Goal: Task Accomplishment & Management: Manage account settings

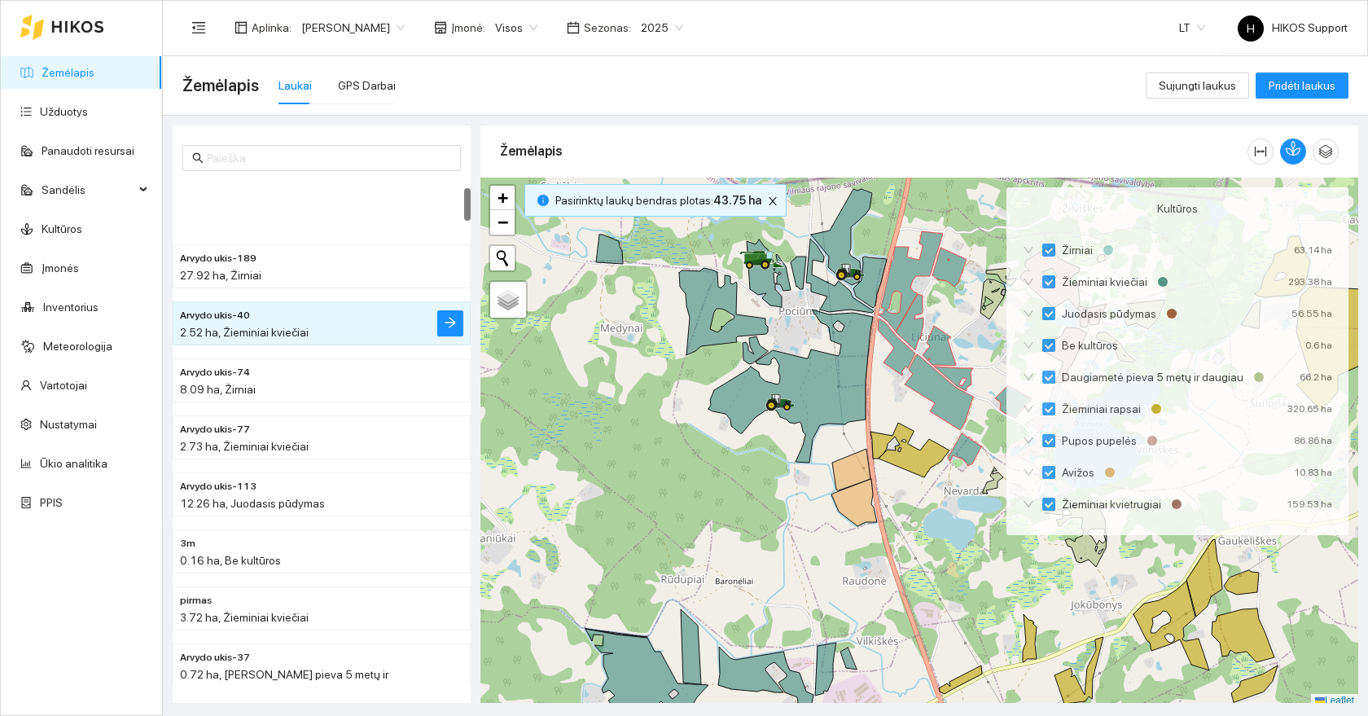
scroll to position [5, 0]
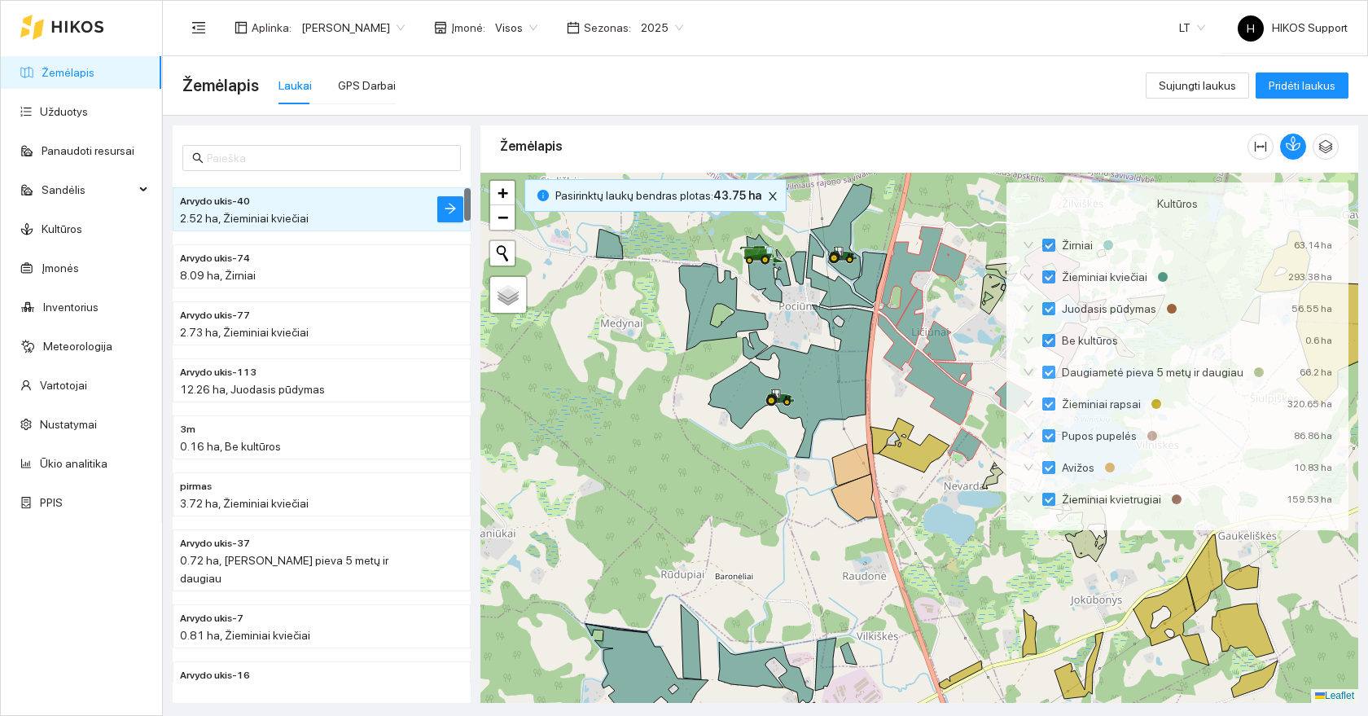
click at [335, 28] on span "[PERSON_NAME]" at bounding box center [352, 27] width 103 height 24
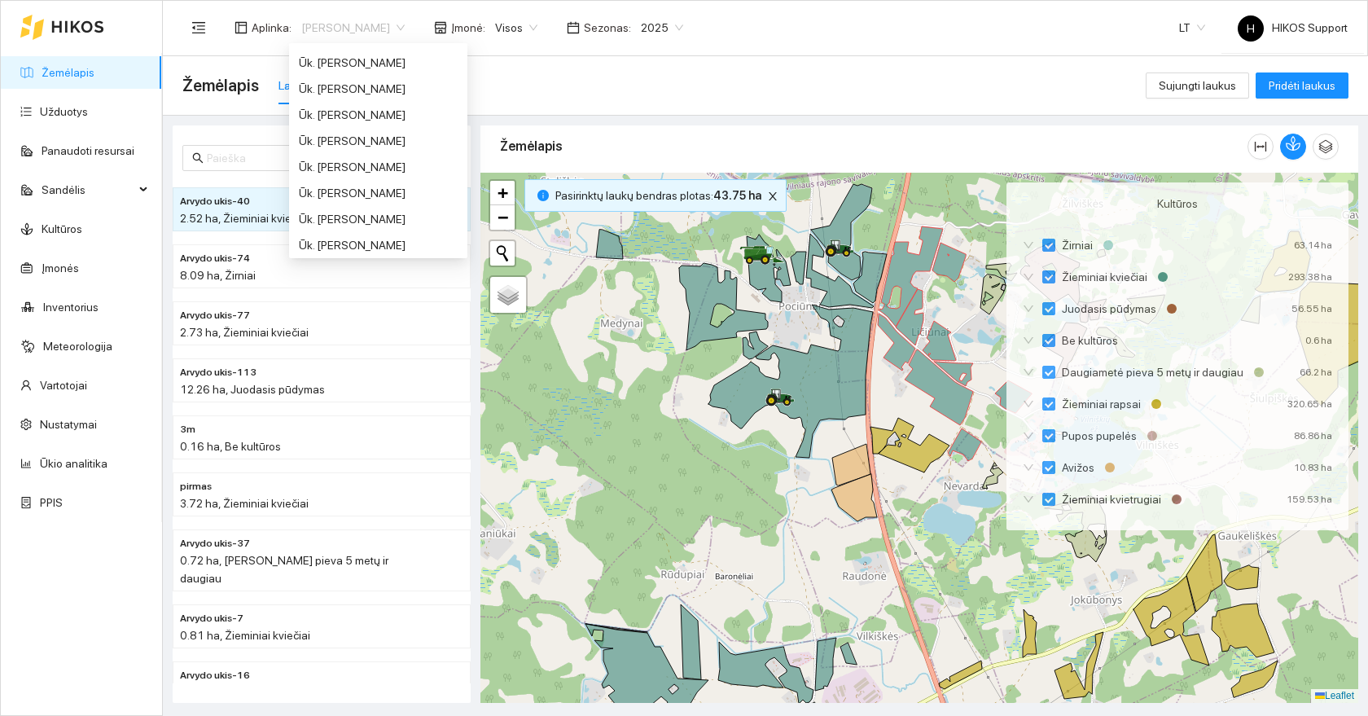
scroll to position [1004, 0]
click at [357, 173] on div "Ūk. [PERSON_NAME]" at bounding box center [378, 176] width 159 height 18
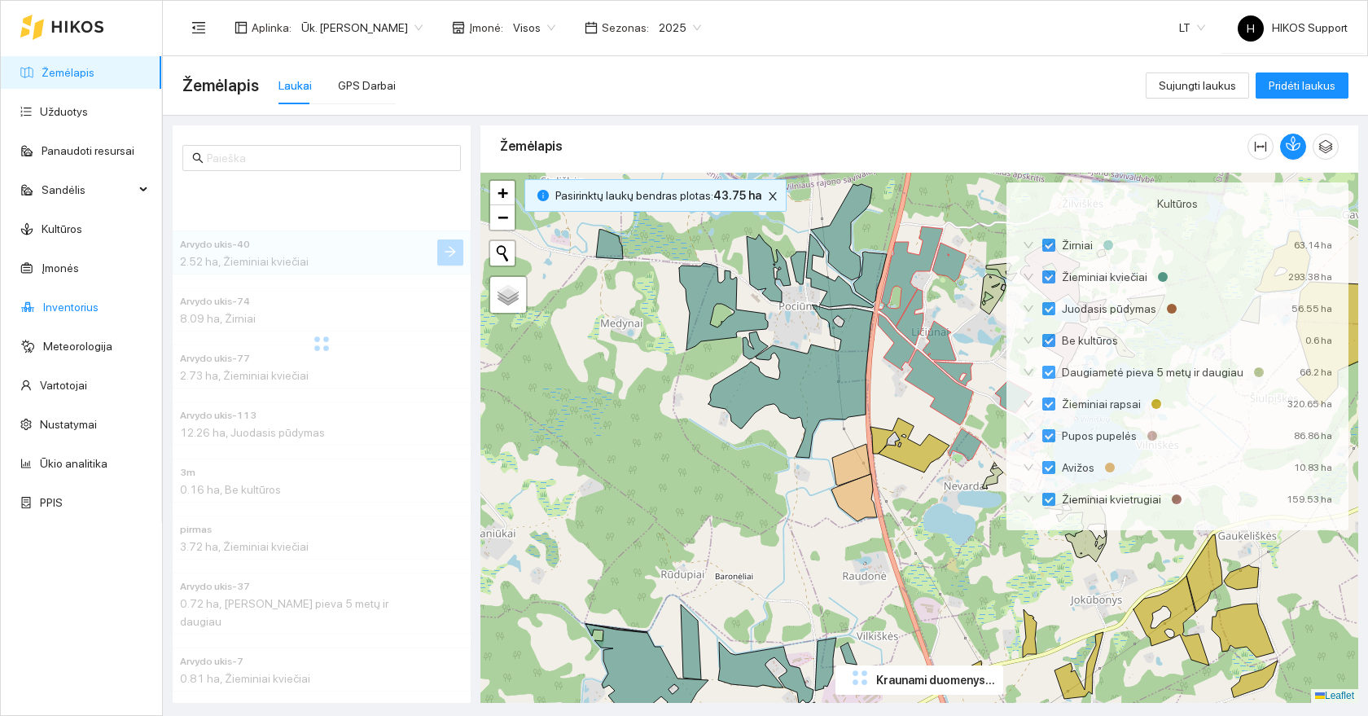
click at [85, 301] on link "Inventorius" at bounding box center [70, 306] width 55 height 13
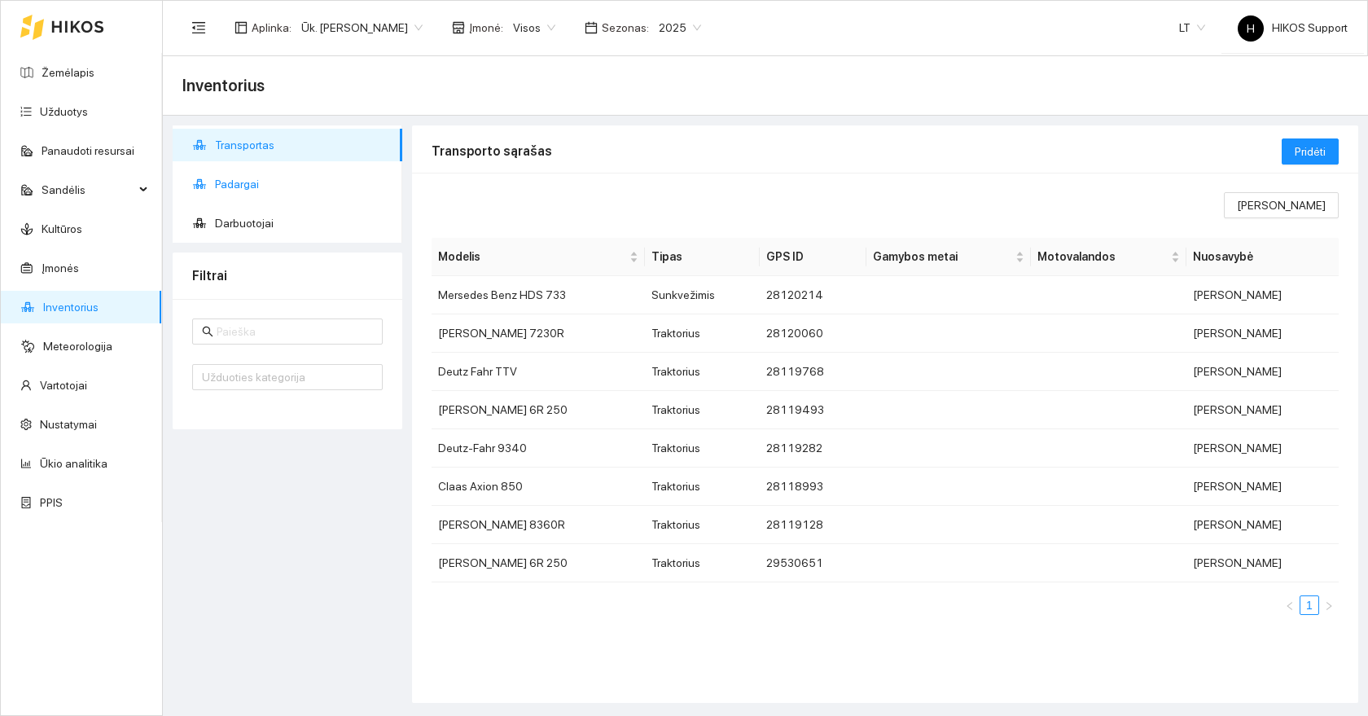
click at [232, 182] on span "Padargai" at bounding box center [302, 184] width 174 height 33
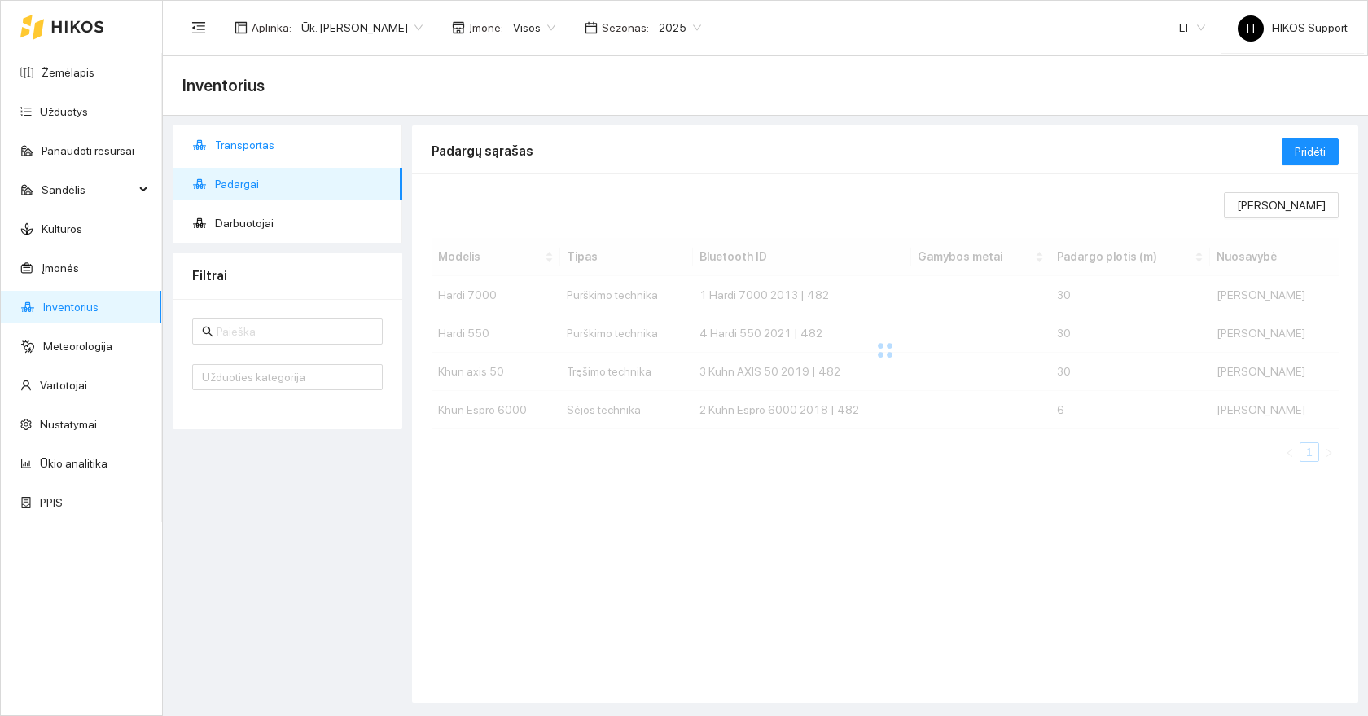
click at [250, 136] on span "Transportas" at bounding box center [302, 145] width 174 height 33
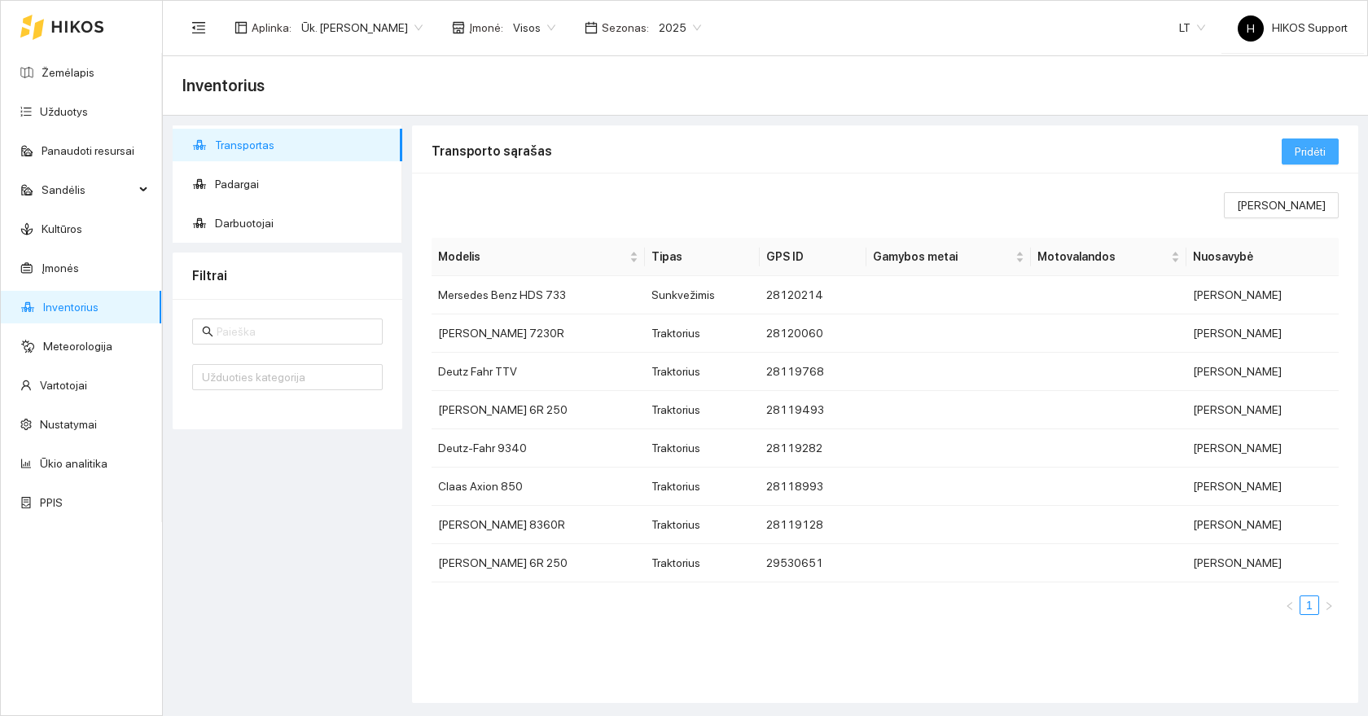
click at [1299, 147] on span "Pridėti" at bounding box center [1309, 151] width 31 height 18
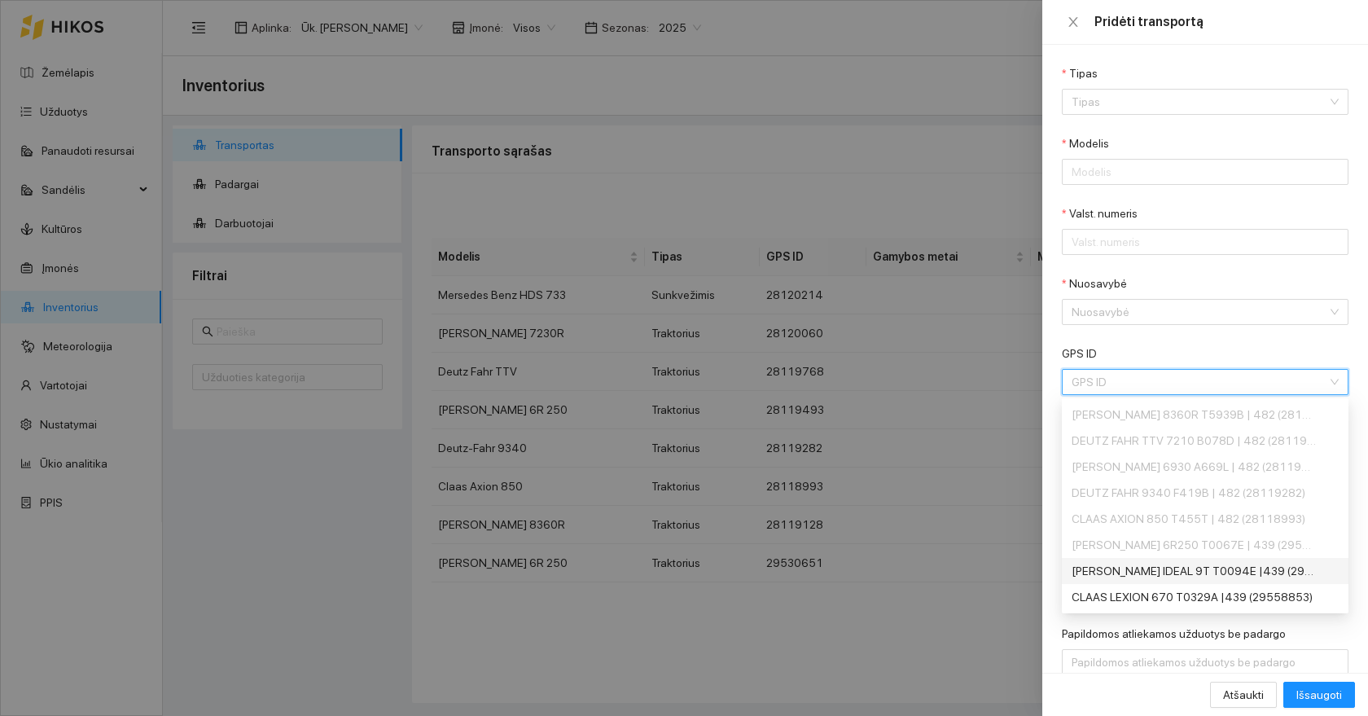
click at [1123, 379] on input "GPS ID" at bounding box center [1199, 382] width 256 height 24
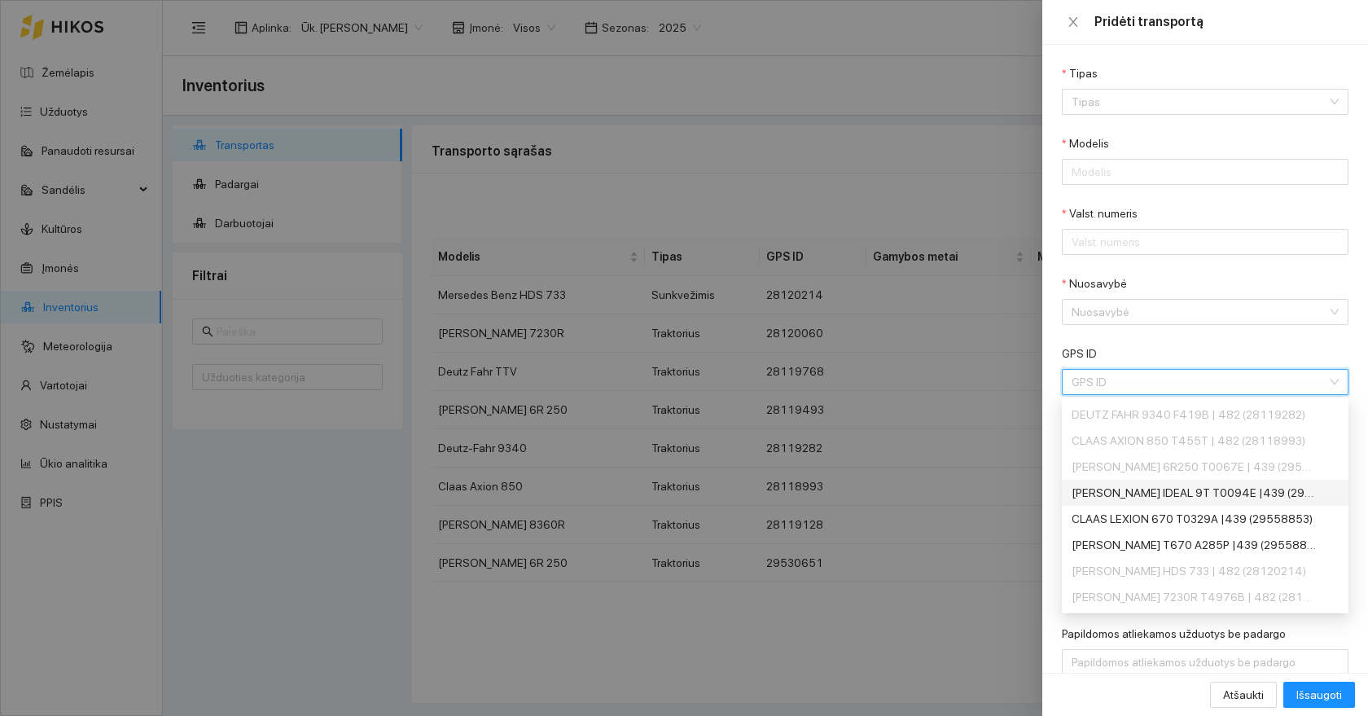
click at [1130, 488] on div "[PERSON_NAME] IDEAL 9T T0094E |439 (29558861)" at bounding box center [1193, 493] width 244 height 18
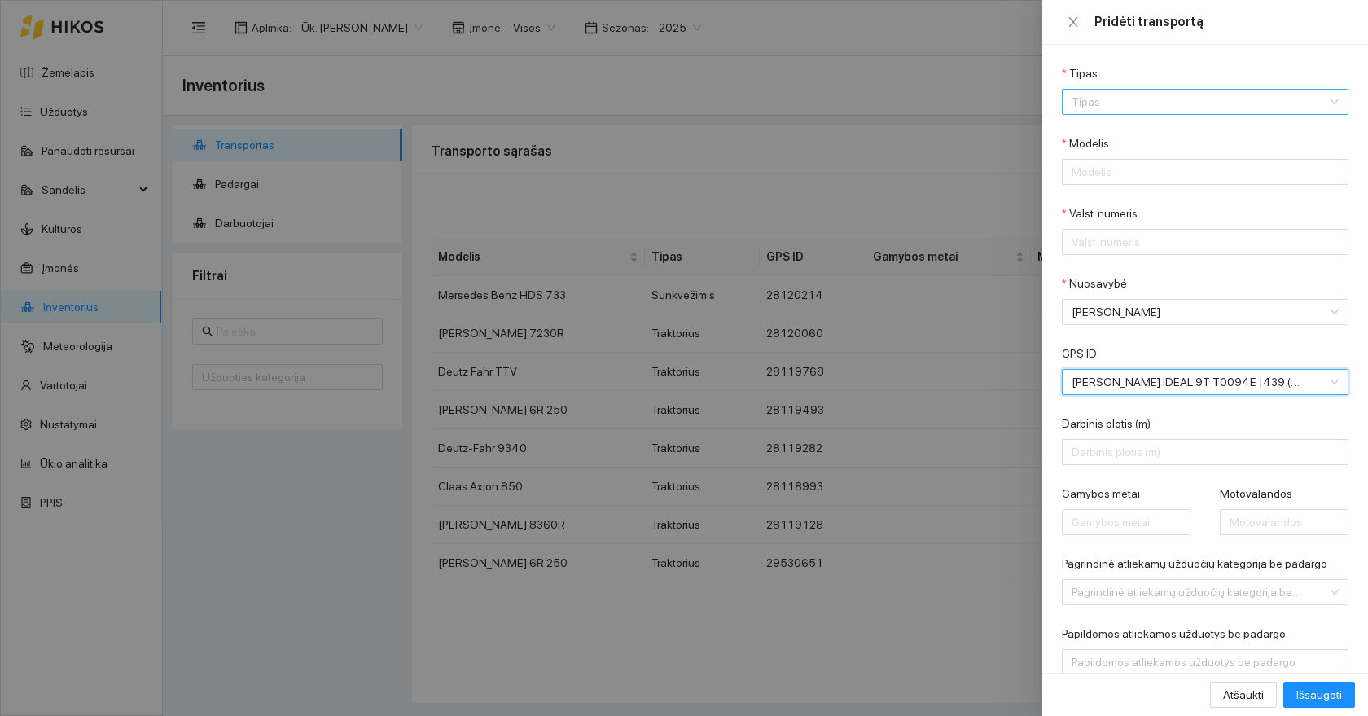
click at [1128, 99] on input "Tipas" at bounding box center [1199, 102] width 256 height 24
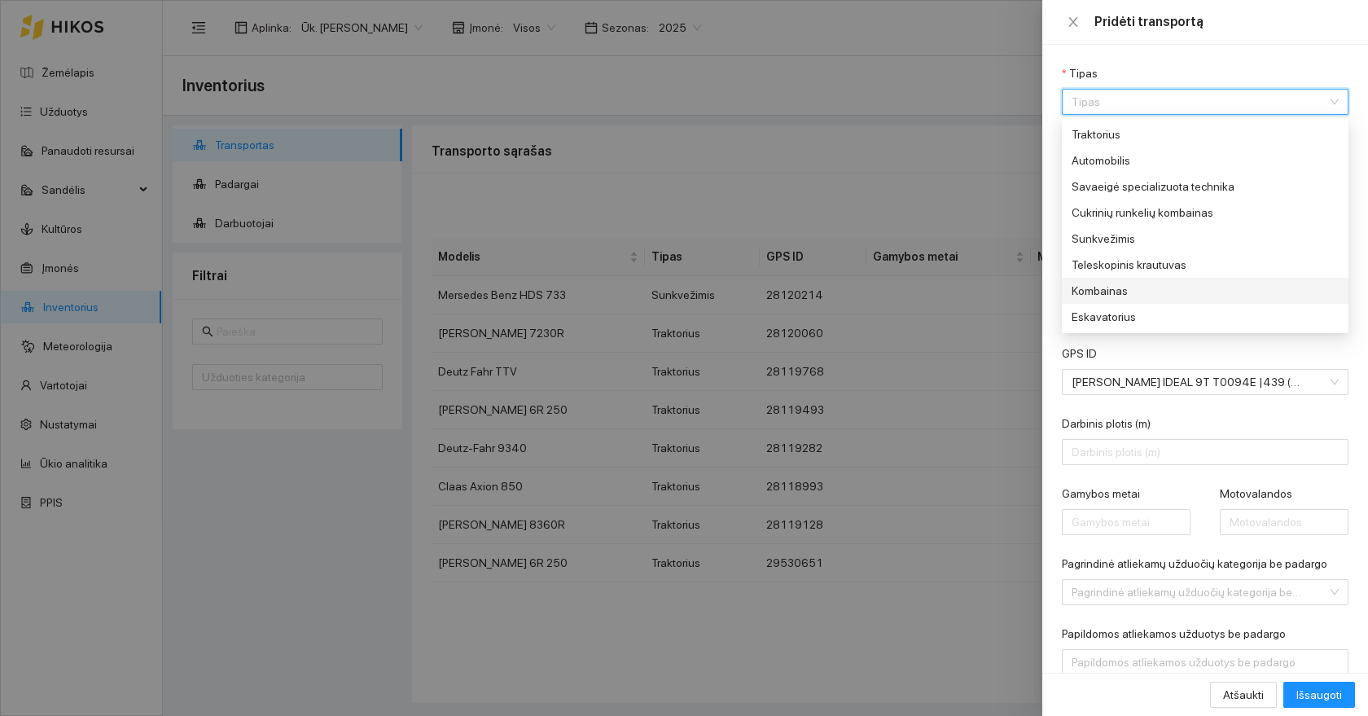
scroll to position [7, 0]
click at [1130, 282] on div "Kombainas" at bounding box center [1193, 283] width 244 height 18
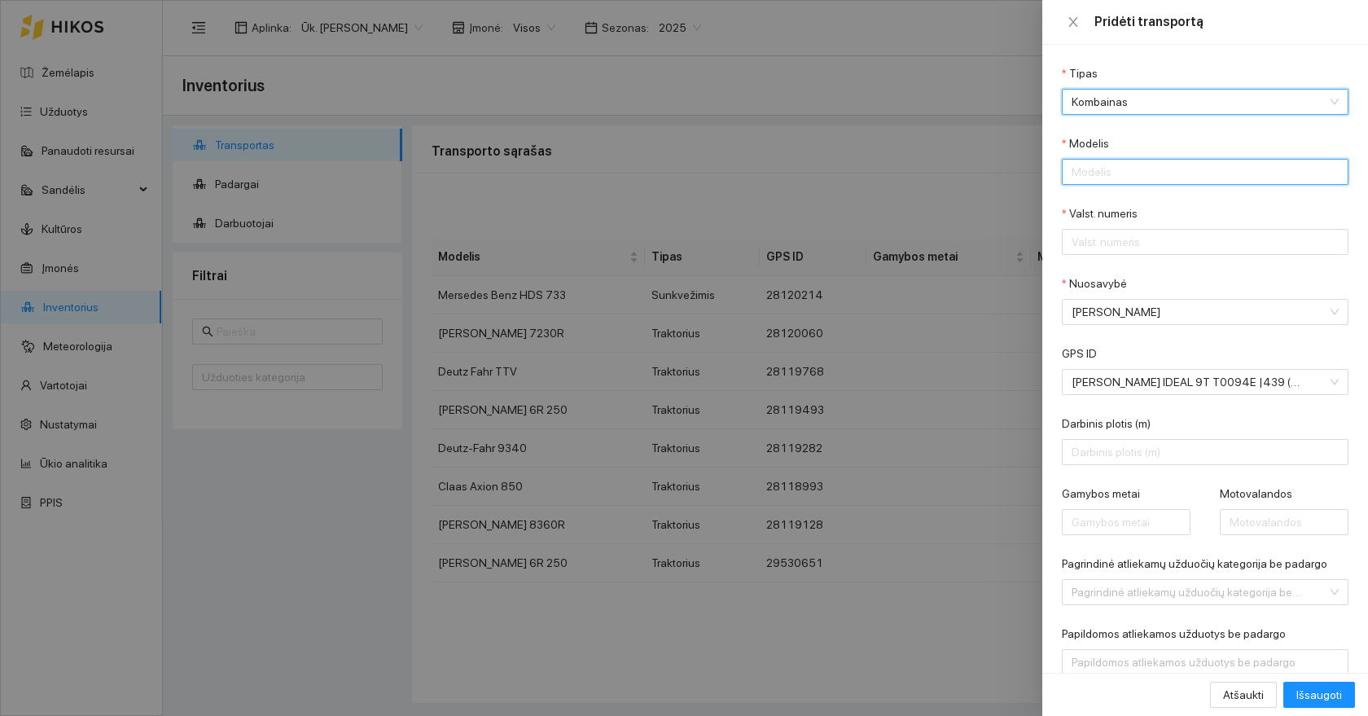
click at [1120, 179] on input "Modelis" at bounding box center [1205, 172] width 287 height 26
type input "[PERSON_NAME] IDEAL 9T"
click at [1115, 238] on input "Valst. numeris" at bounding box center [1205, 242] width 287 height 26
type input "T0094E"
click at [1169, 264] on form "[PERSON_NAME] Modelis [PERSON_NAME] IDEAL 9T Valst. numeris T0094E Nuosavybė [P…" at bounding box center [1205, 404] width 287 height 681
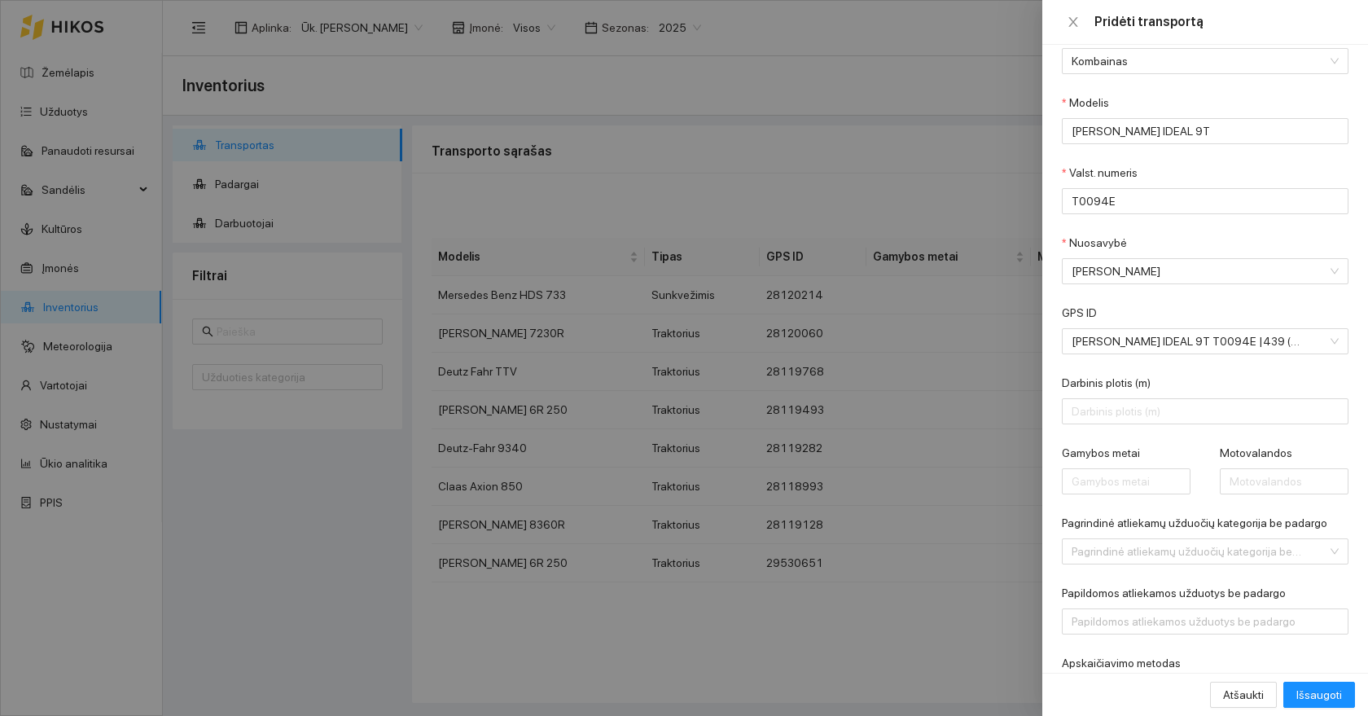
scroll to position [112, 0]
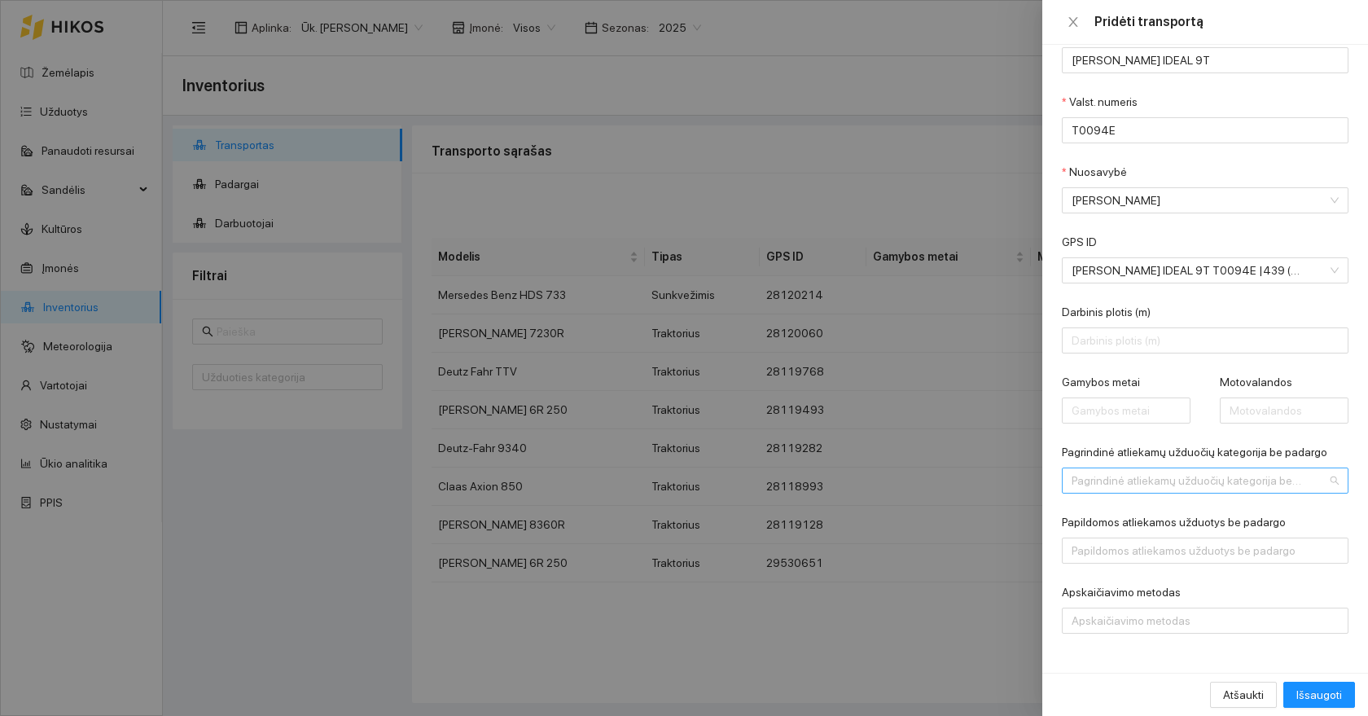
click at [1146, 480] on input "Pagrindinė atliekamų užduočių kategorija be padargo" at bounding box center [1199, 480] width 256 height 24
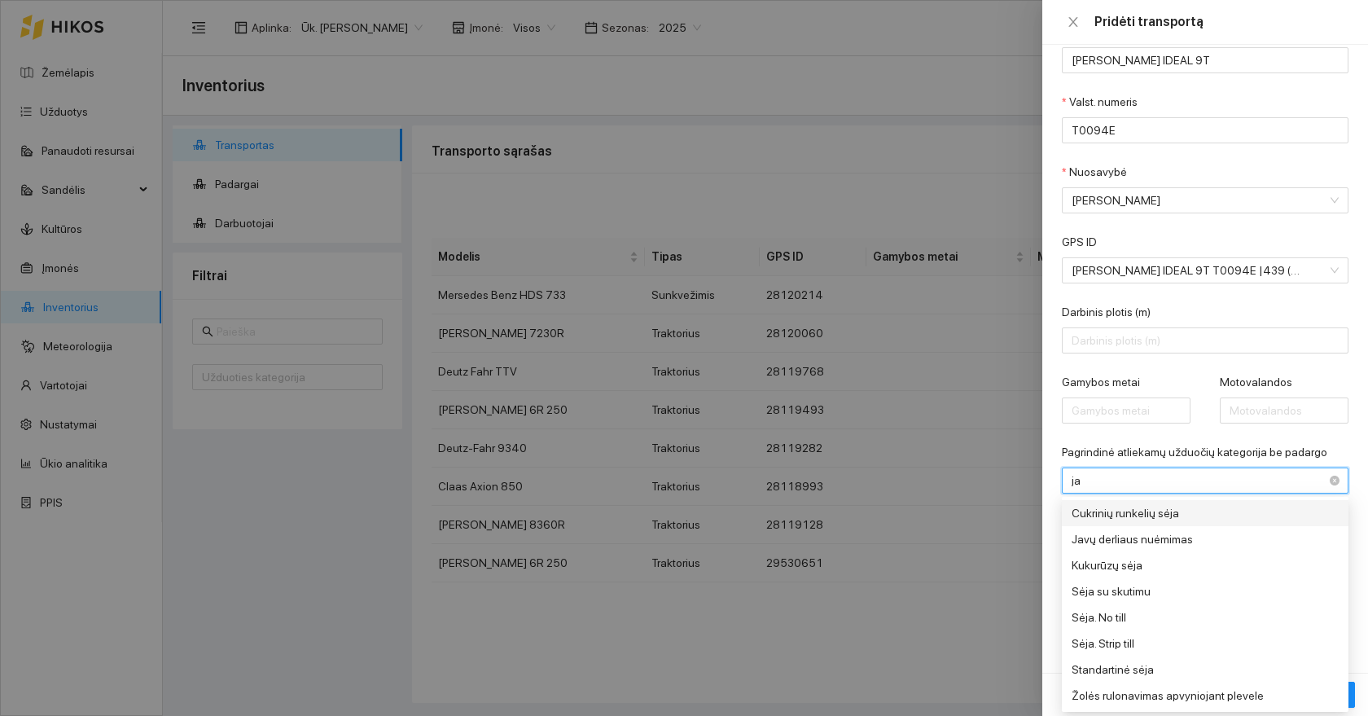
type input "jav"
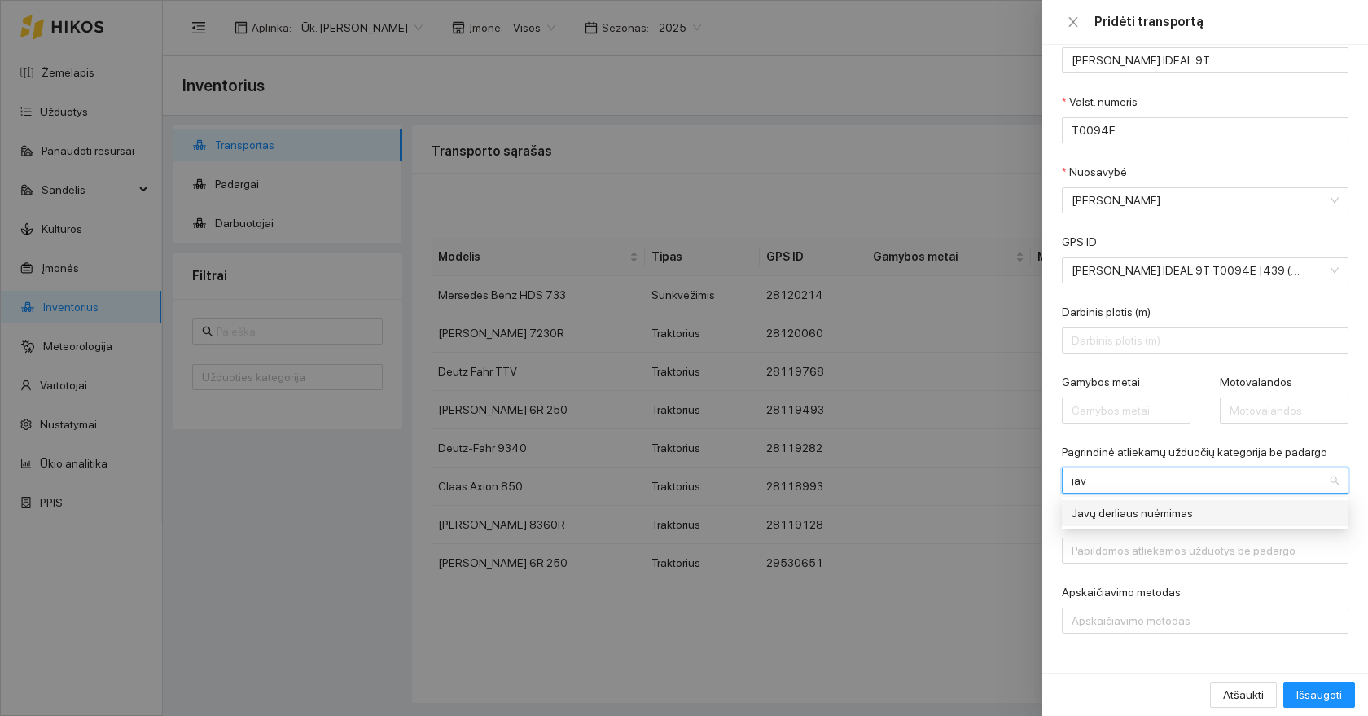
click at [1167, 515] on div "Javų derliaus nuėmimas" at bounding box center [1193, 513] width 244 height 18
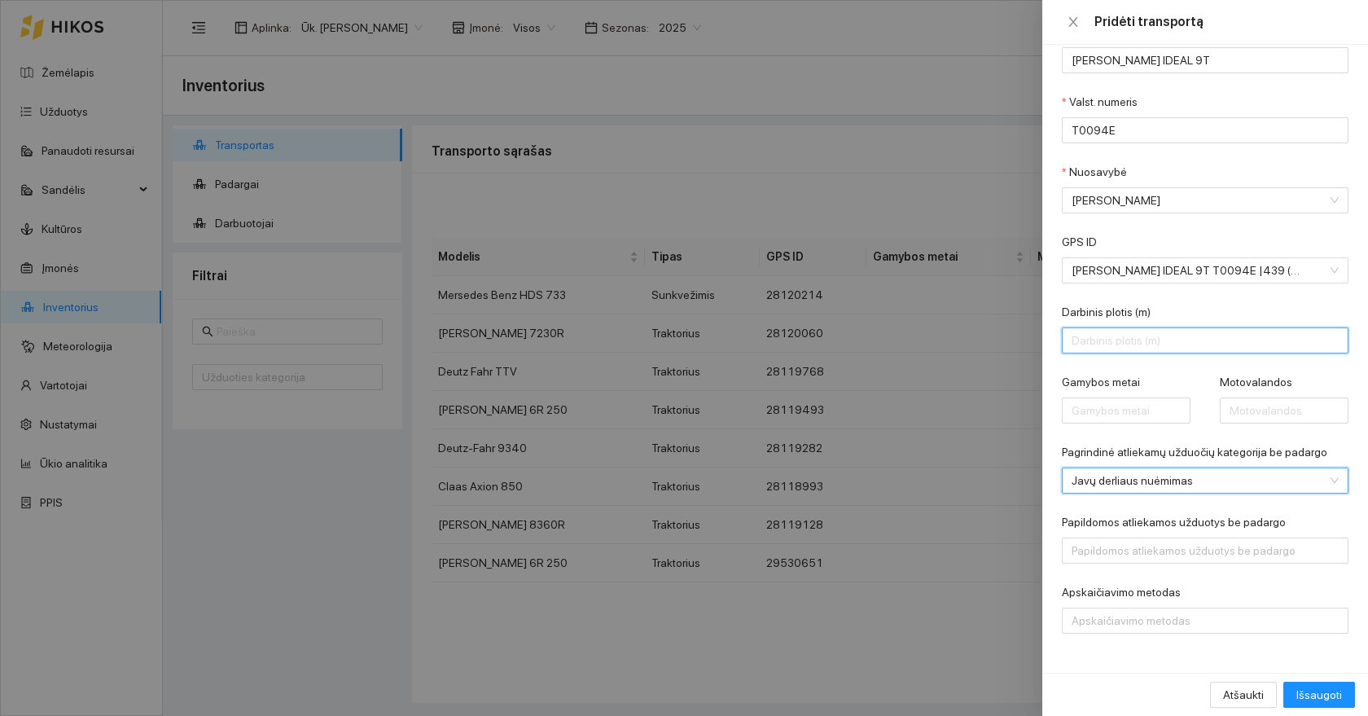
click at [1175, 334] on input "Darbinis plotis (m)" at bounding box center [1205, 340] width 287 height 26
type input "8"
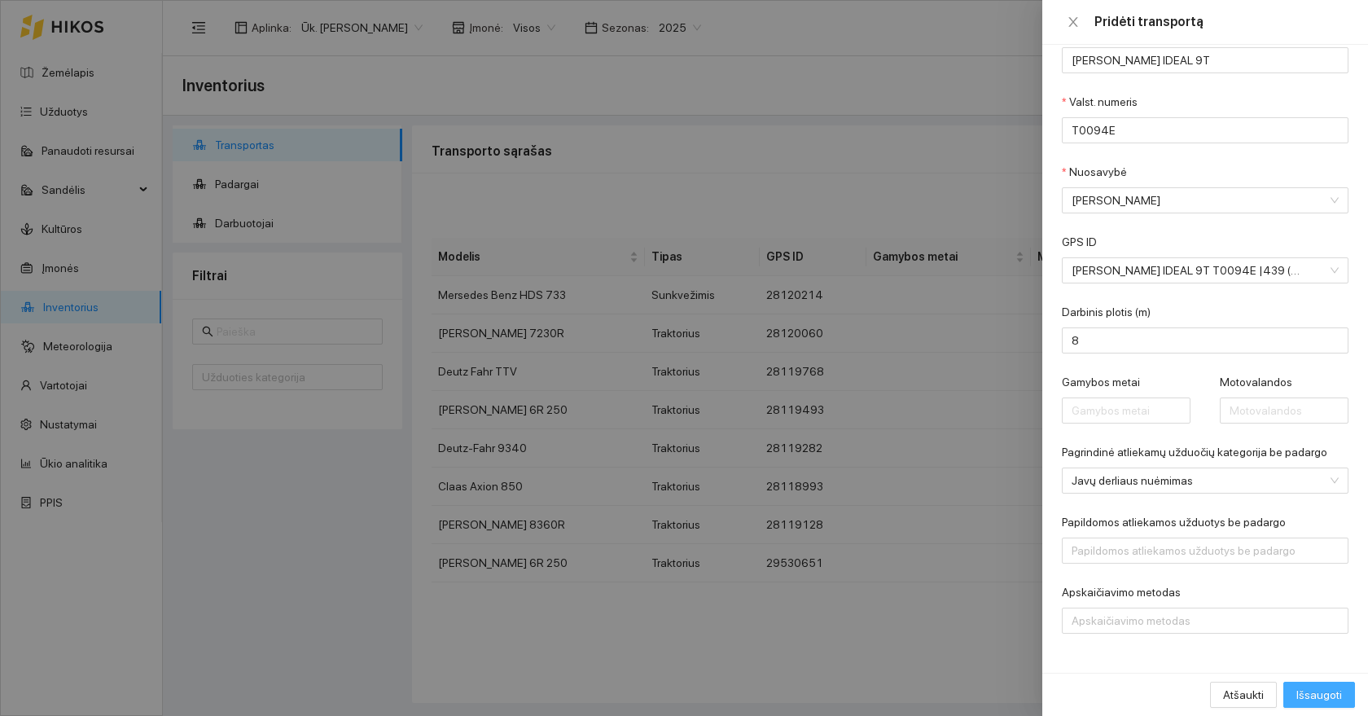
click at [1327, 704] on button "Išsaugoti" at bounding box center [1319, 694] width 72 height 26
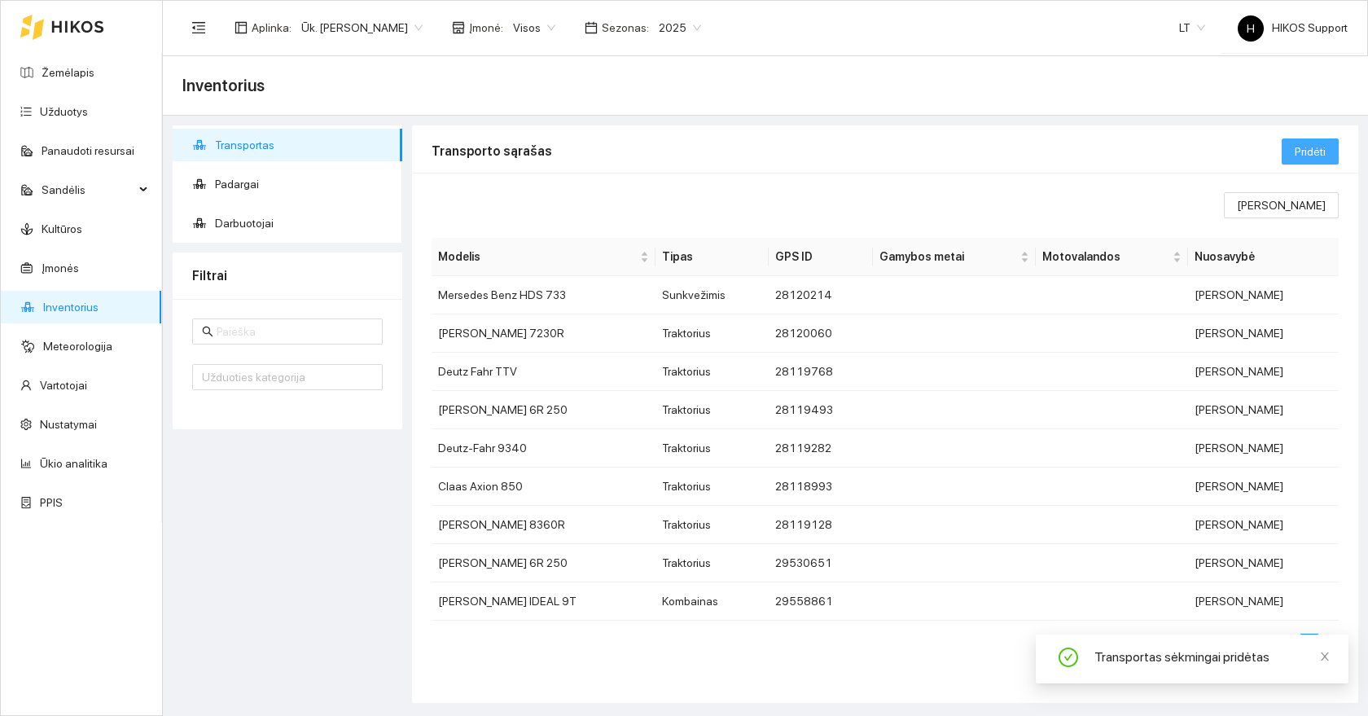
click at [1293, 145] on button "Pridėti" at bounding box center [1309, 151] width 57 height 26
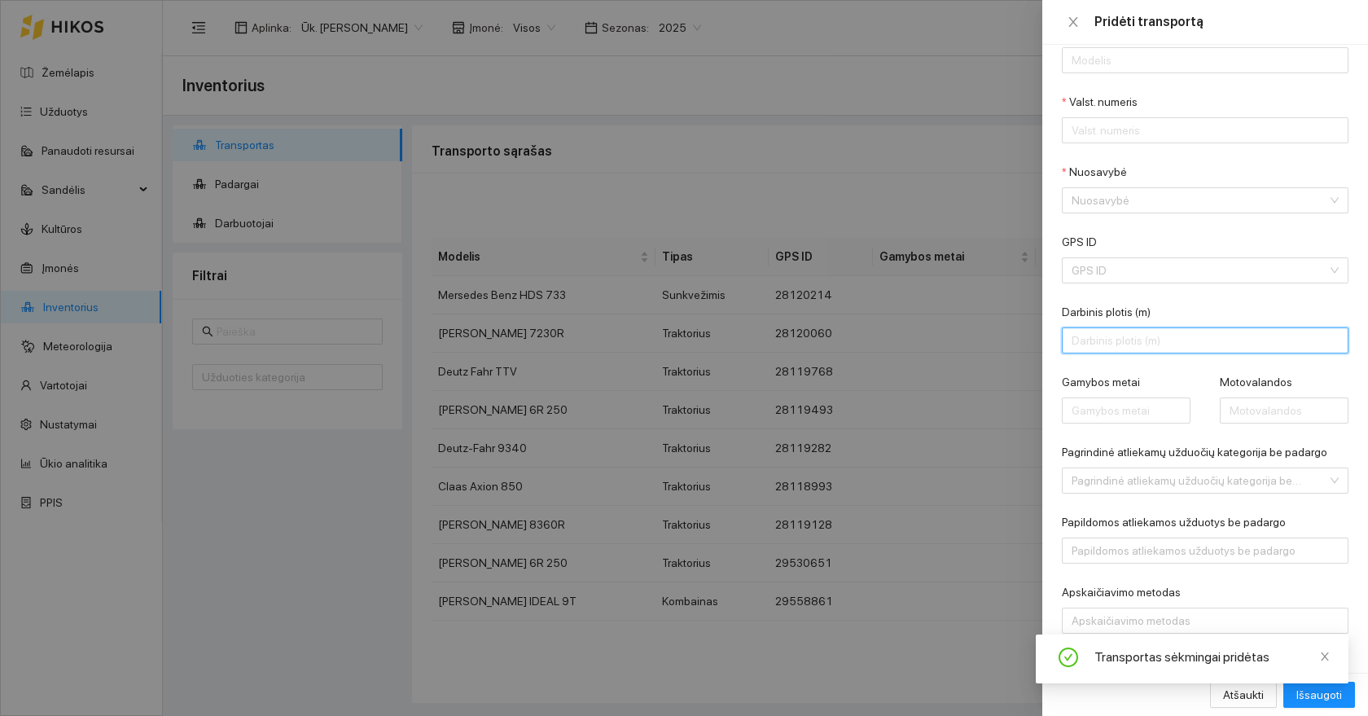
click at [1123, 336] on input "Darbinis plotis (m)" at bounding box center [1205, 340] width 287 height 26
click at [1133, 254] on div "GPS ID" at bounding box center [1205, 245] width 287 height 24
click at [1132, 278] on input "GPS ID" at bounding box center [1199, 270] width 256 height 24
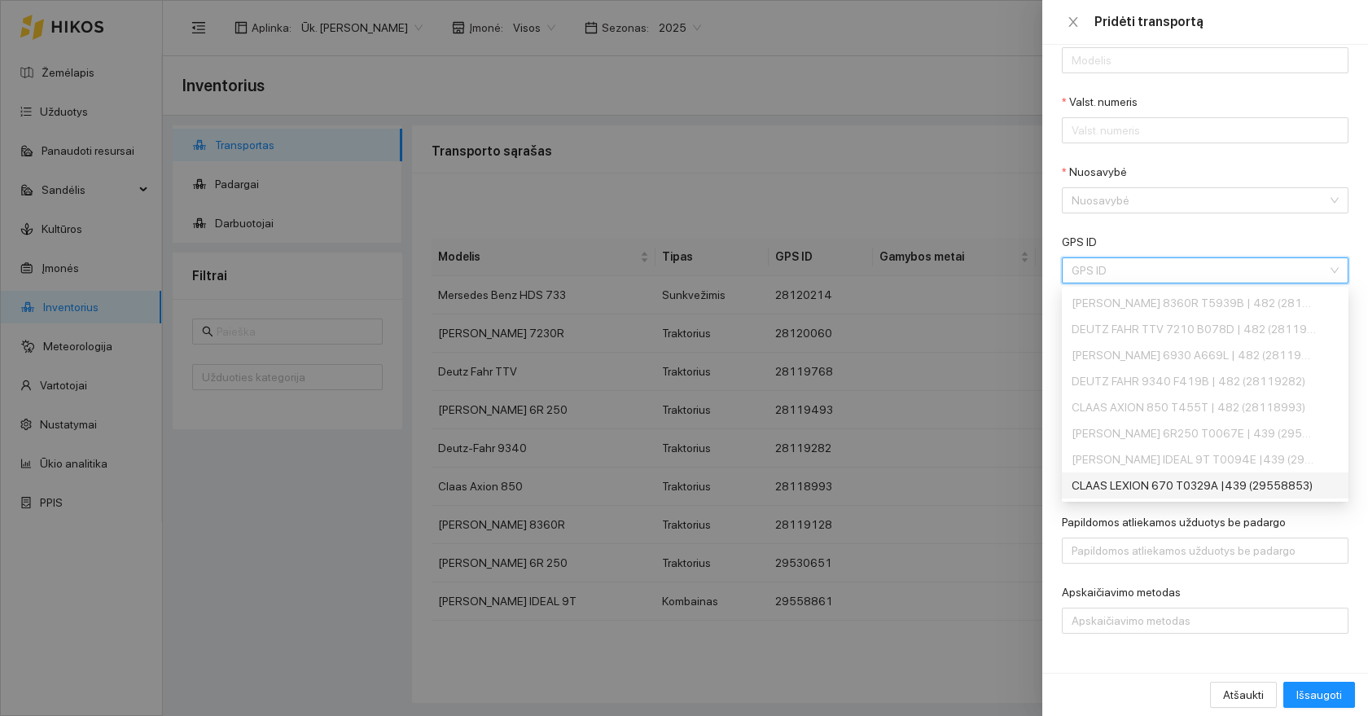
scroll to position [78, 0]
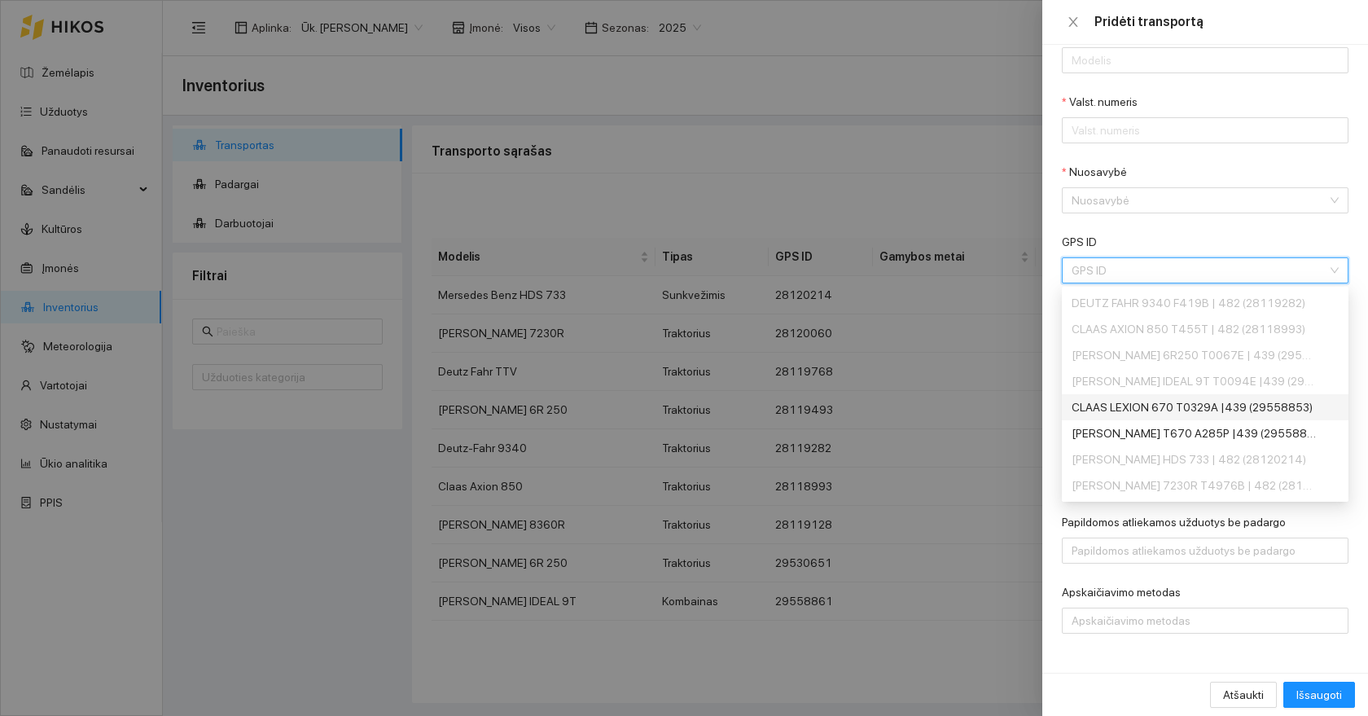
click at [1145, 405] on div "CLAAS LEXION 670 T0329A |439 (29558853)" at bounding box center [1193, 407] width 244 height 18
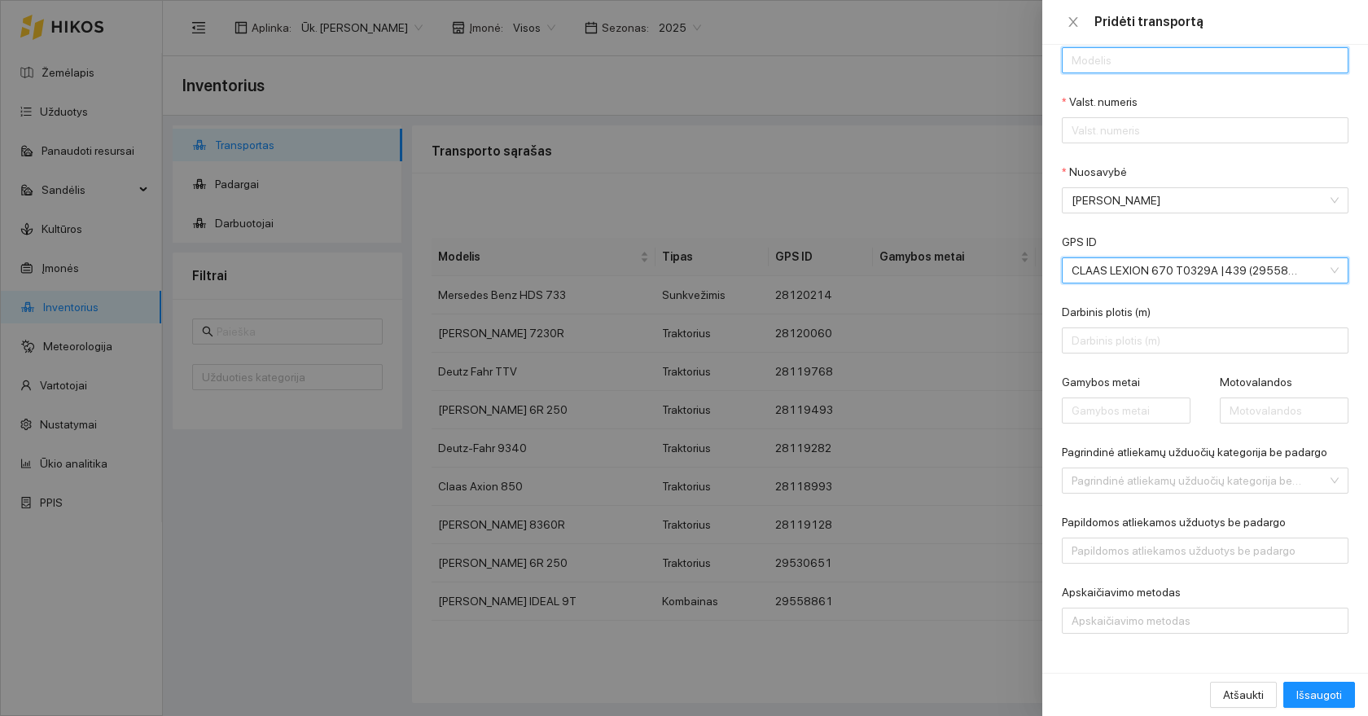
click at [1134, 59] on input "Modelis" at bounding box center [1205, 60] width 287 height 26
type input "Class Lexion 670"
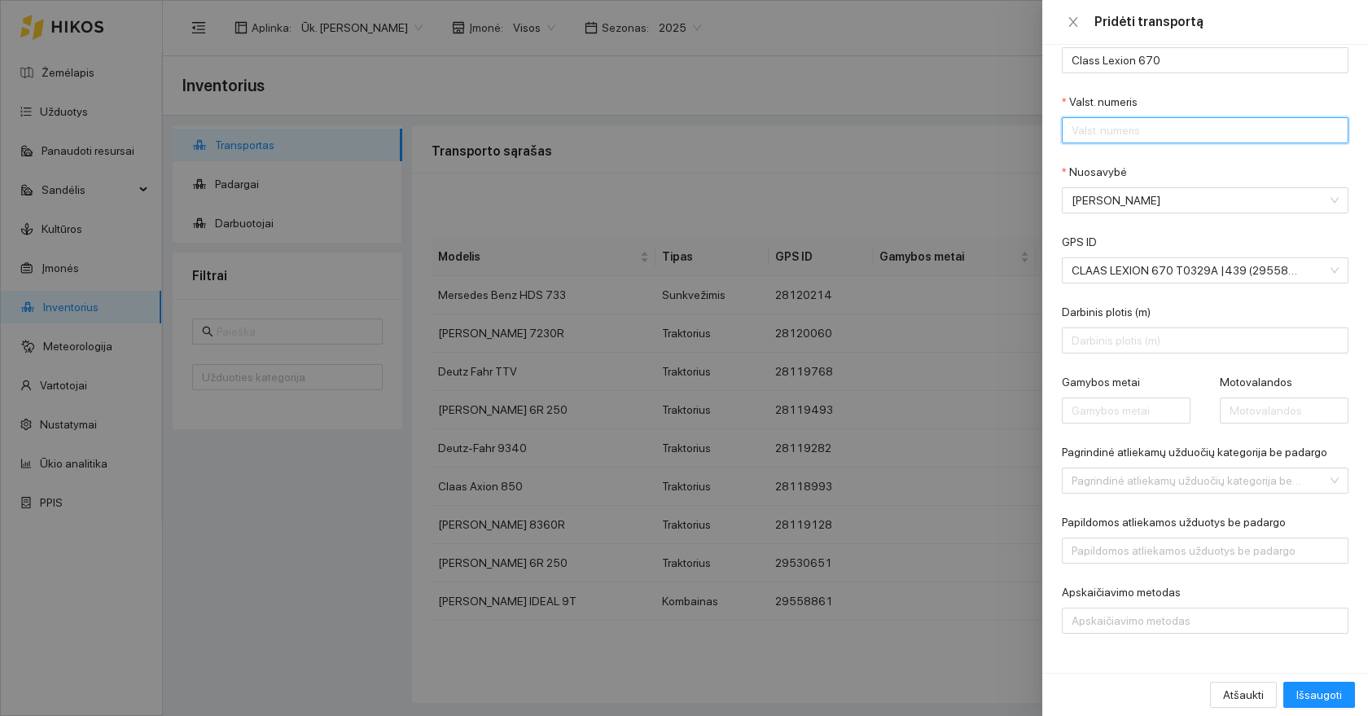
click at [1153, 120] on input "Valst. numeris" at bounding box center [1205, 130] width 287 height 26
click at [1307, 219] on form "Tipas Tipas Modelis Class Lexion 670 Valst. numeris T Nuosavybė [PERSON_NAME] G…" at bounding box center [1205, 293] width 287 height 681
click at [1165, 125] on input "T" at bounding box center [1205, 130] width 287 height 26
type input "T0329A"
click at [1180, 153] on form "Tipas Tipas Modelis Class Lexion 670 Valst. numeris T0329A Nuosavybė [PERSON_NA…" at bounding box center [1205, 293] width 287 height 681
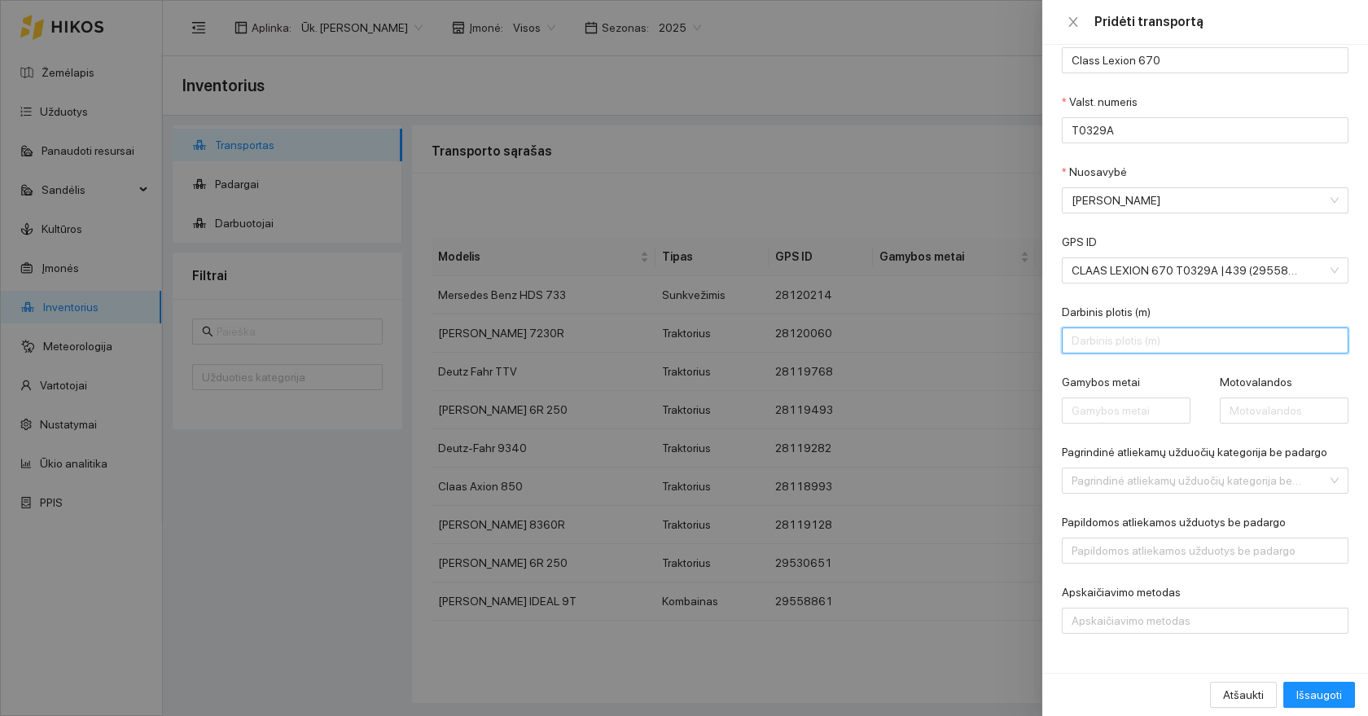
click at [1176, 343] on input "Darbinis plotis (m)" at bounding box center [1205, 340] width 287 height 26
type input "8"
click at [1182, 392] on div "Gamybos metai" at bounding box center [1126, 385] width 129 height 24
click at [1183, 474] on input "Pagrindinė atliekamų užduočių kategorija be padargo" at bounding box center [1199, 480] width 256 height 24
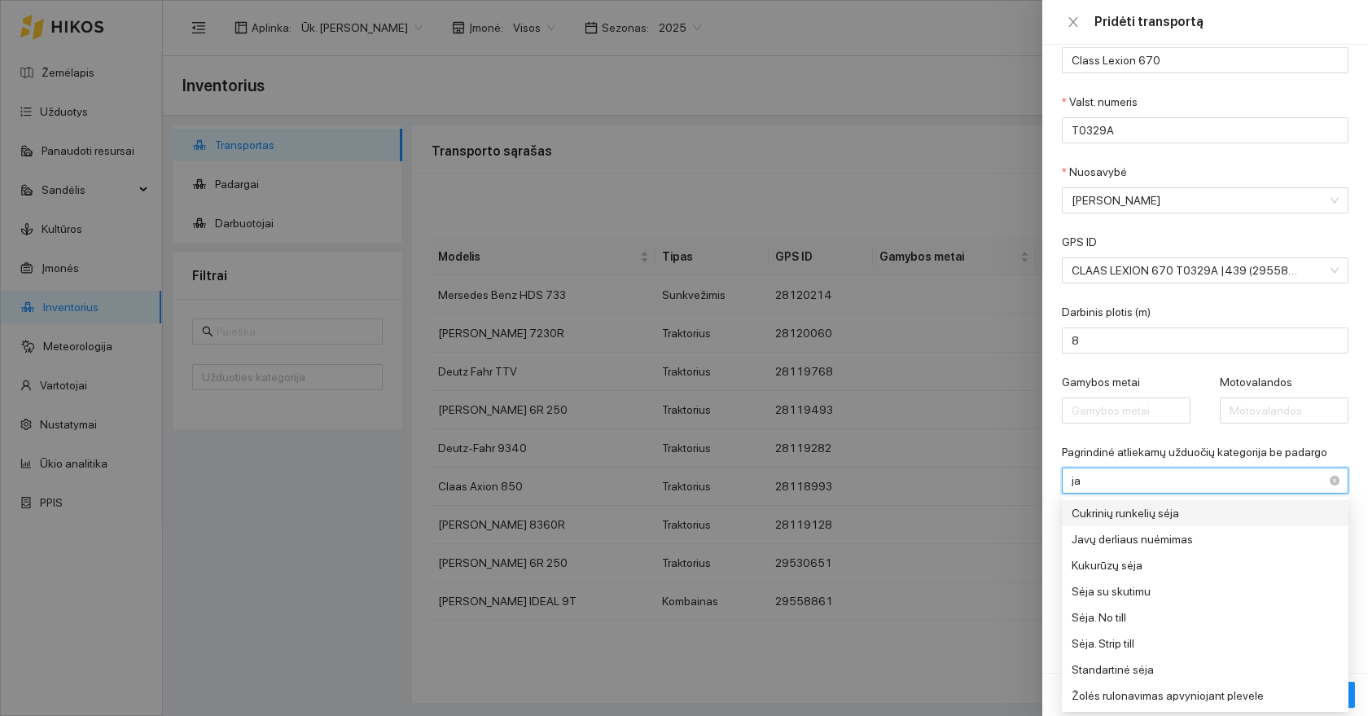
type input "jav"
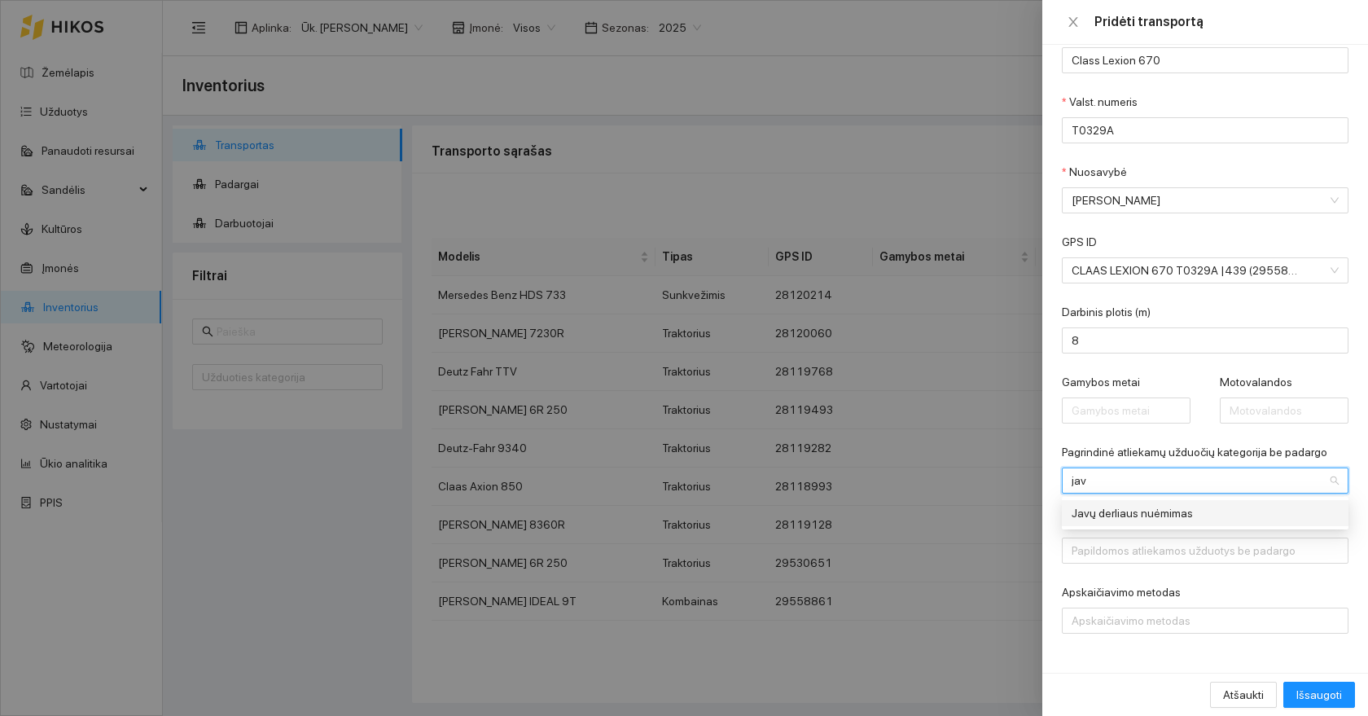
click at [1166, 512] on div "Javų derliaus nuėmimas" at bounding box center [1193, 513] width 244 height 18
click at [1183, 617] on div at bounding box center [1197, 621] width 262 height 20
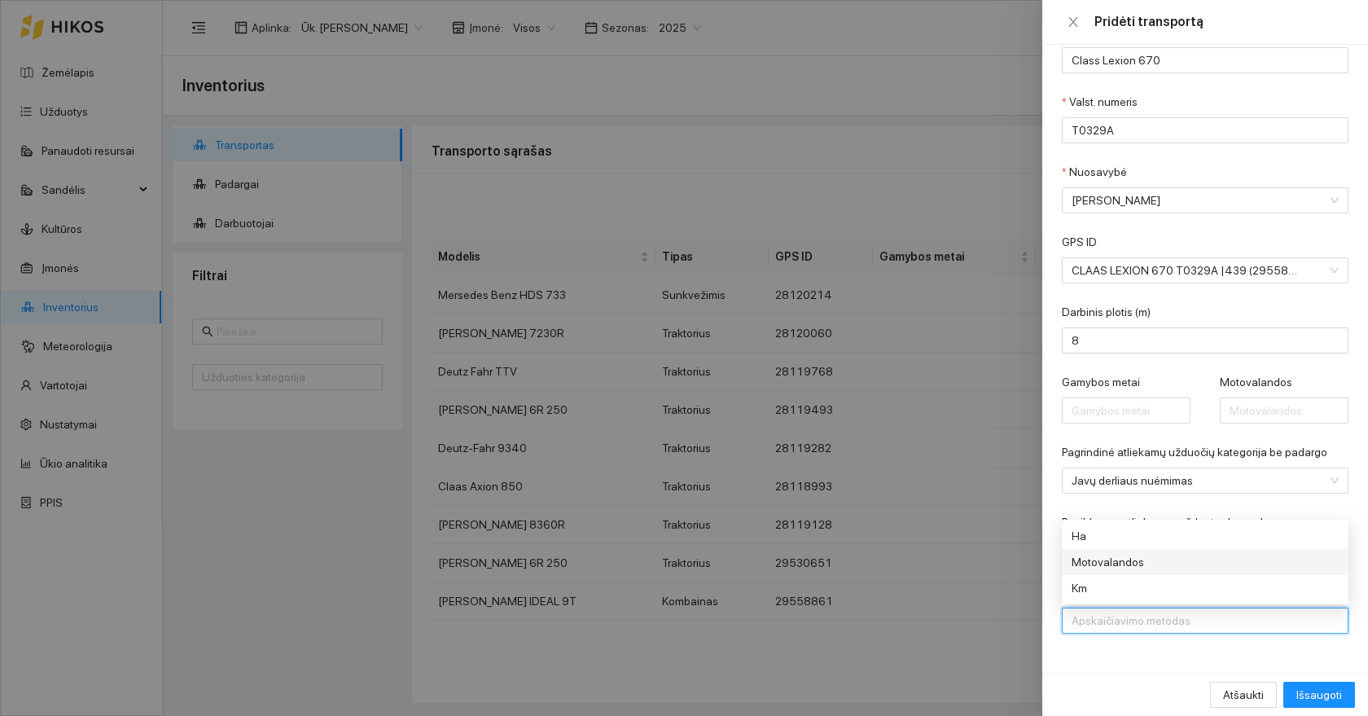
click at [1108, 558] on div "Motovalandos" at bounding box center [1193, 562] width 244 height 18
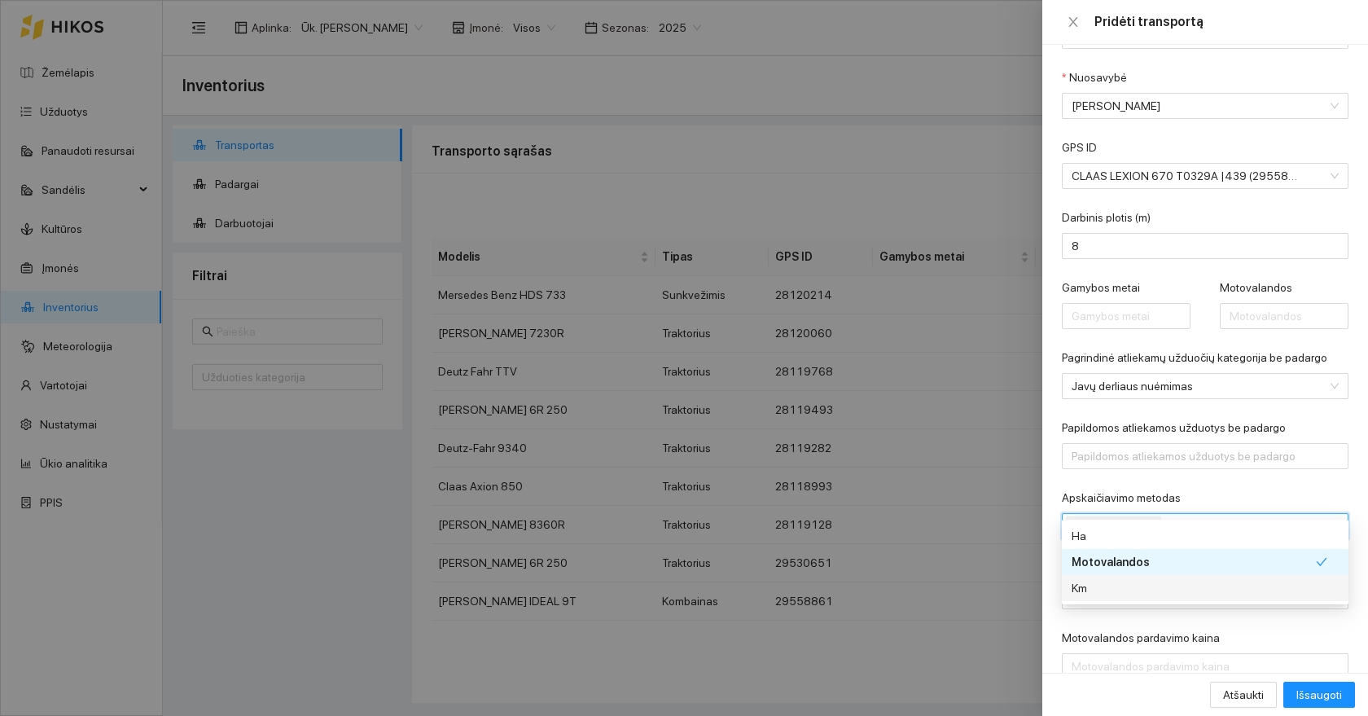
scroll to position [212, 0]
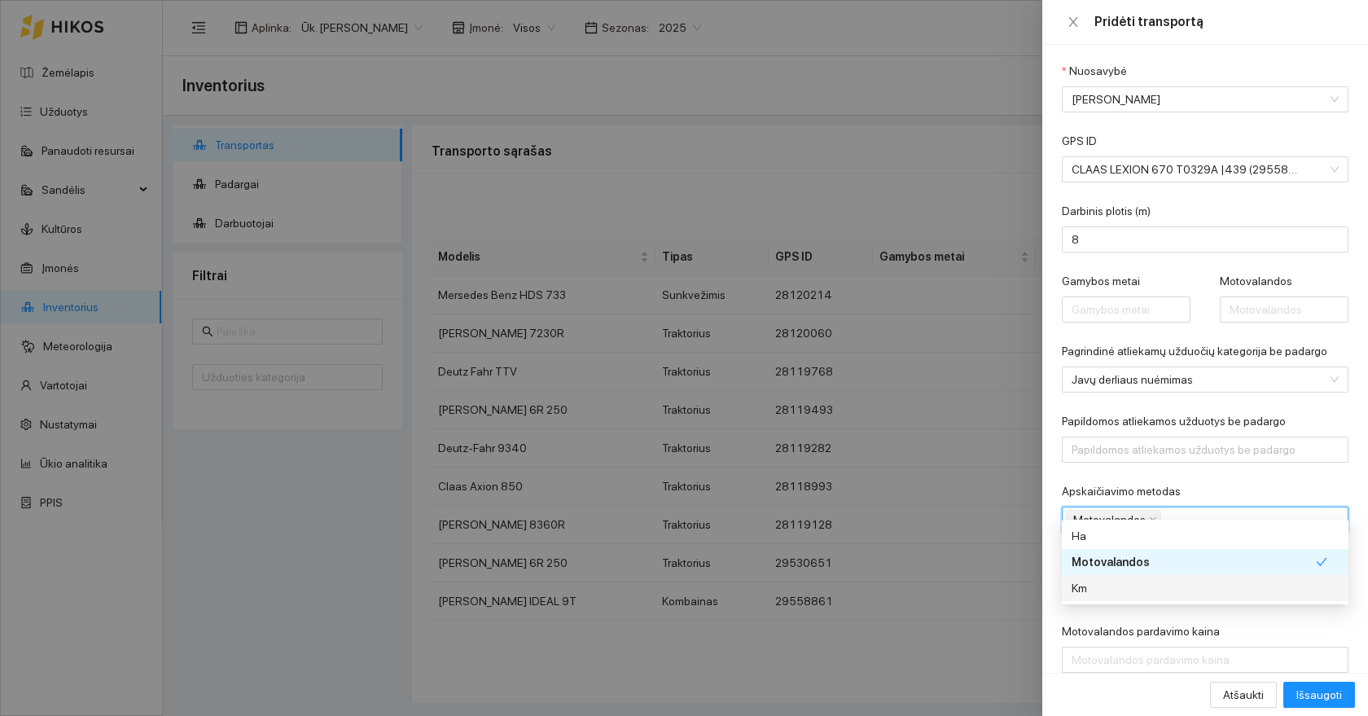
click at [1163, 607] on form "Tipas Tipas Modelis Class Lexion 670 Valst. numeris T0329A Nuosavybė [PERSON_NA…" at bounding box center [1205, 262] width 287 height 821
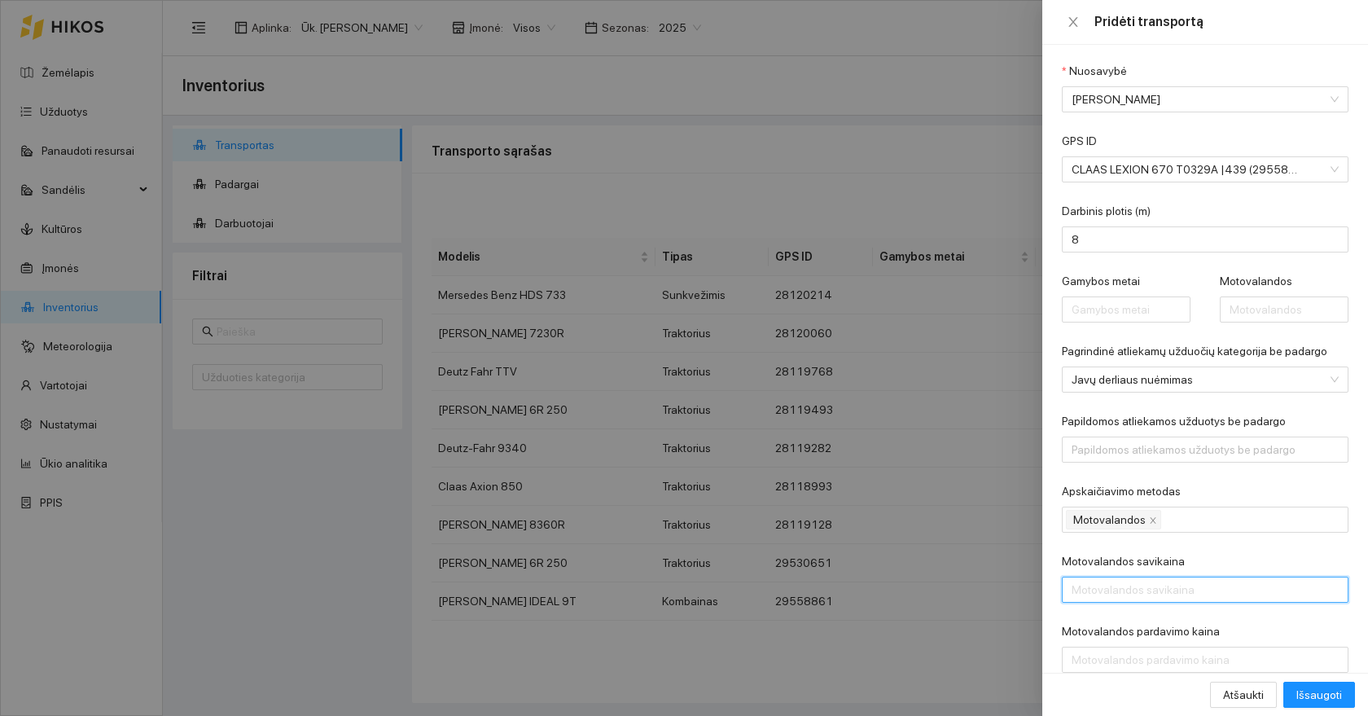
click at [1173, 588] on input "Motovalandos savikaina" at bounding box center [1205, 589] width 287 height 26
type input "200"
click at [1307, 694] on span "Išsaugoti" at bounding box center [1319, 694] width 46 height 18
click at [1320, 692] on span "Išsaugoti" at bounding box center [1319, 694] width 46 height 18
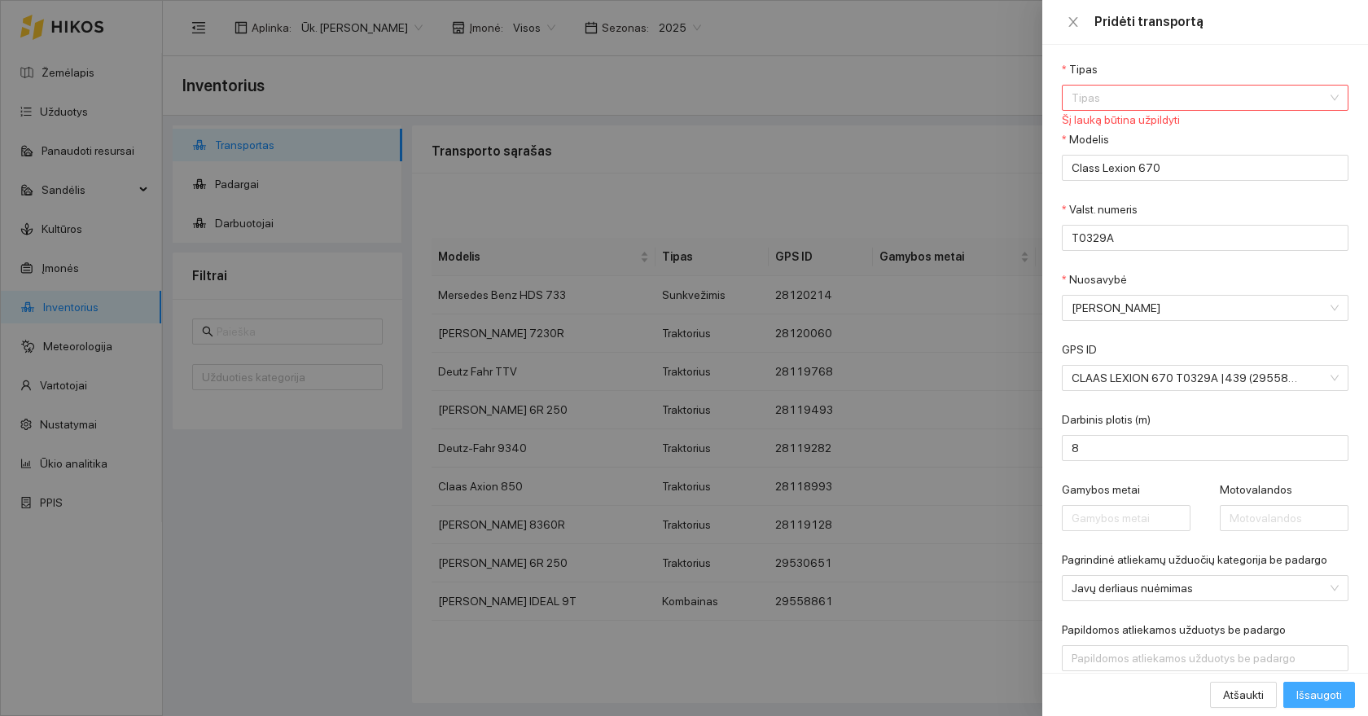
scroll to position [0, 0]
click at [1115, 81] on div "Tipas" at bounding box center [1205, 76] width 287 height 24
click at [1111, 94] on input "Tipas" at bounding box center [1199, 102] width 256 height 24
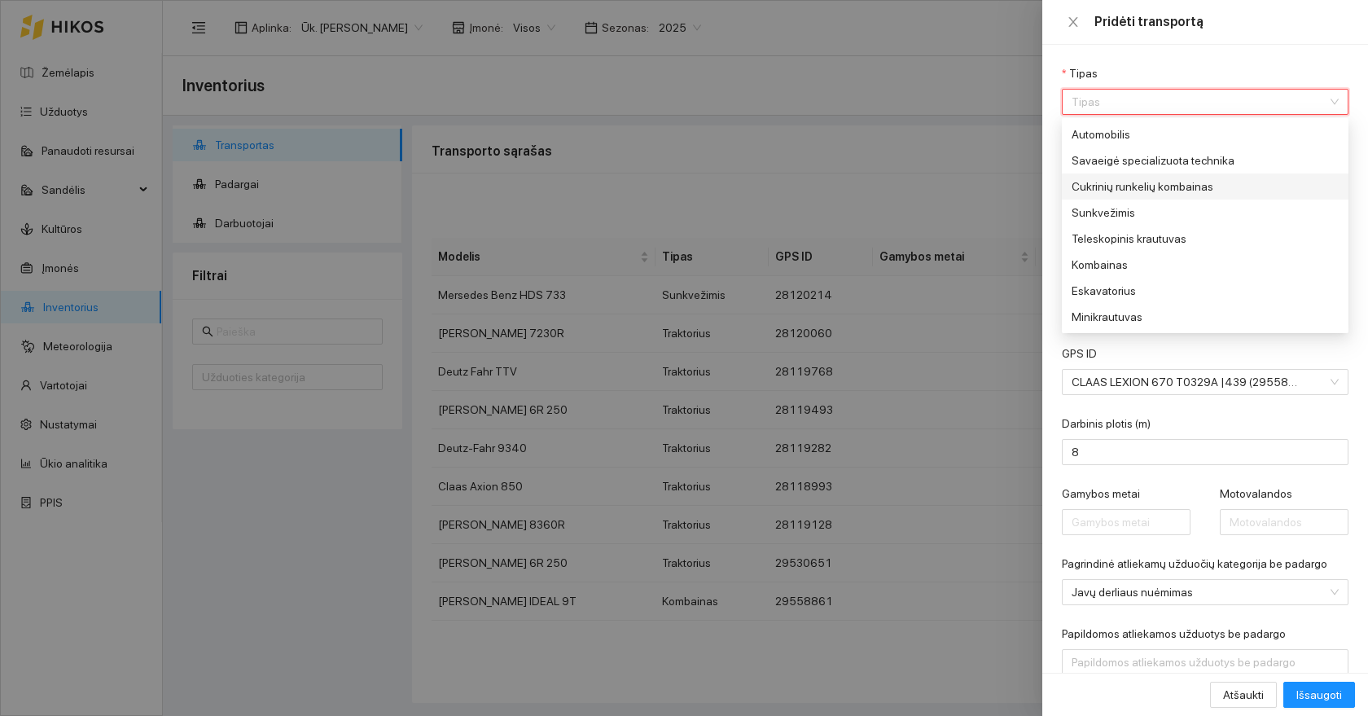
scroll to position [27, 0]
click at [1115, 262] on div "Kombainas" at bounding box center [1193, 264] width 244 height 18
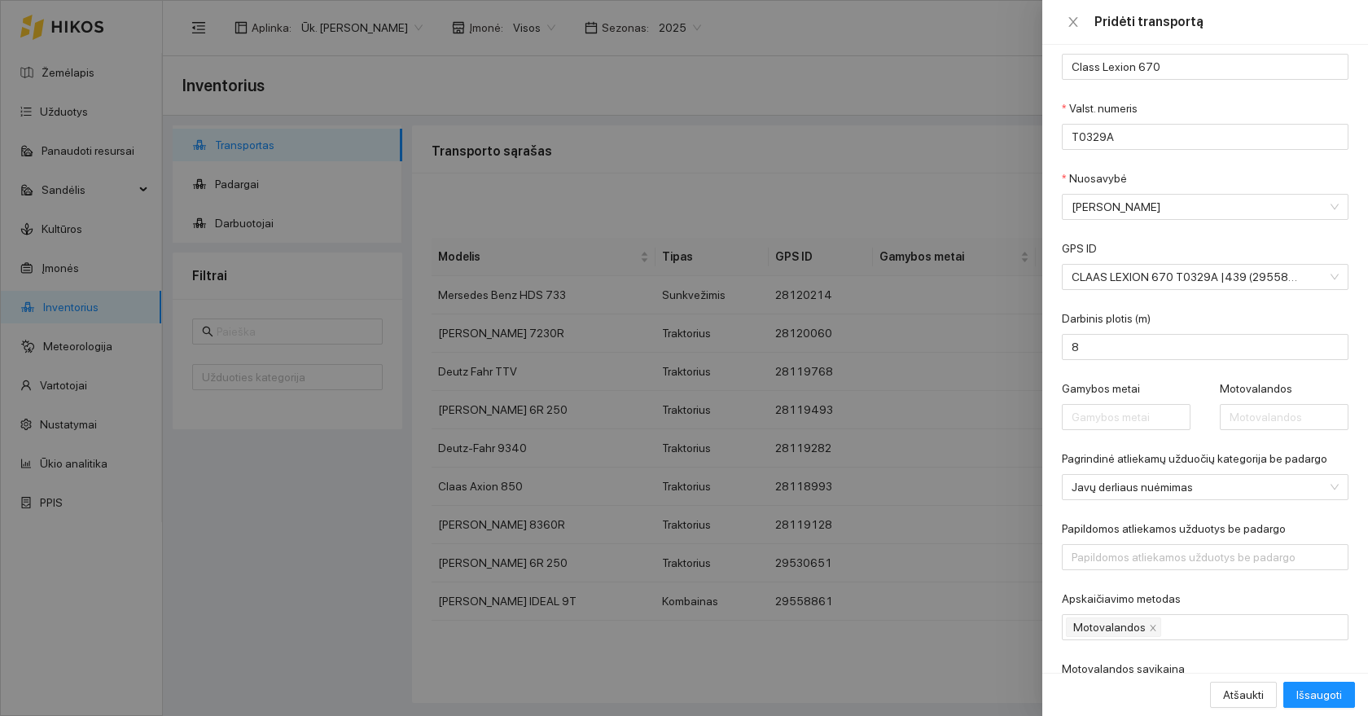
scroll to position [147, 0]
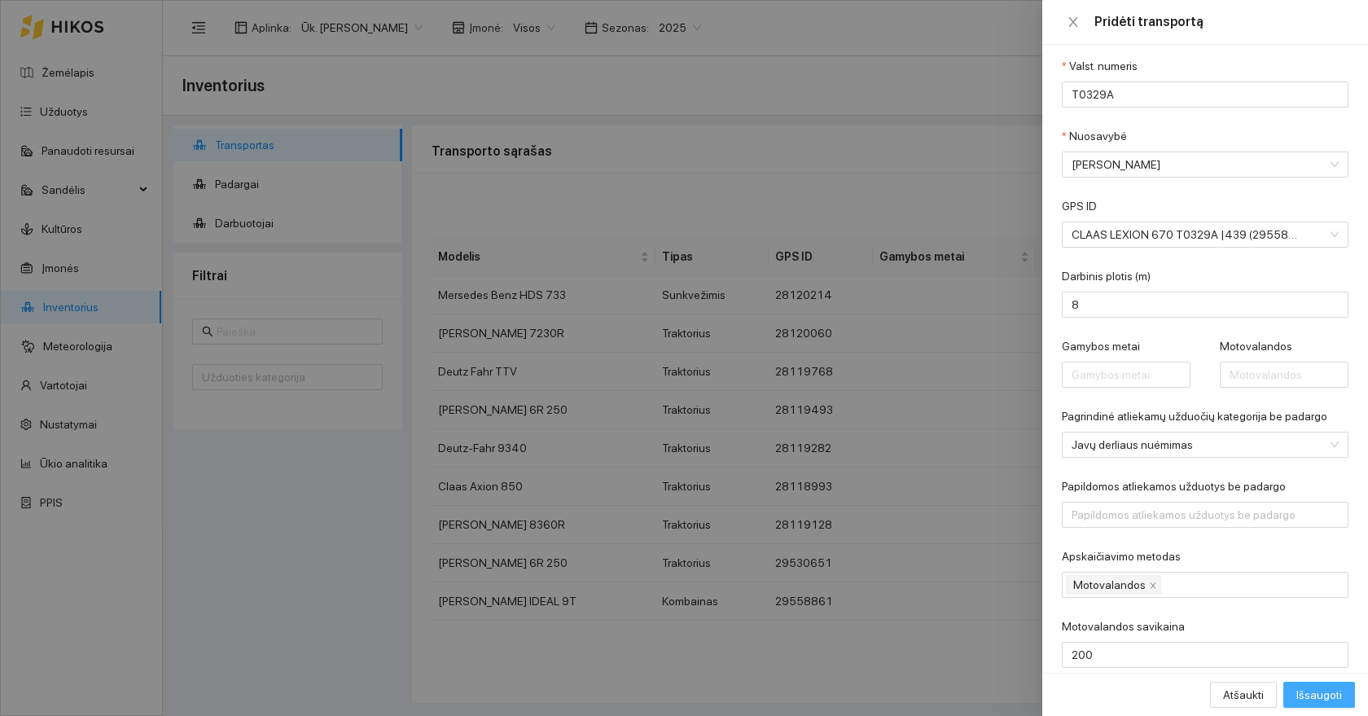
click at [1322, 694] on span "Išsaugoti" at bounding box center [1319, 694] width 46 height 18
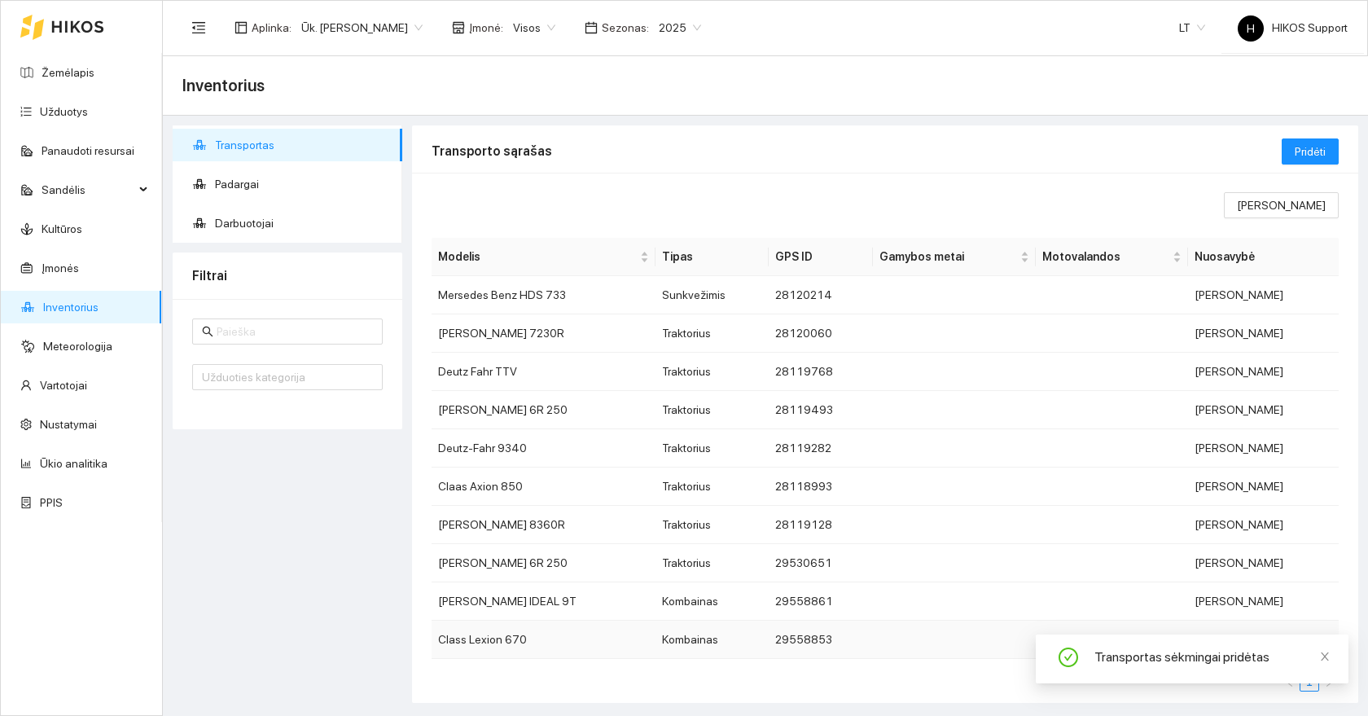
scroll to position [19, 0]
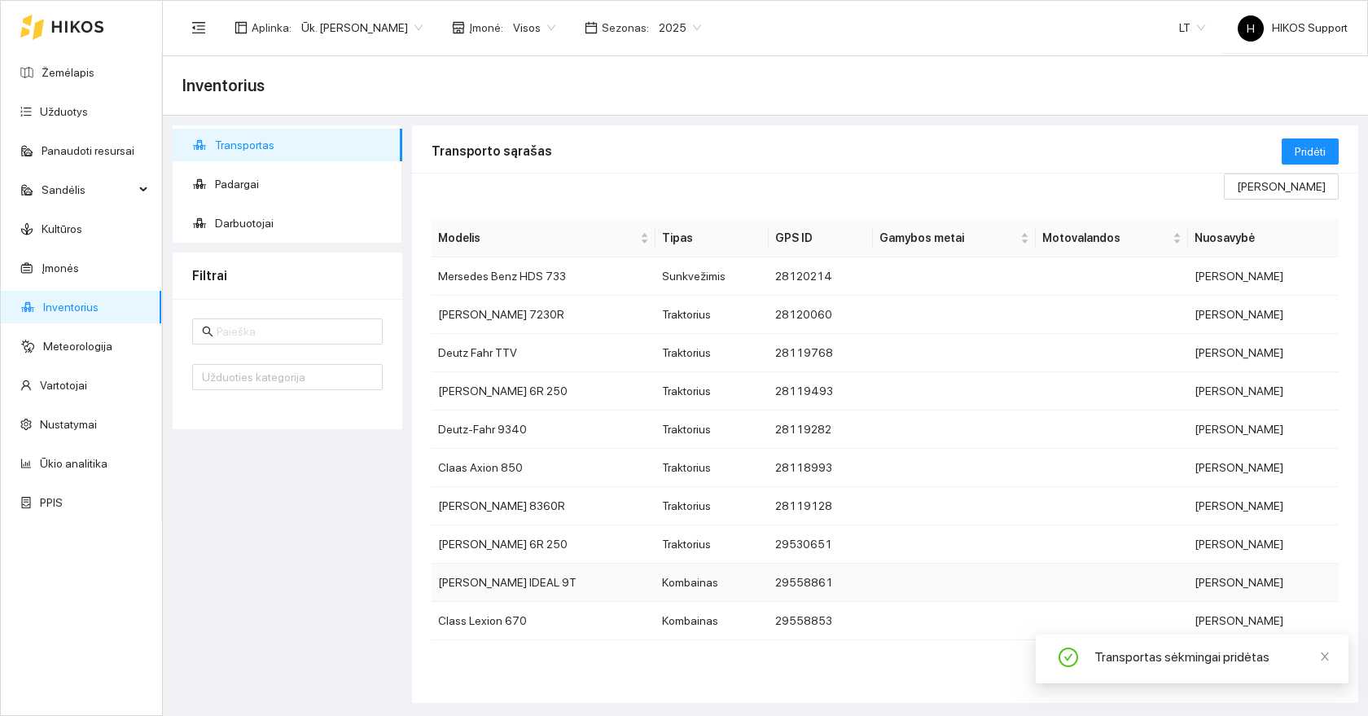
click at [492, 585] on td "[PERSON_NAME] IDEAL 9T" at bounding box center [543, 582] width 224 height 38
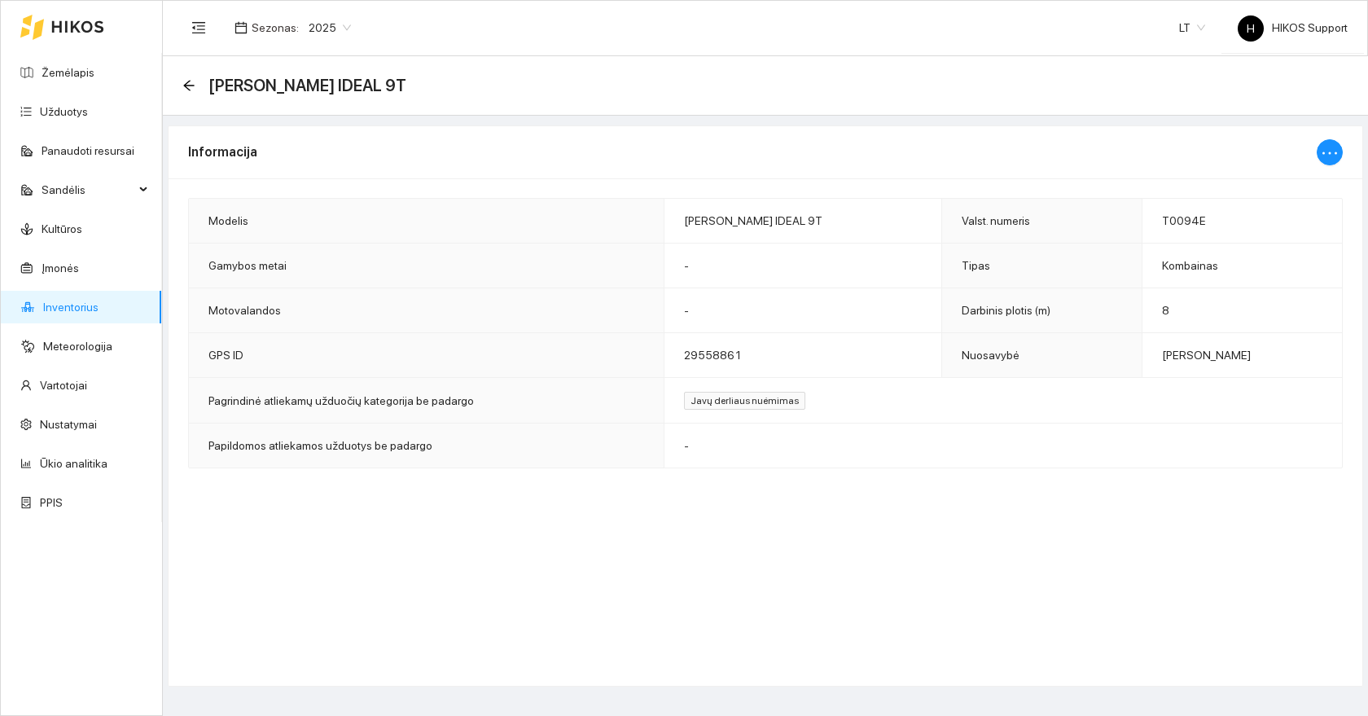
click at [1334, 138] on div at bounding box center [1329, 152] width 26 height 52
click at [1333, 155] on icon "ellipsis" at bounding box center [1330, 153] width 20 height 20
click at [1292, 180] on span "Keisti informaciją" at bounding box center [1295, 185] width 84 height 18
type input "[PERSON_NAME] IDEAL 9T"
type input "T0094E"
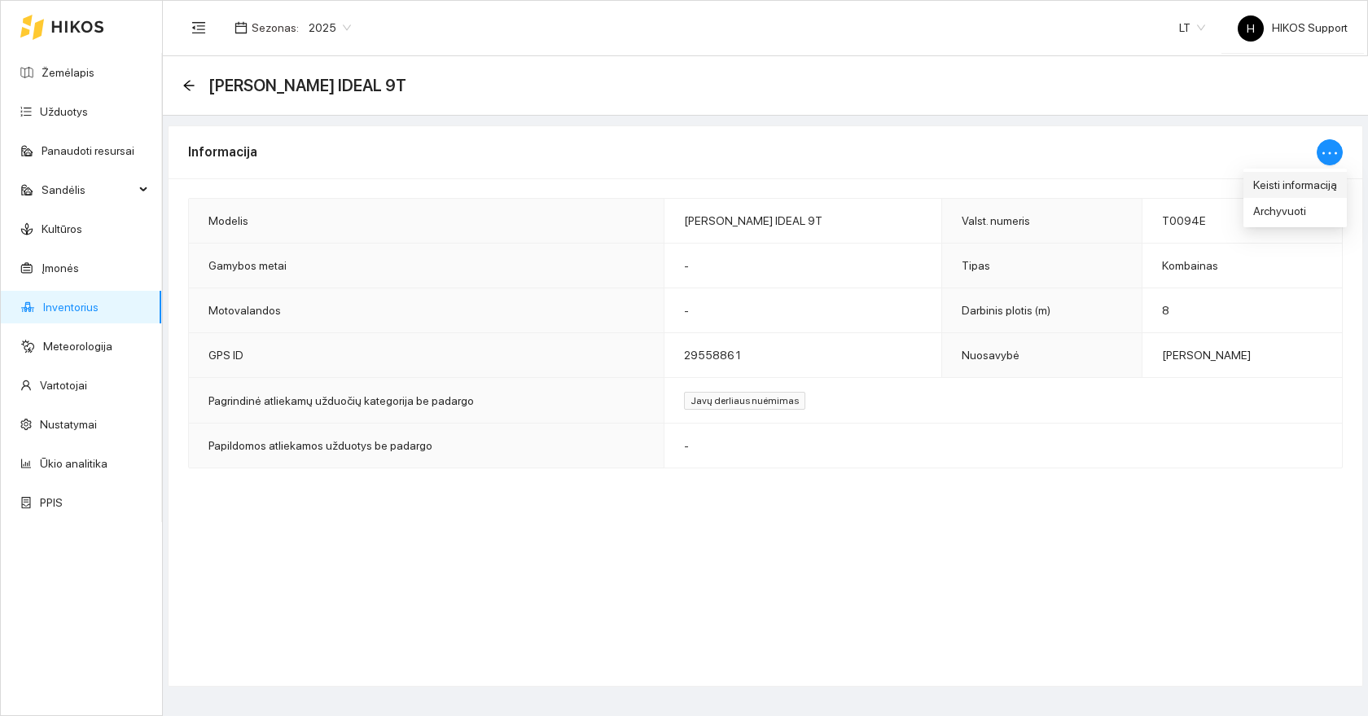
type input "8"
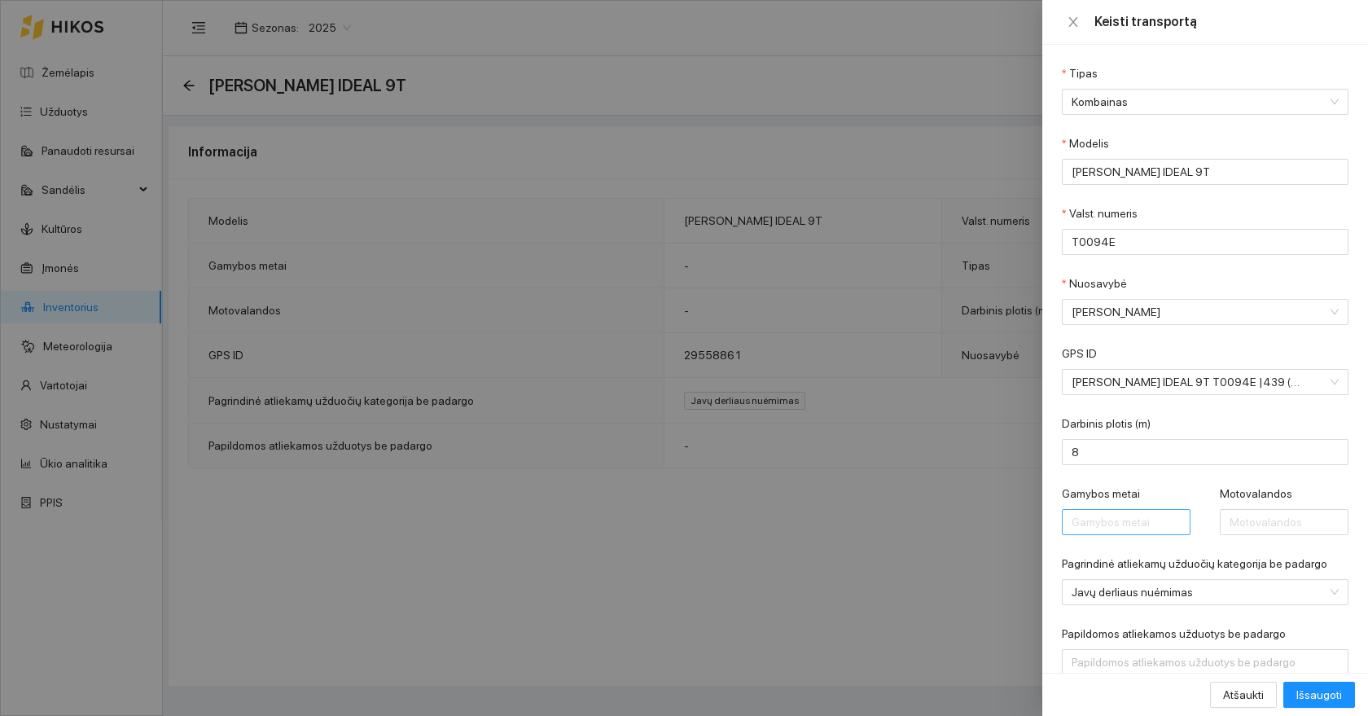
scroll to position [112, 0]
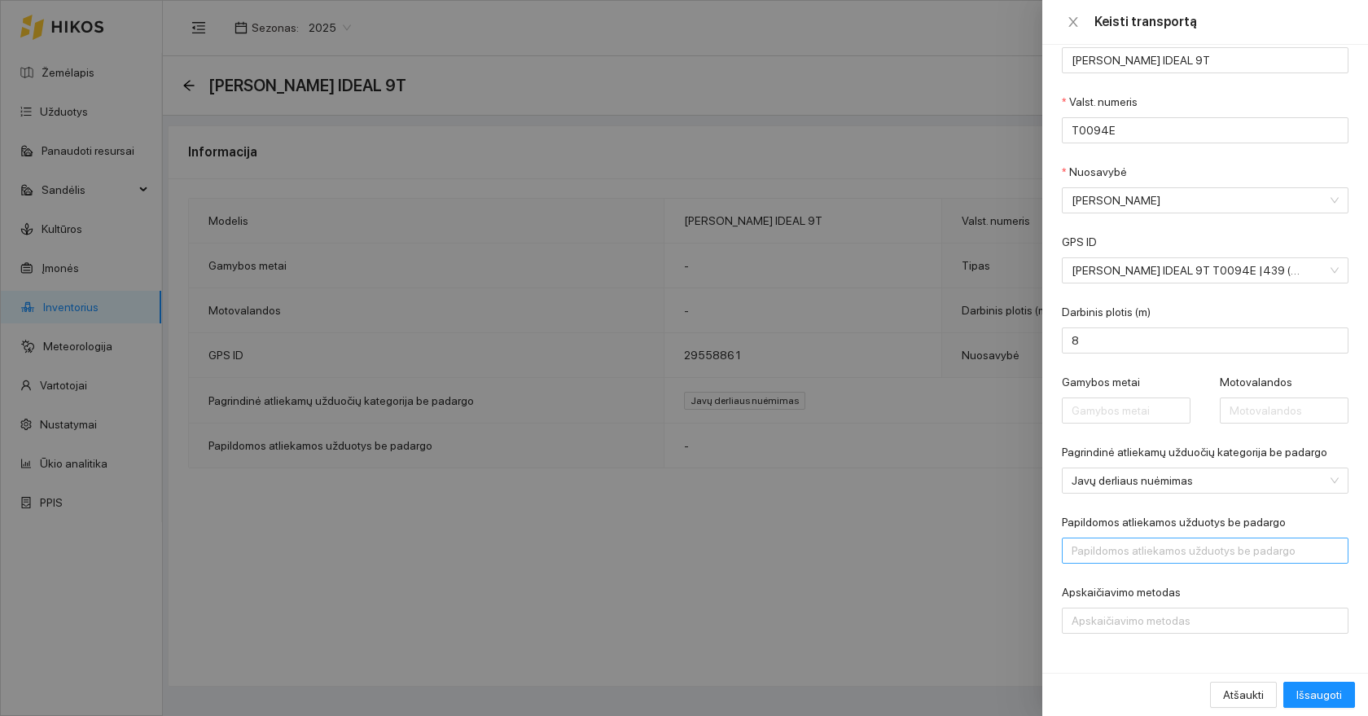
click at [1121, 546] on div at bounding box center [1197, 551] width 262 height 20
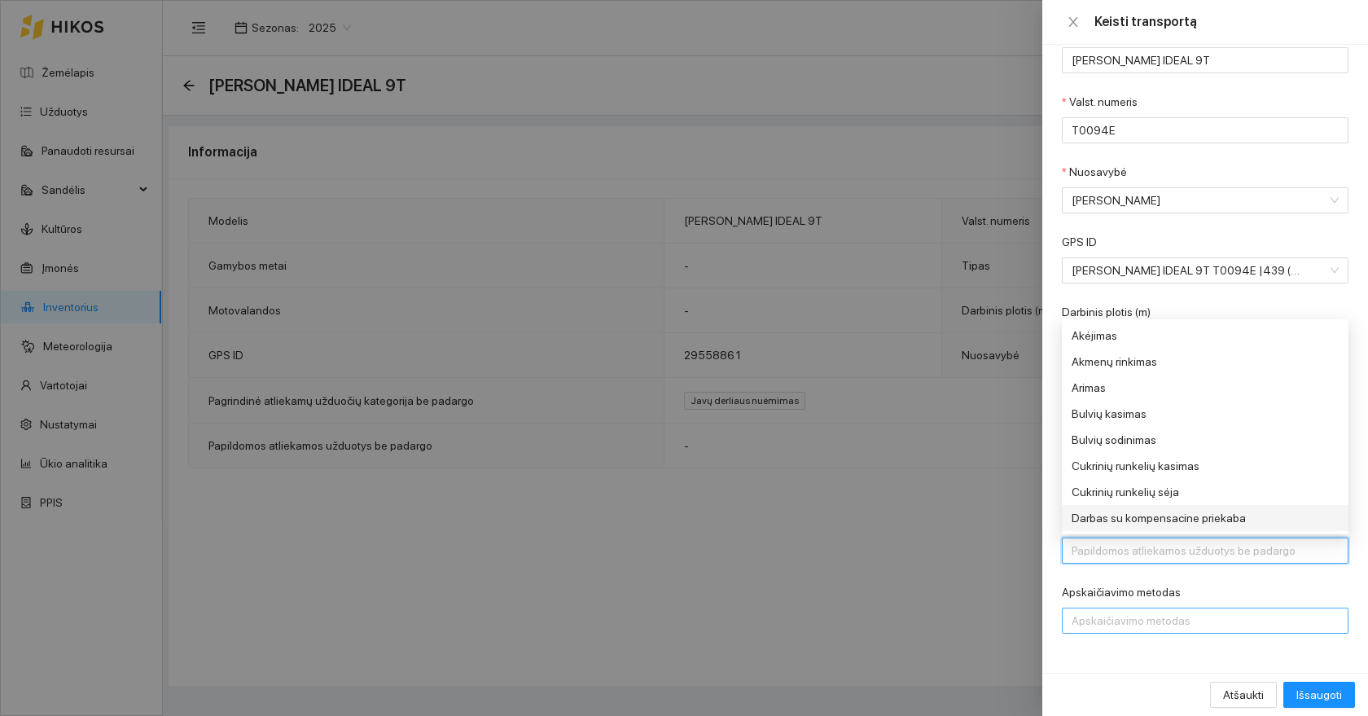
click at [1136, 620] on div at bounding box center [1197, 621] width 262 height 20
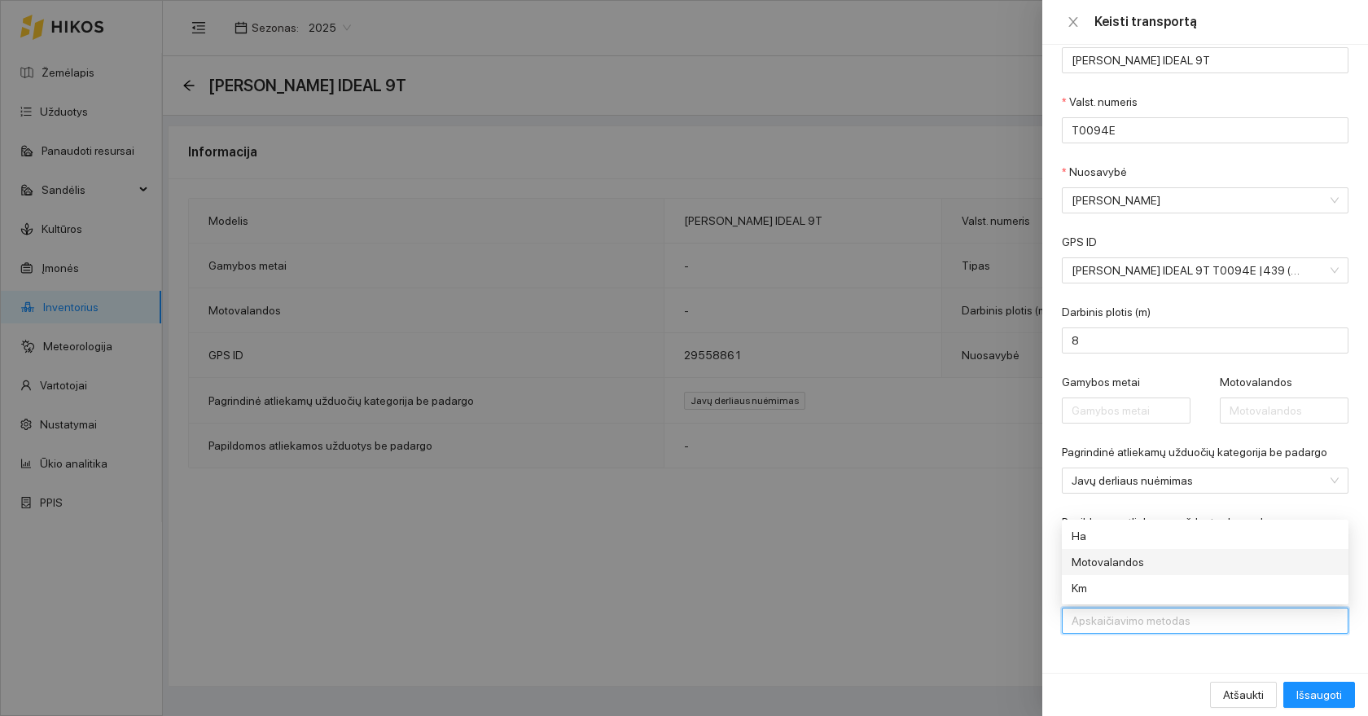
click at [1128, 560] on div "Motovalandos" at bounding box center [1193, 562] width 244 height 18
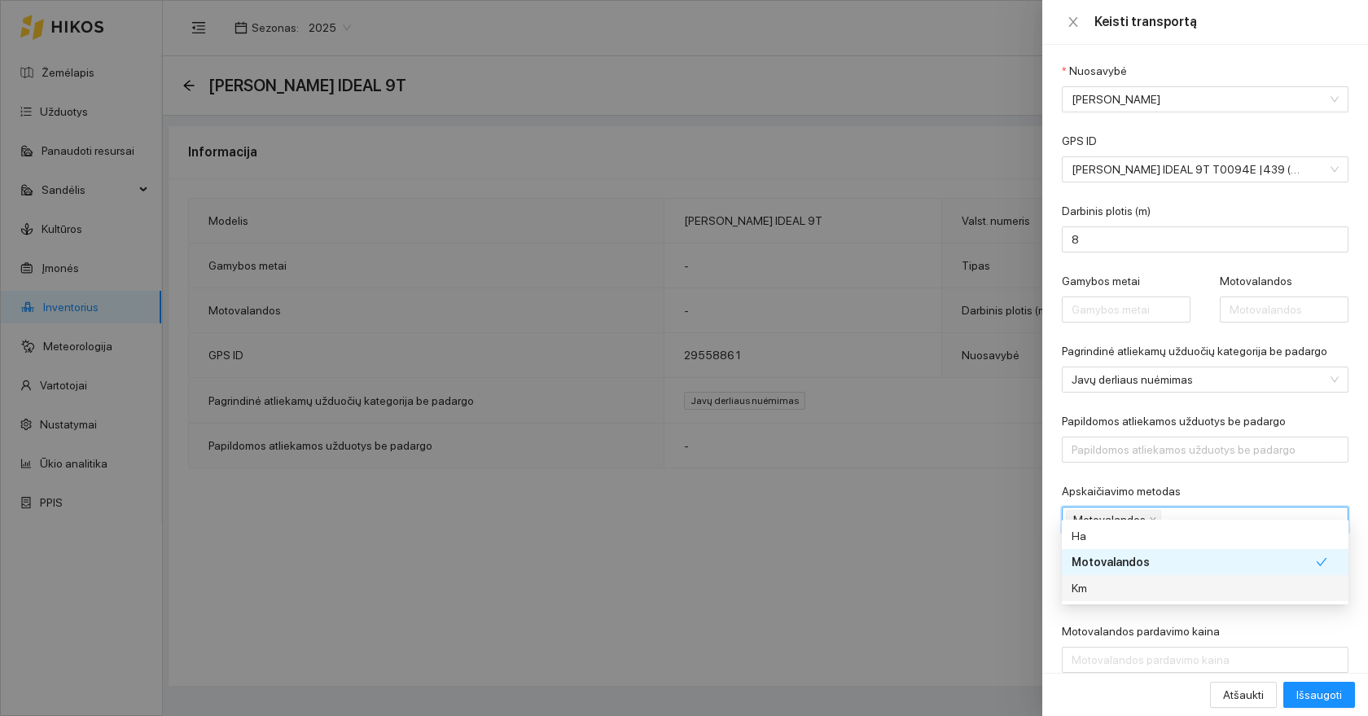
scroll to position [252, 0]
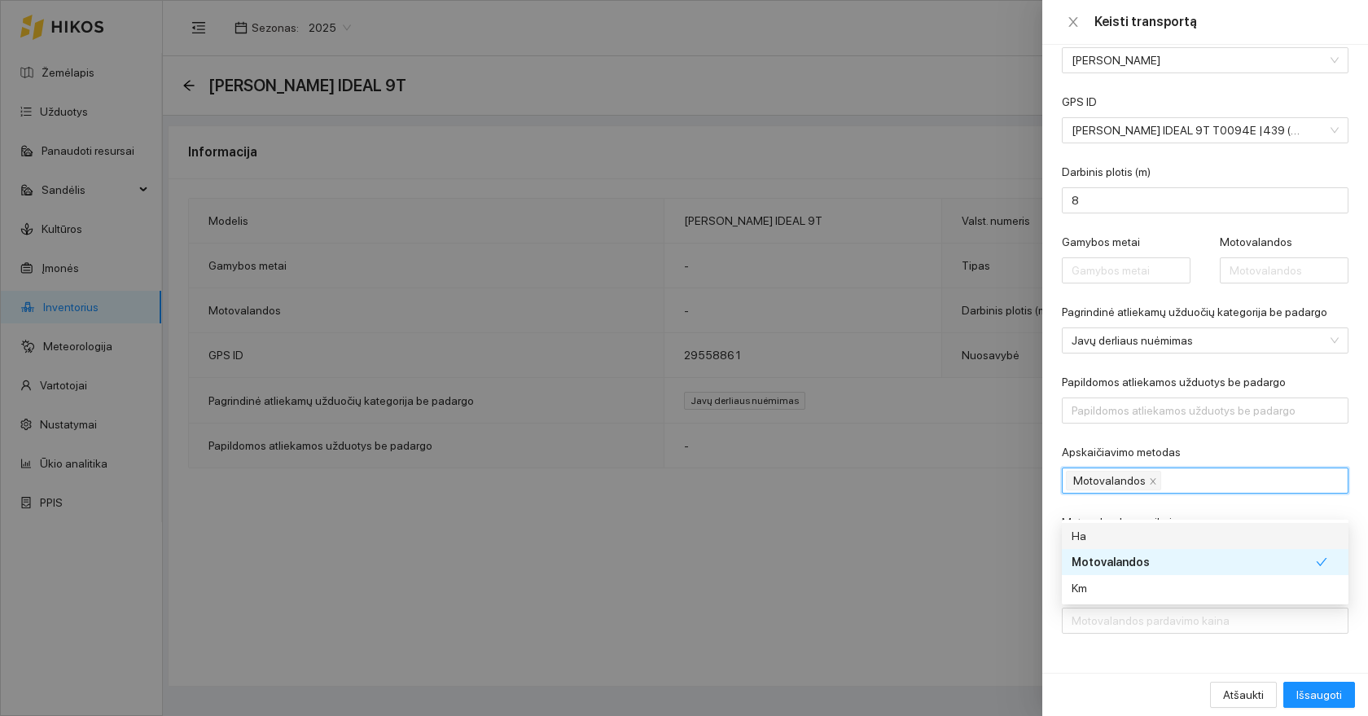
click at [1169, 504] on form "[PERSON_NAME] Modelis [PERSON_NAME] IDEAL 9T Valst. numeris T0094E Nuosavybė [P…" at bounding box center [1205, 223] width 287 height 821
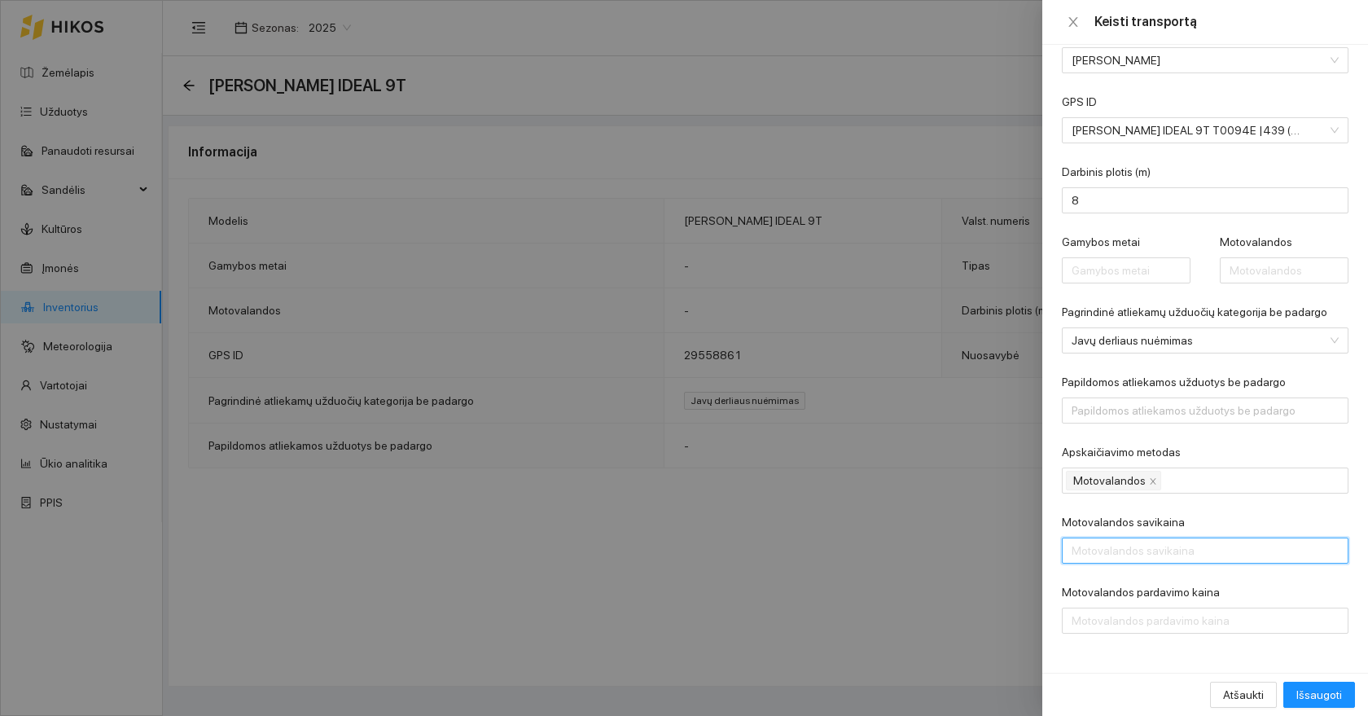
click at [1142, 544] on input "Motovalandos savikaina" at bounding box center [1205, 550] width 287 height 26
type input "200"
click at [1318, 690] on span "Išsaugoti" at bounding box center [1319, 694] width 46 height 18
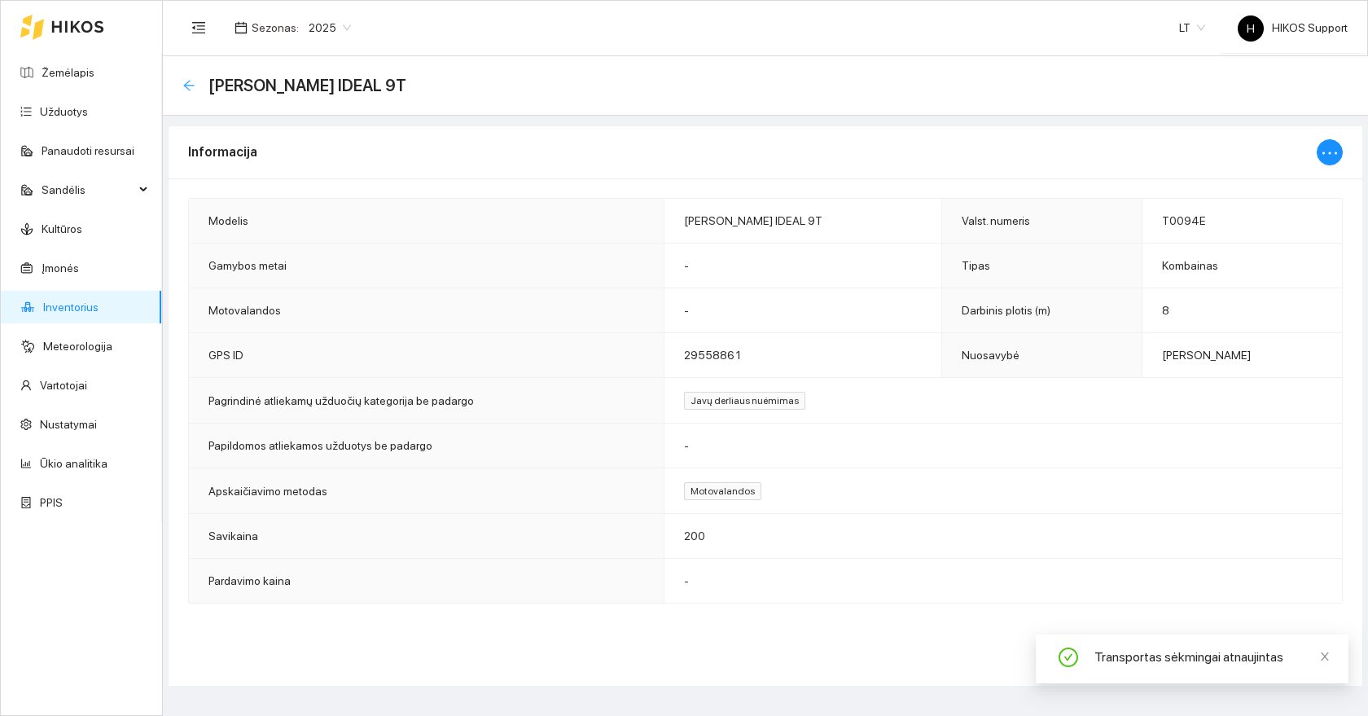
click at [186, 85] on icon "arrow-left" at bounding box center [188, 85] width 11 height 11
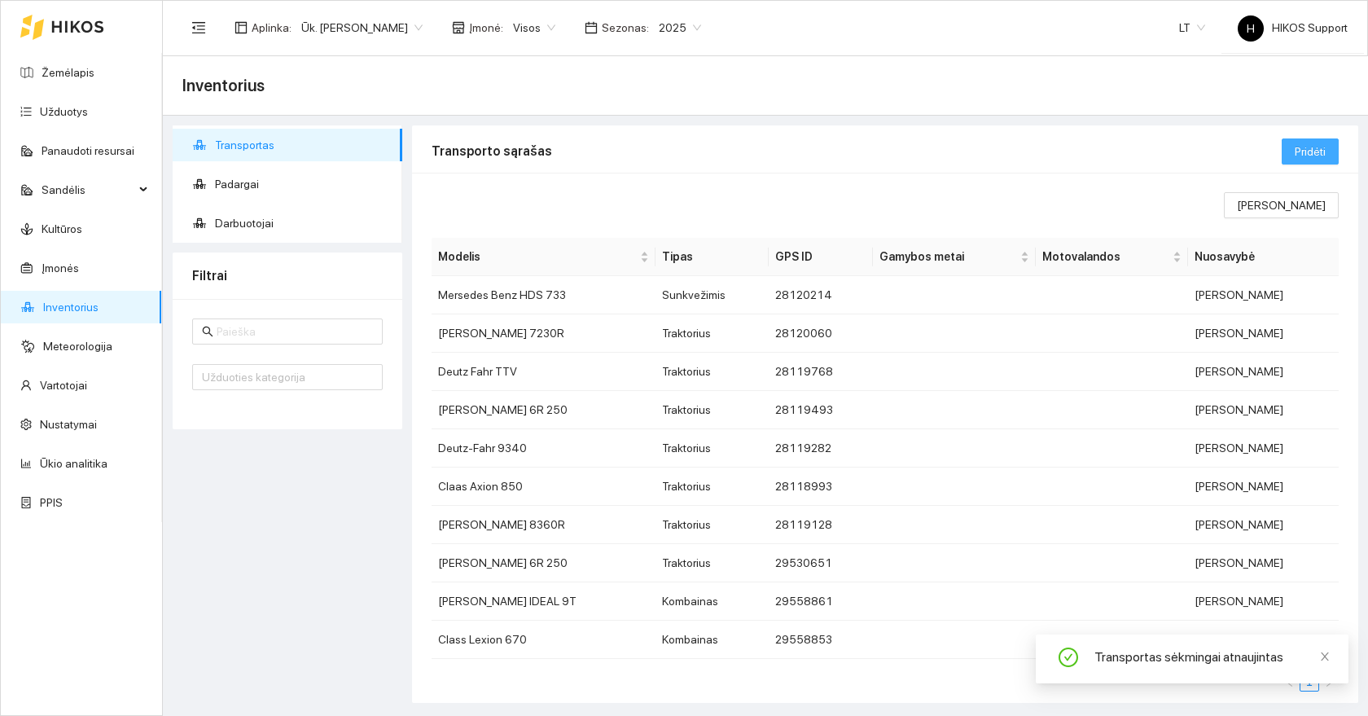
click at [1315, 151] on span "Pridėti" at bounding box center [1309, 151] width 31 height 18
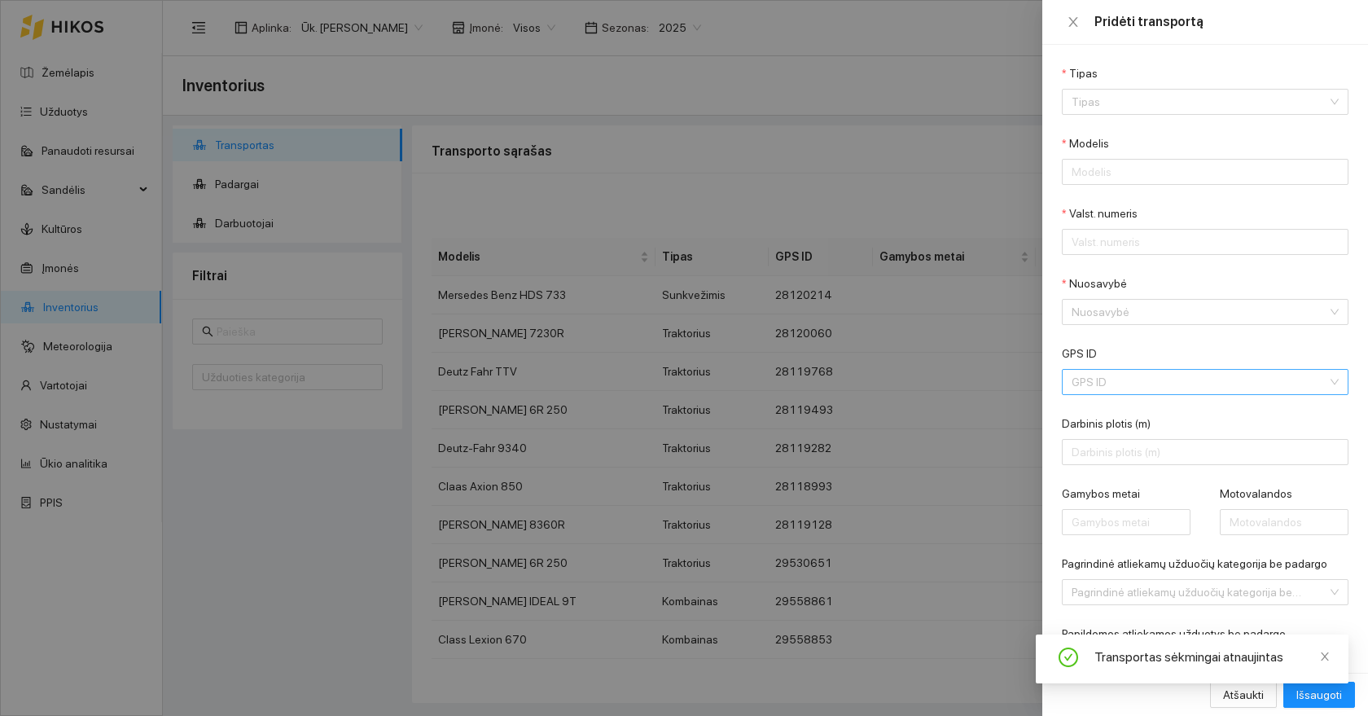
click at [1161, 369] on div "GPS ID" at bounding box center [1205, 382] width 287 height 26
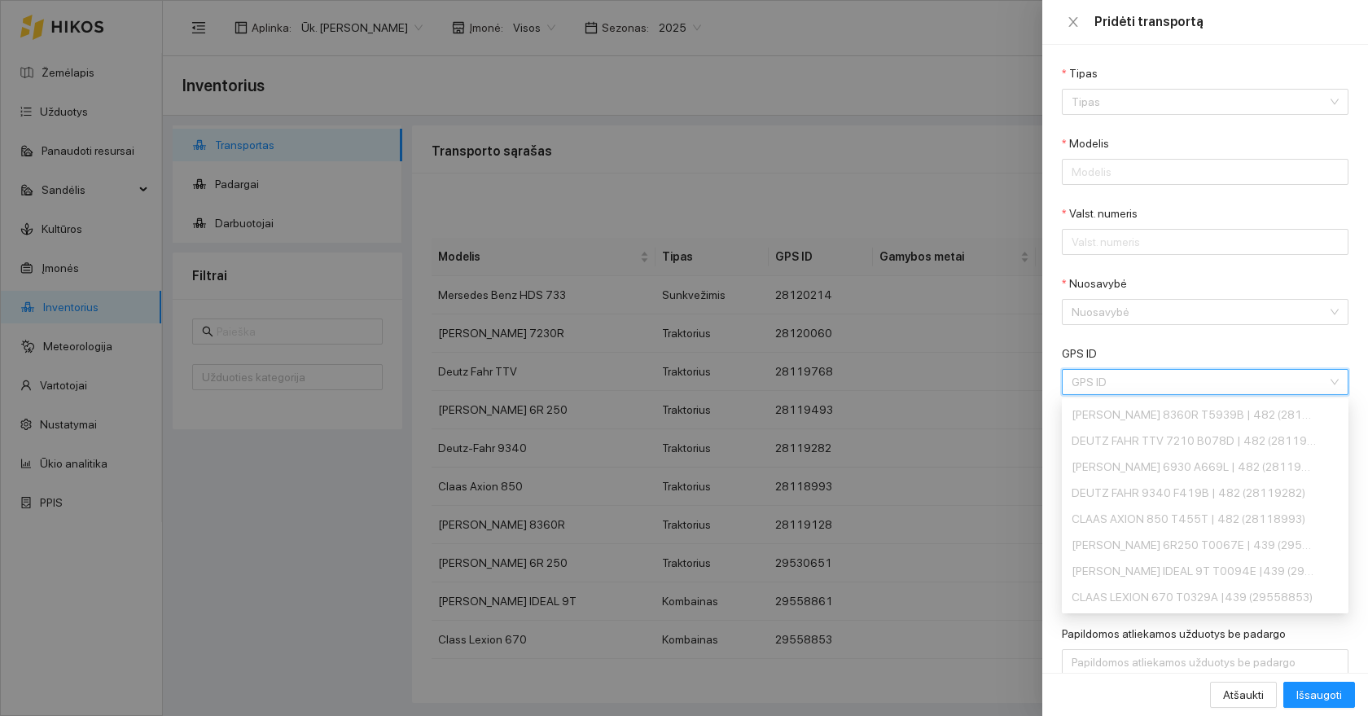
scroll to position [78, 0]
click at [1149, 549] on div "[PERSON_NAME] T670 A285P |439 (29558834)" at bounding box center [1193, 545] width 244 height 18
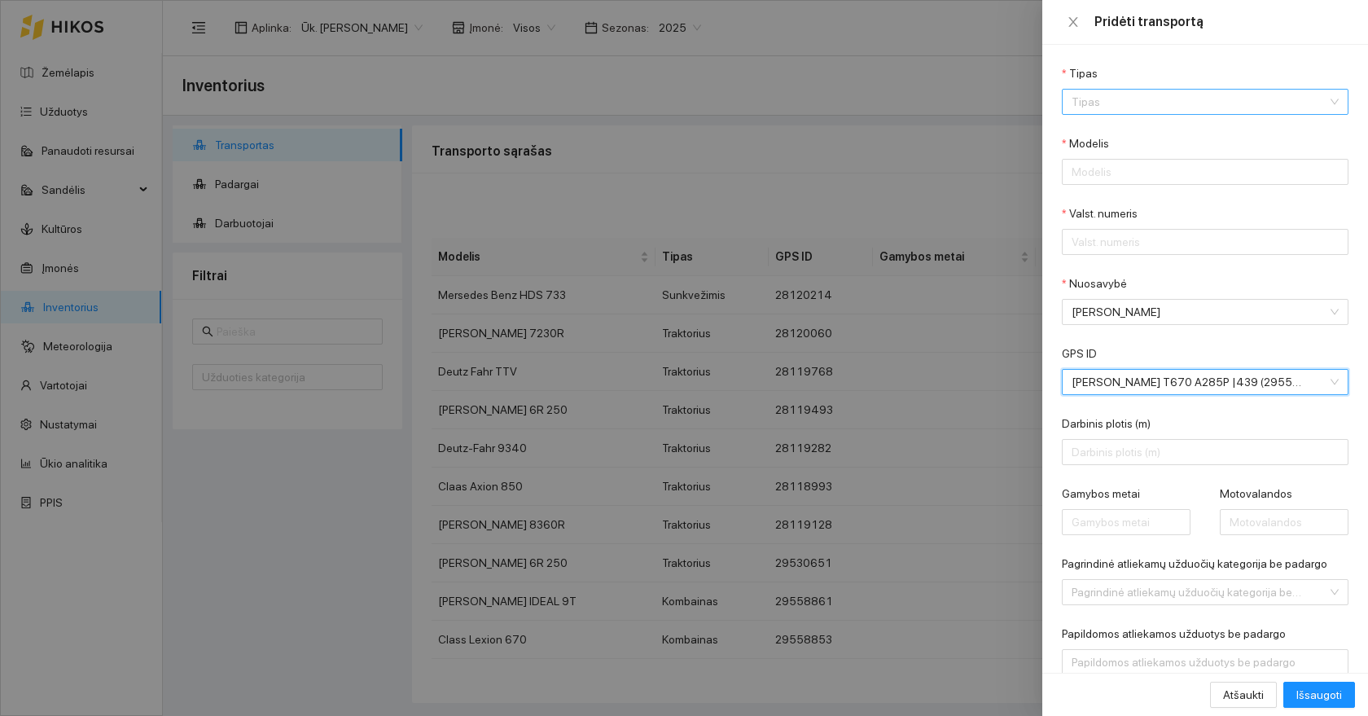
click at [1151, 103] on input "Tipas" at bounding box center [1199, 102] width 256 height 24
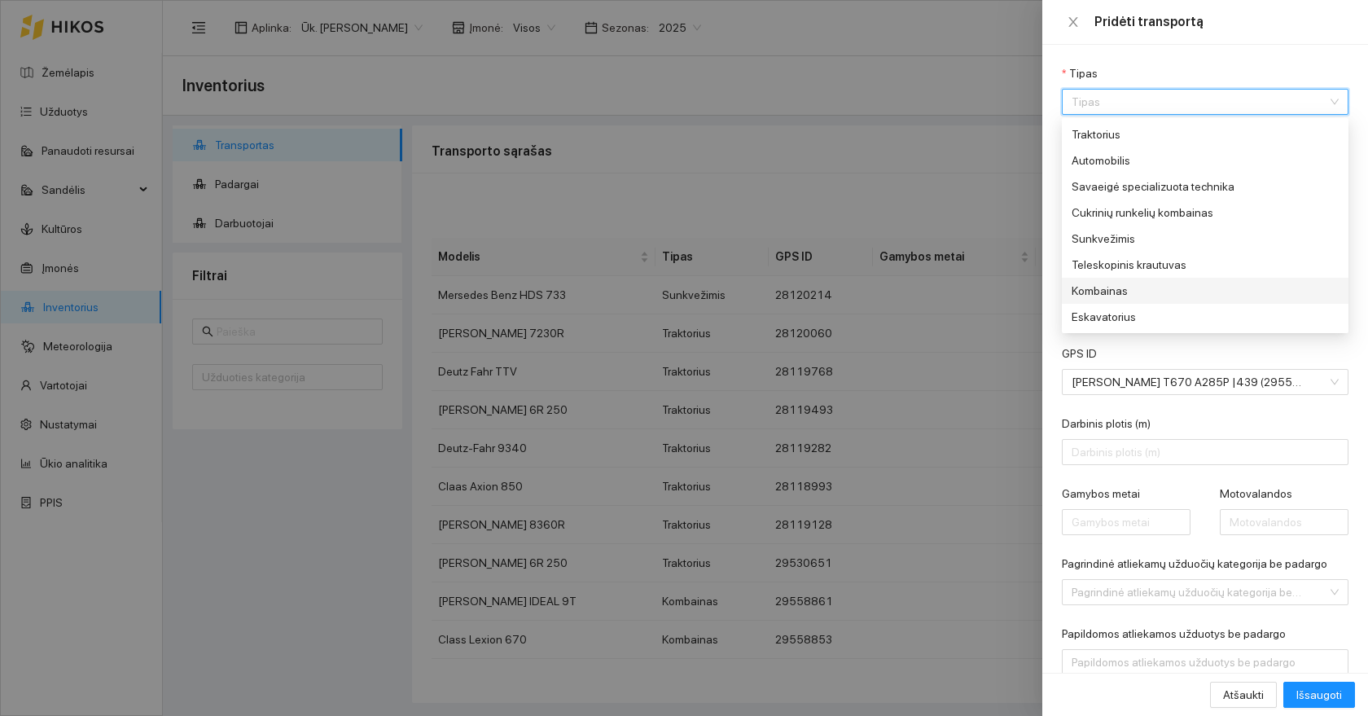
click at [1146, 290] on div "Kombainas" at bounding box center [1193, 291] width 244 height 18
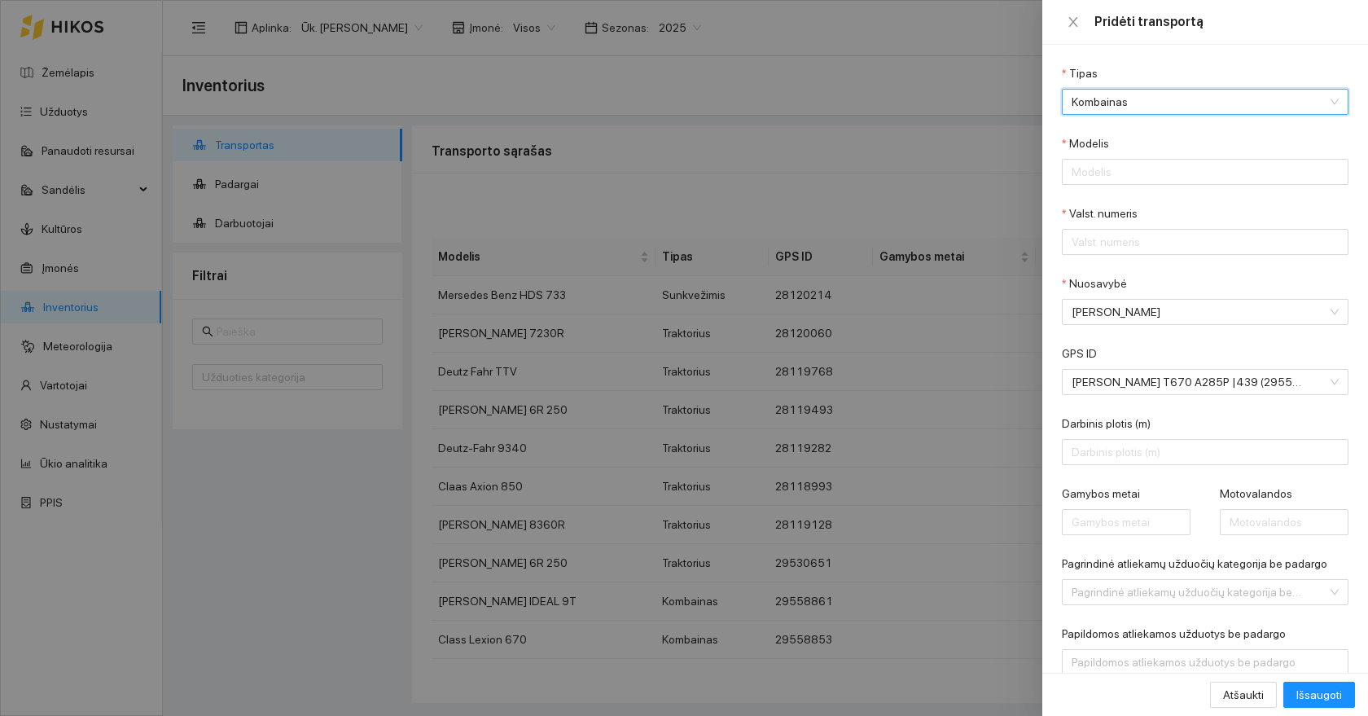
click at [1175, 140] on div "Modelis" at bounding box center [1205, 146] width 287 height 24
click at [1145, 173] on input "Modelis" at bounding box center [1205, 172] width 287 height 26
click at [1075, 175] on input "T670" at bounding box center [1205, 172] width 287 height 26
click at [1069, 177] on input "T670" at bounding box center [1205, 172] width 287 height 26
type input "[PERSON_NAME] T670"
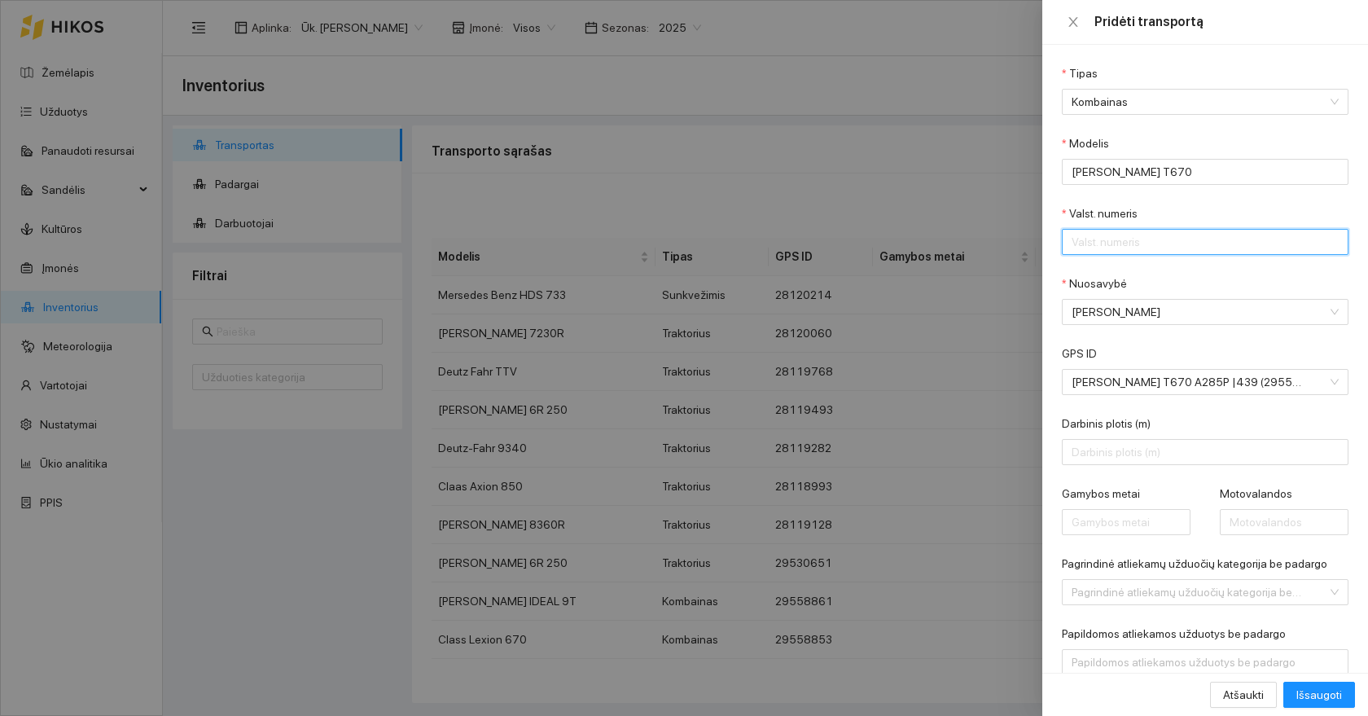
click at [1149, 240] on input "Valst. numeris" at bounding box center [1205, 242] width 287 height 26
click at [1108, 348] on div "GPS ID" at bounding box center [1205, 356] width 287 height 24
click at [1119, 243] on input "A" at bounding box center [1205, 242] width 287 height 26
type input "A285P"
click at [1158, 450] on input "Darbinis plotis (m)" at bounding box center [1205, 452] width 287 height 26
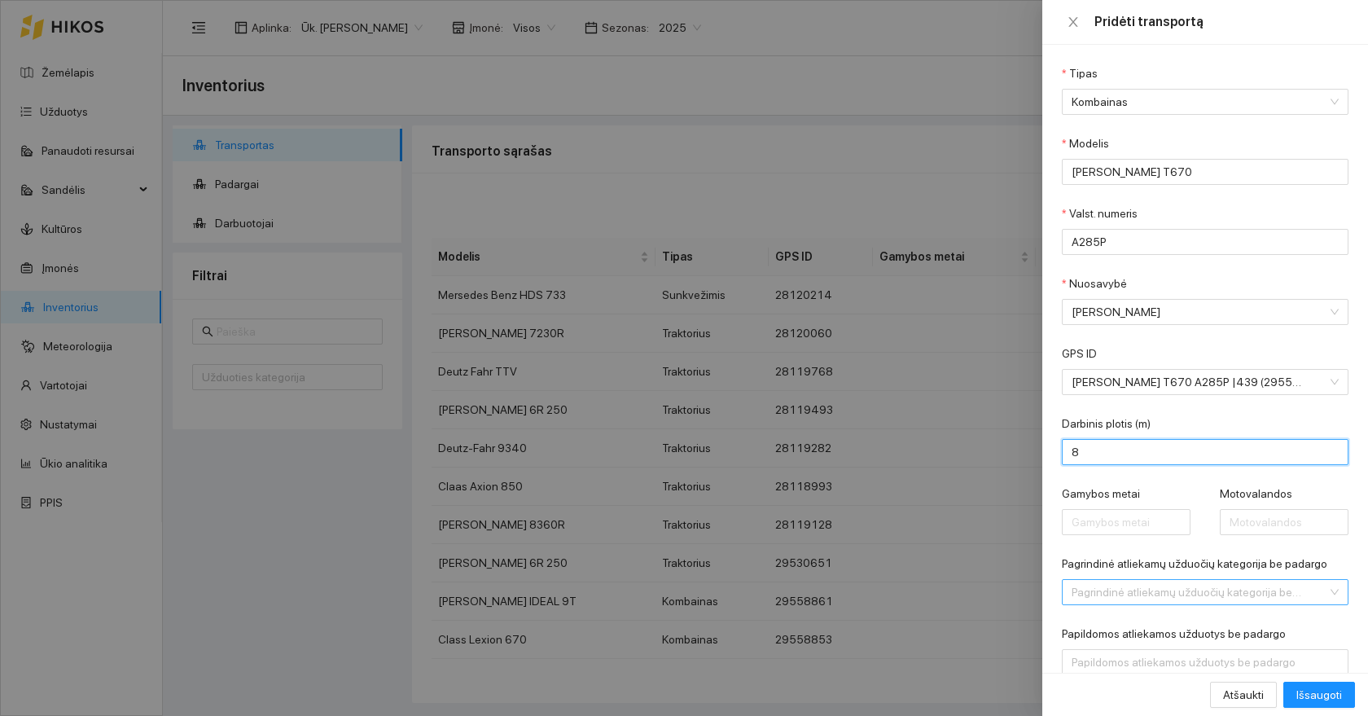
type input "8"
click at [1205, 591] on input "Pagrindinė atliekamų užduočių kategorija be padargo" at bounding box center [1199, 592] width 256 height 24
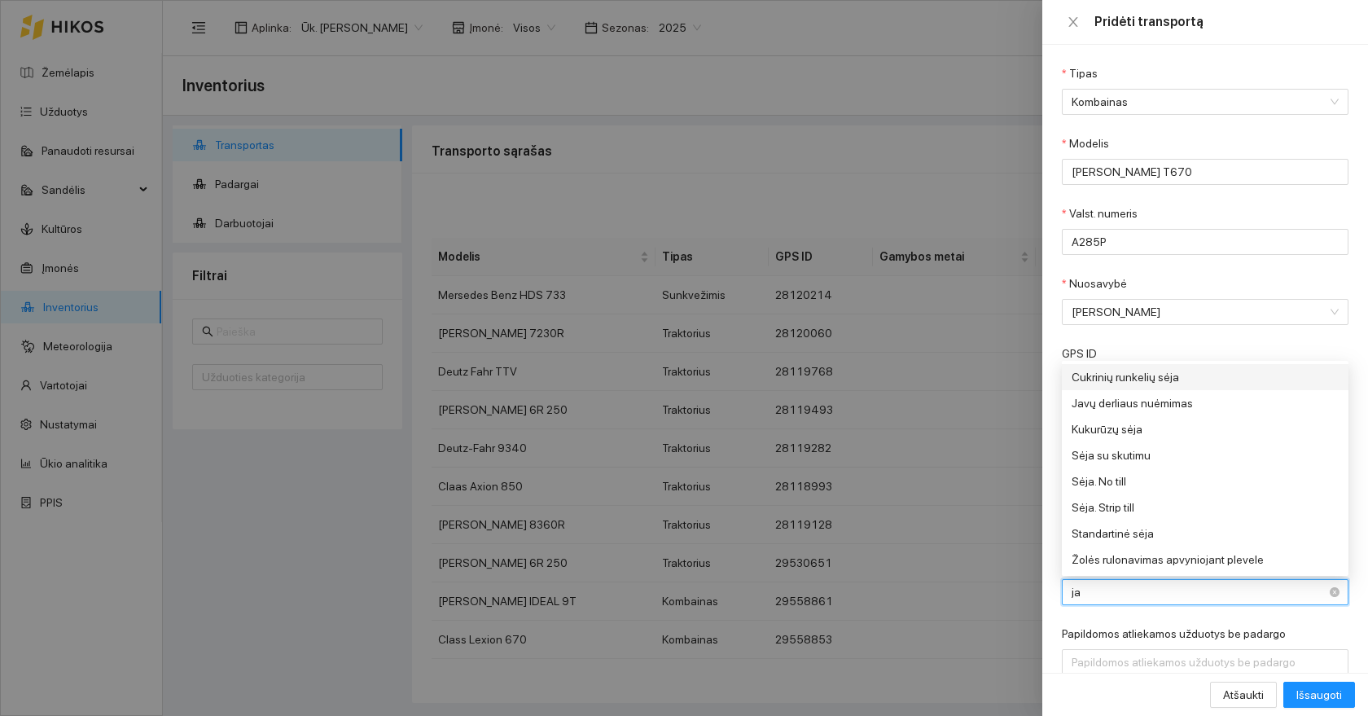
type input "jav"
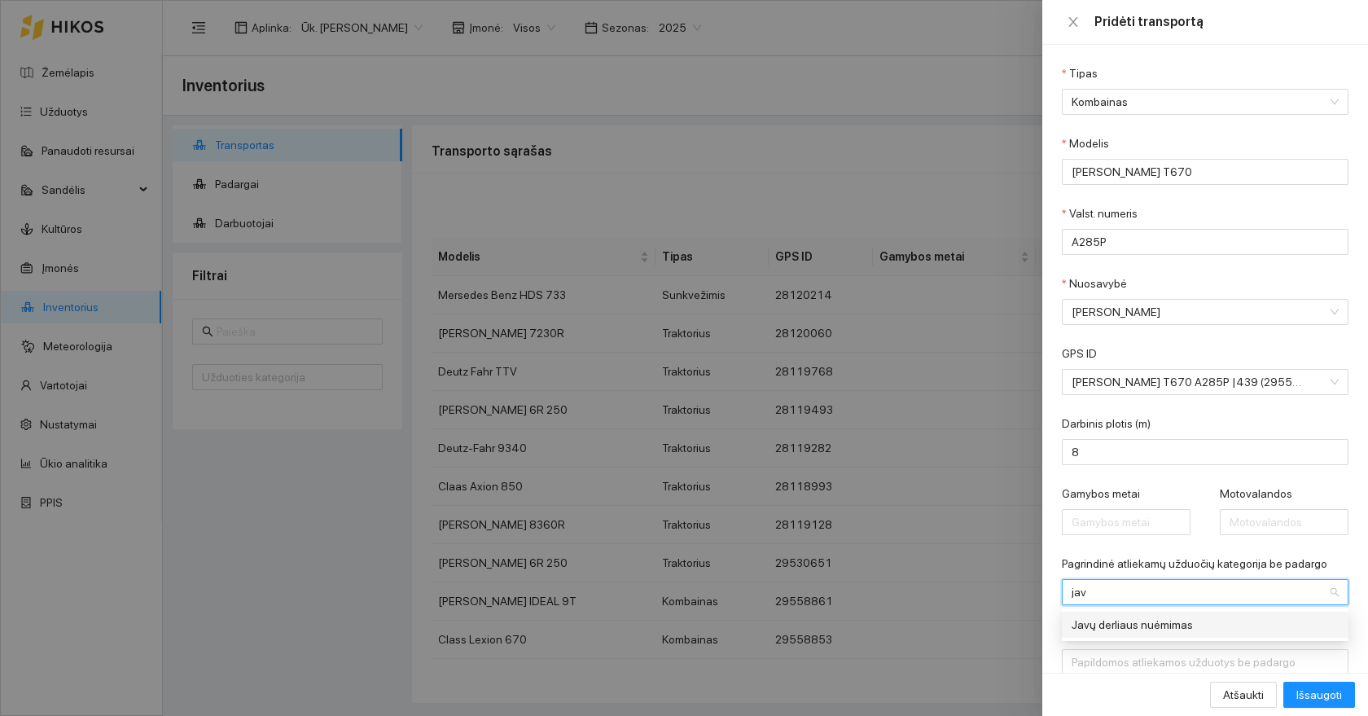
click at [1141, 621] on div "Javų derliaus nuėmimas" at bounding box center [1193, 624] width 244 height 18
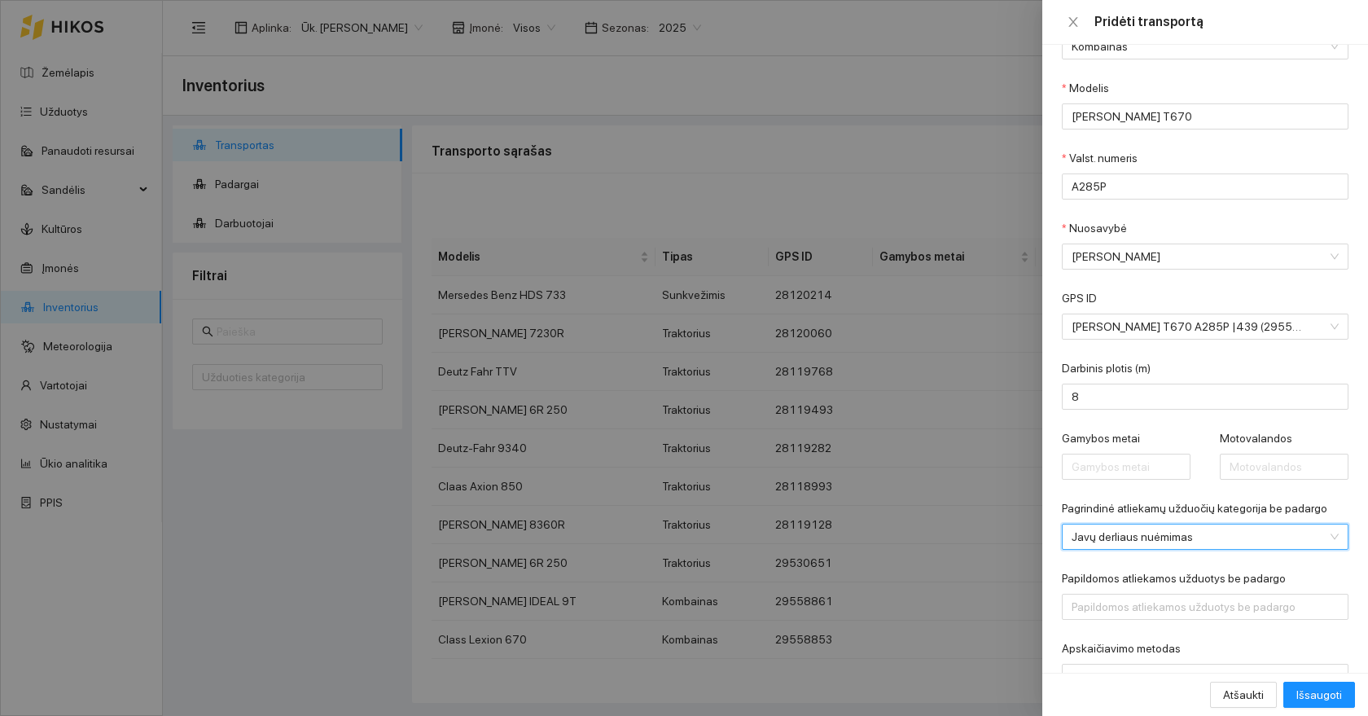
scroll to position [112, 0]
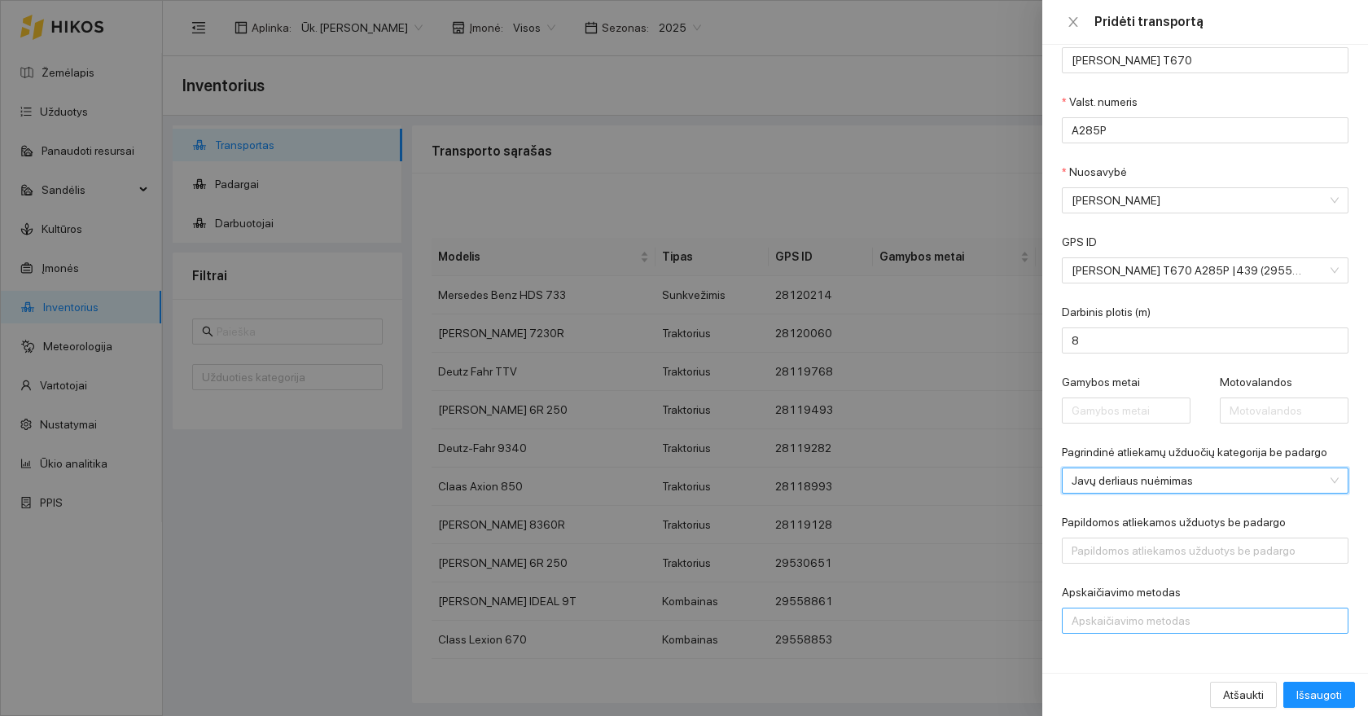
click at [1137, 622] on div at bounding box center [1197, 621] width 262 height 20
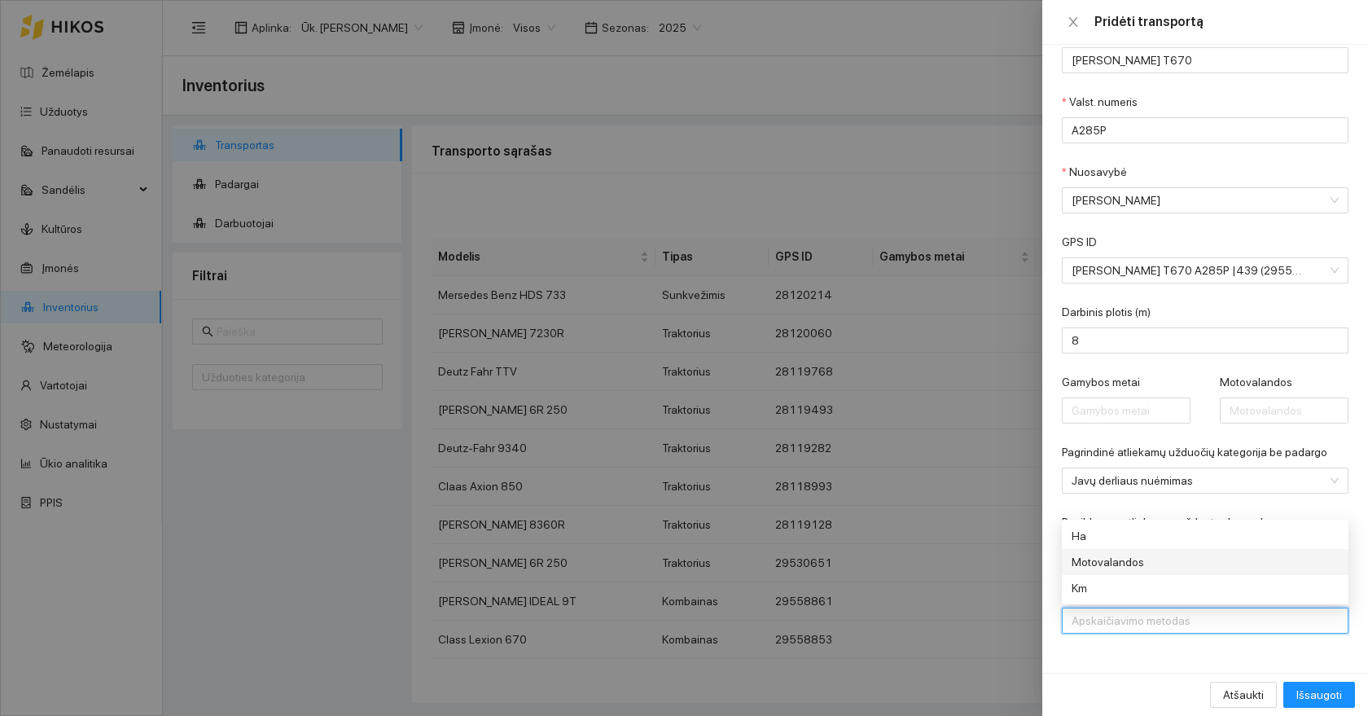
click at [1119, 567] on div "Motovalandos" at bounding box center [1193, 562] width 244 height 18
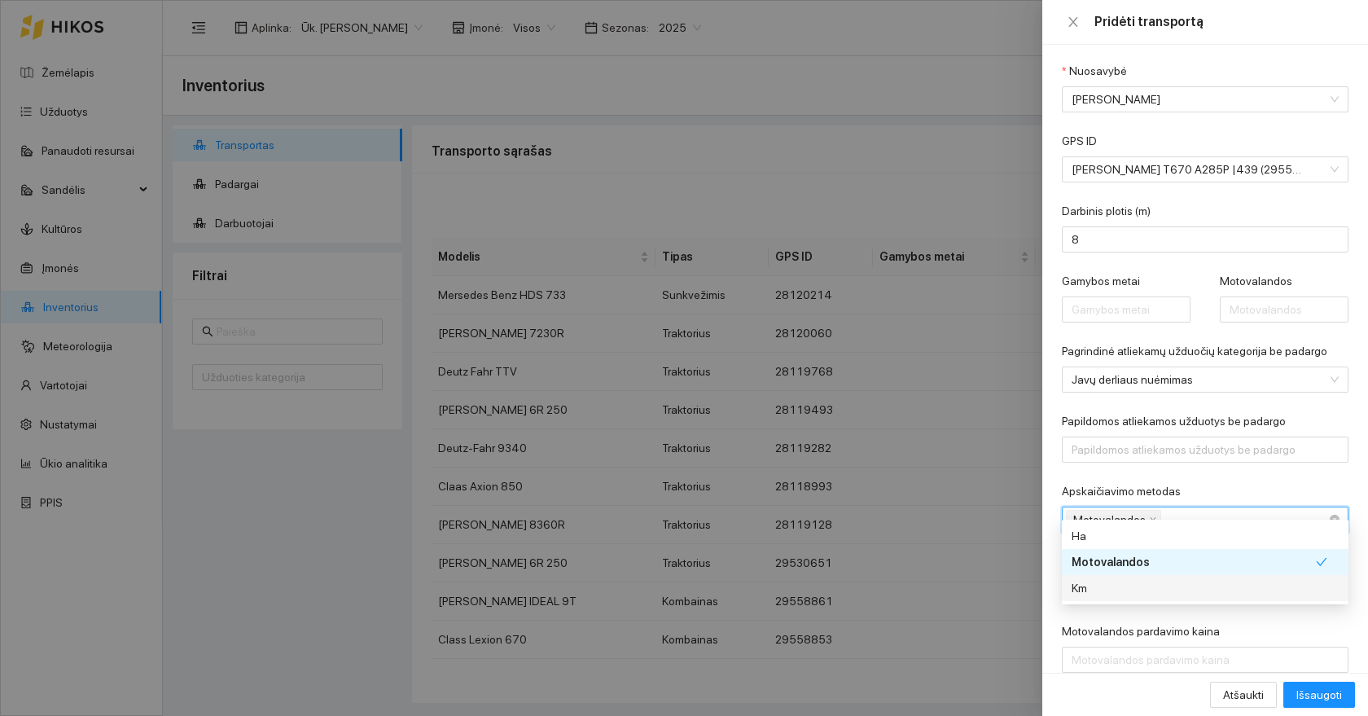
scroll to position [234, 0]
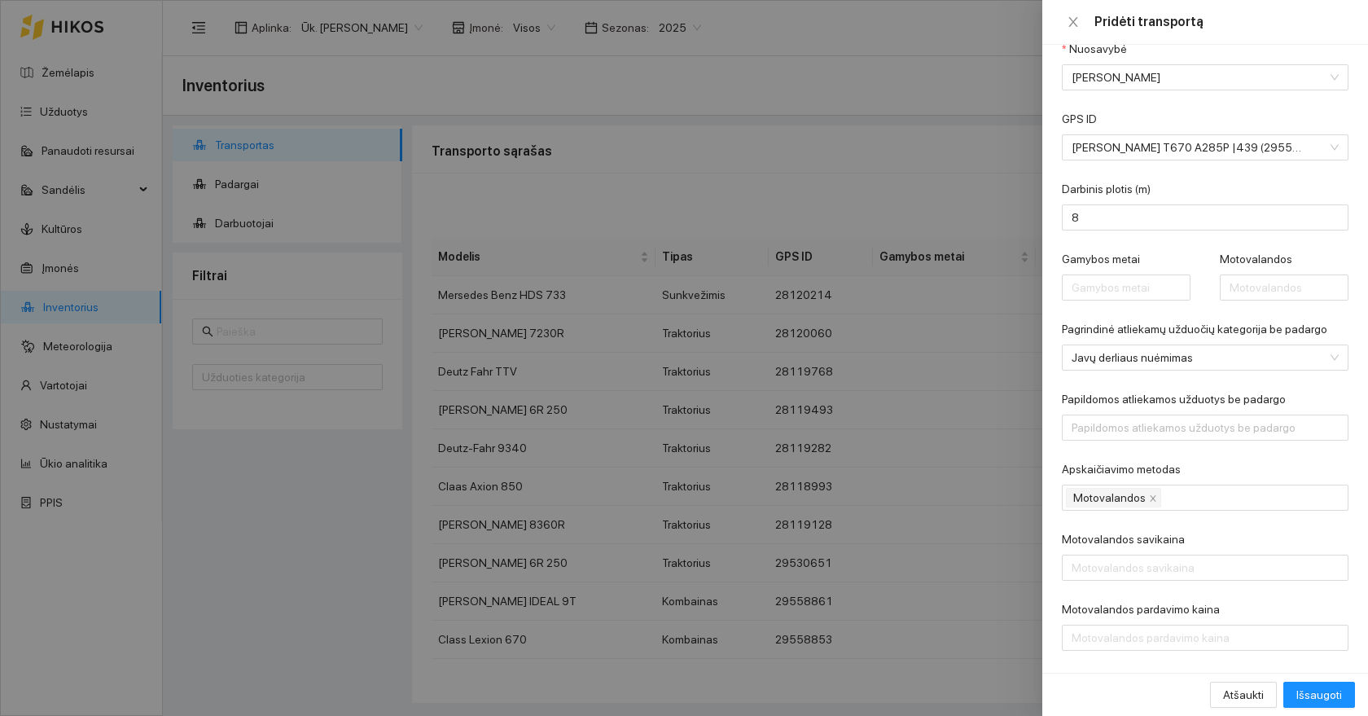
click at [1222, 514] on form "Tipas Kombainas Modelis [PERSON_NAME] T670 Valst. numeris A285P Nuosavybė [PERS…" at bounding box center [1205, 240] width 287 height 821
click at [1146, 572] on input "Motovalandos savikaina" at bounding box center [1205, 567] width 287 height 26
type input "200"
click at [1329, 683] on button "Išsaugoti" at bounding box center [1319, 694] width 72 height 26
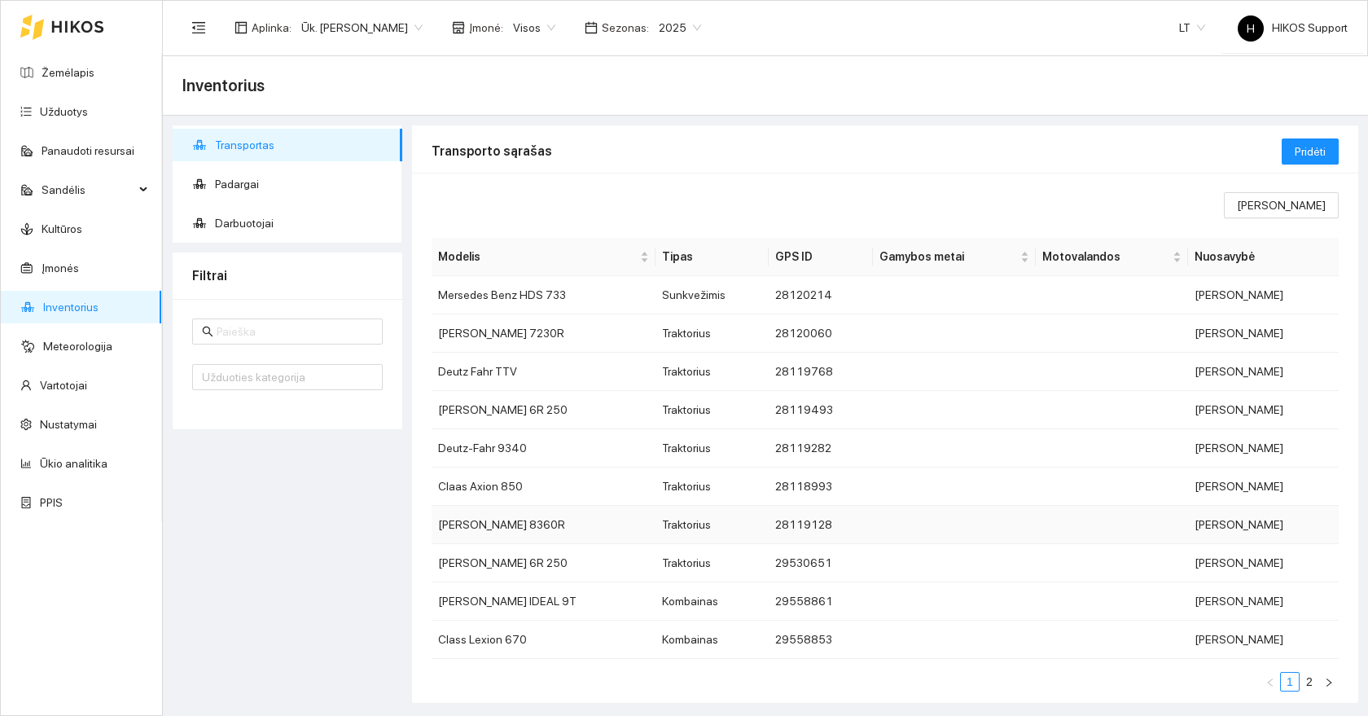
scroll to position [21, 0]
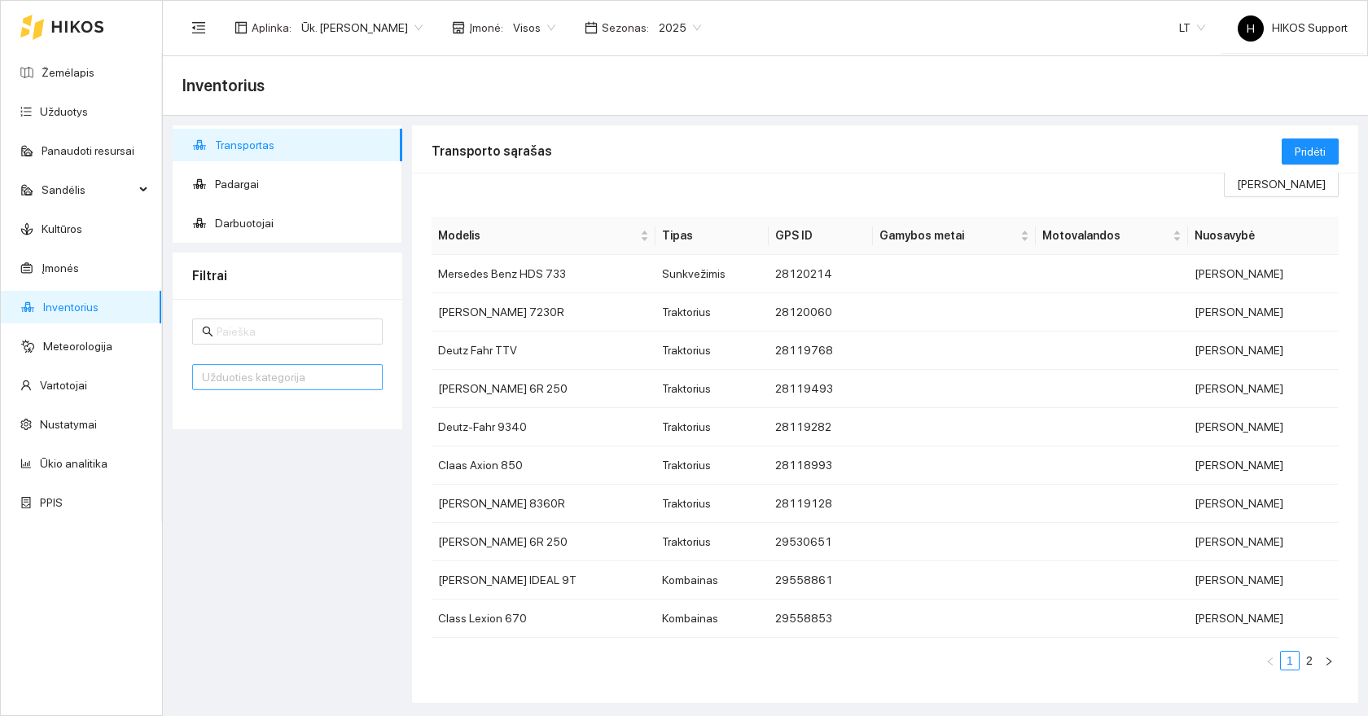
click at [276, 380] on div at bounding box center [279, 377] width 166 height 20
click at [281, 334] on input "text" at bounding box center [295, 331] width 156 height 18
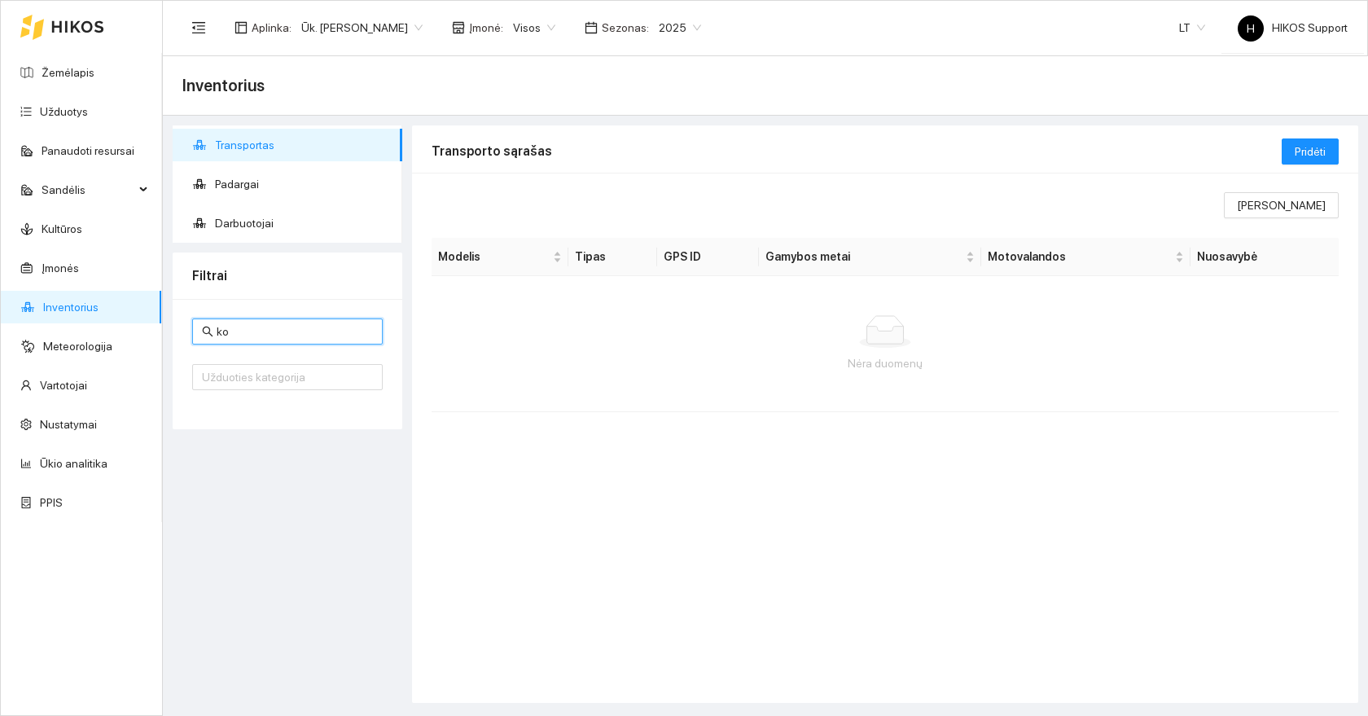
type input "k"
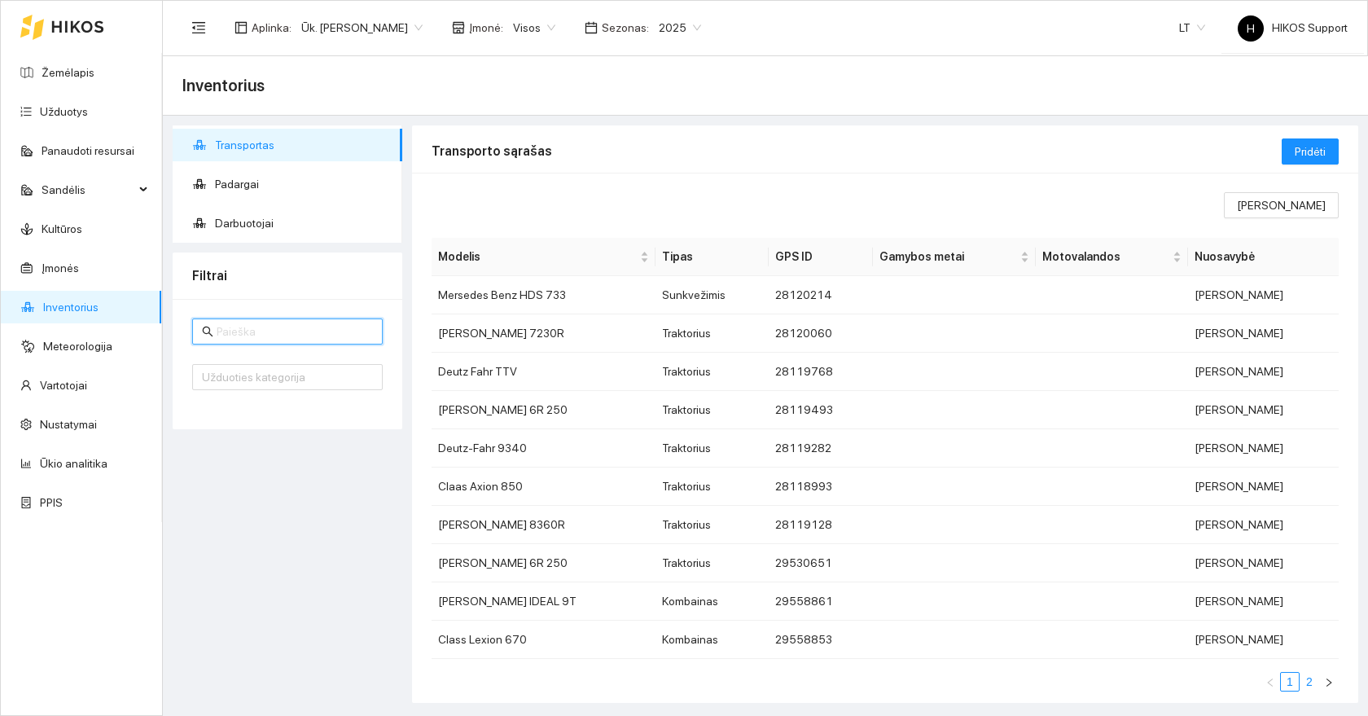
click at [1315, 679] on link "2" at bounding box center [1309, 681] width 18 height 18
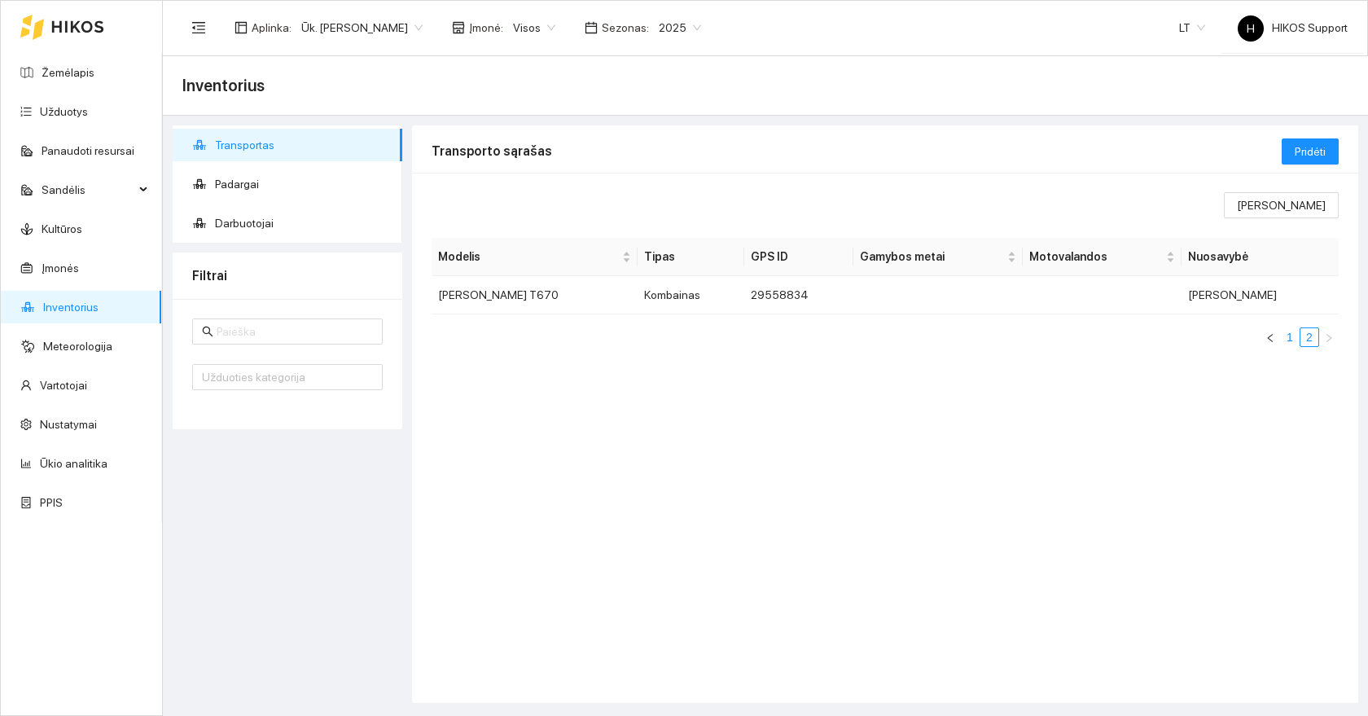
click at [1291, 339] on link "1" at bounding box center [1290, 337] width 18 height 18
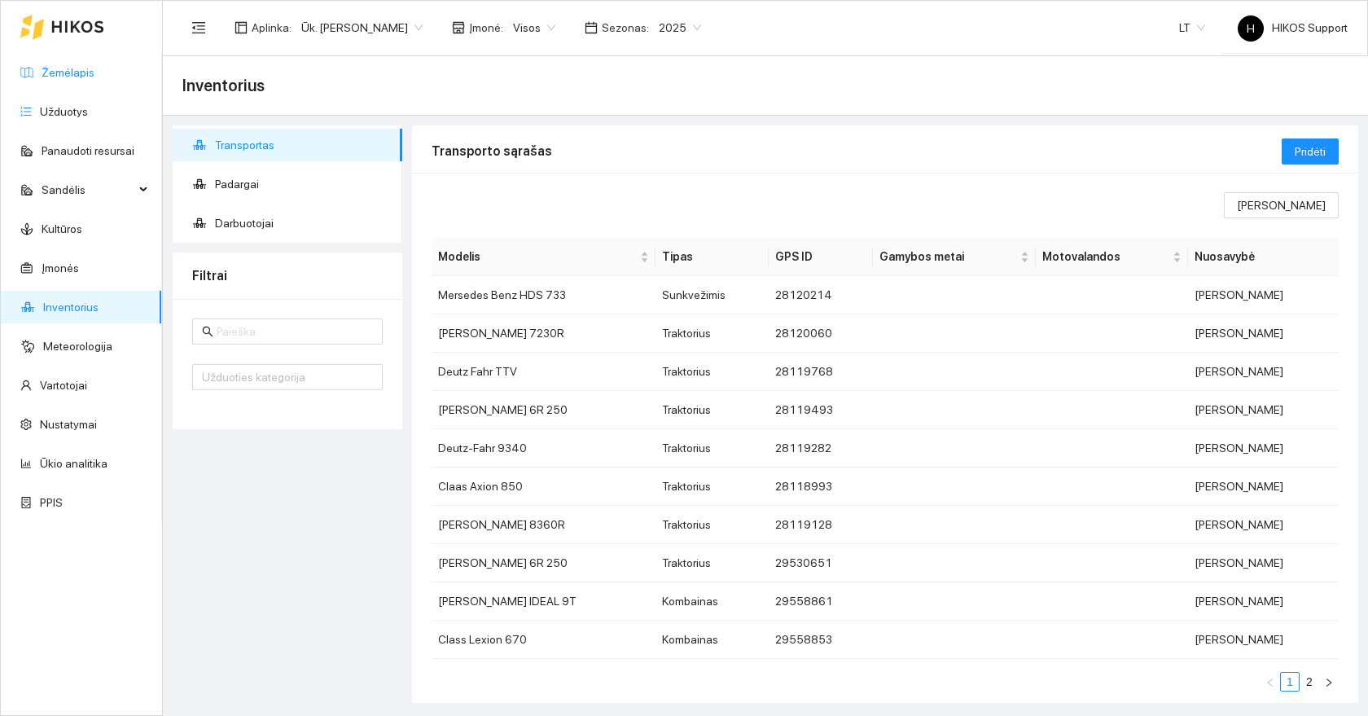
click at [75, 79] on link "Žemėlapis" at bounding box center [68, 72] width 53 height 13
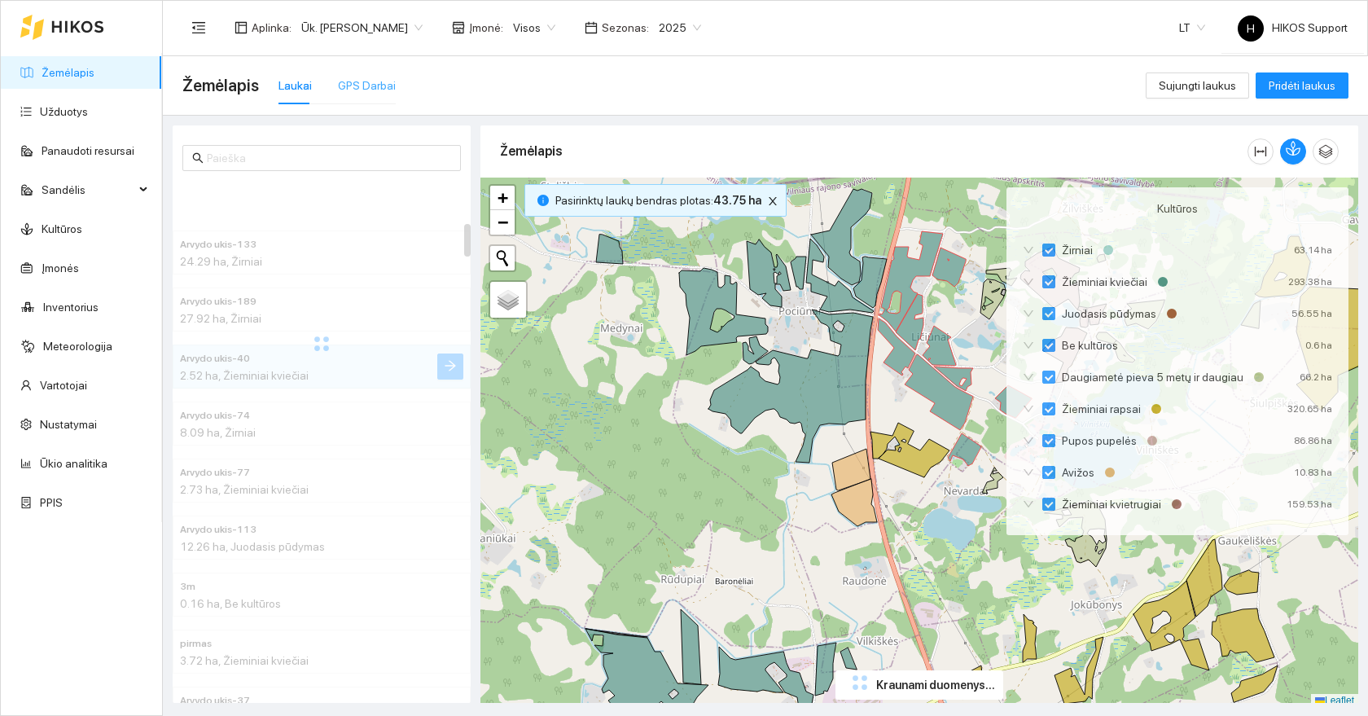
click at [386, 73] on div "GPS Darbai" at bounding box center [367, 85] width 58 height 37
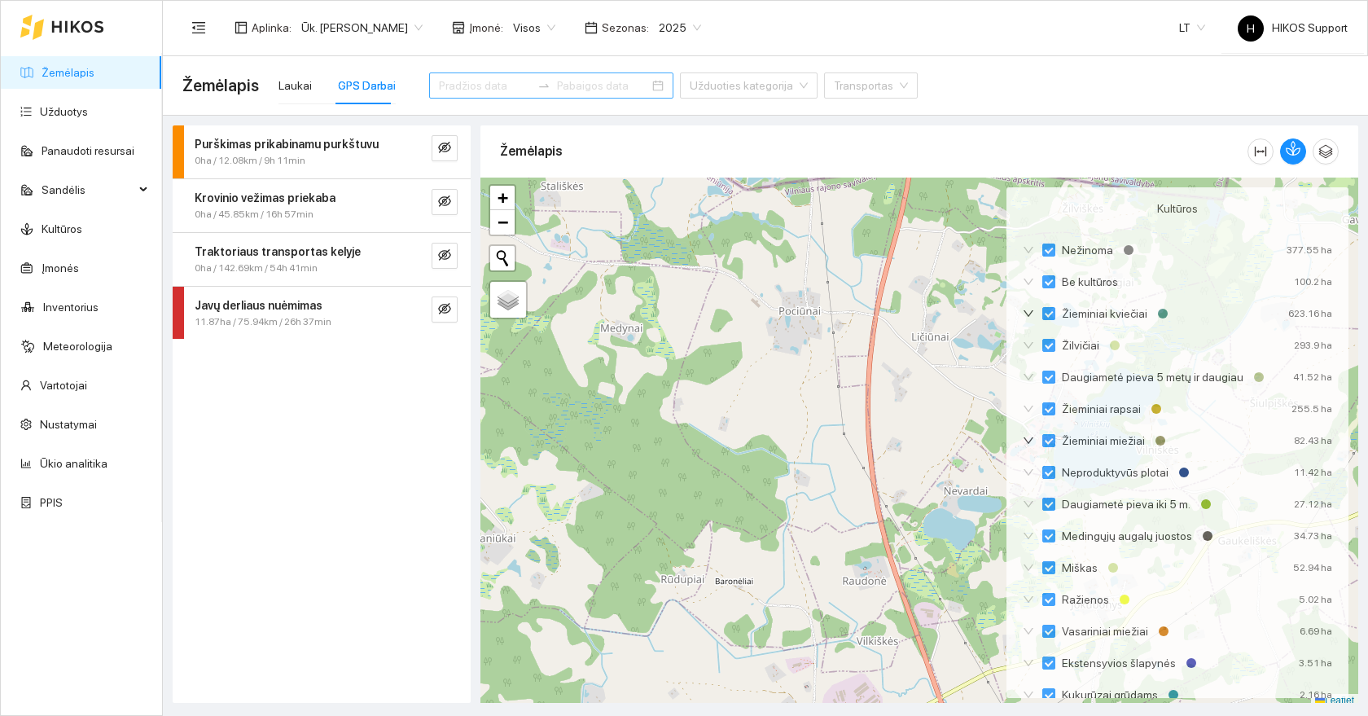
click at [1290, 164] on div at bounding box center [1292, 151] width 91 height 52
click at [1285, 146] on icon "button" at bounding box center [1292, 148] width 15 height 15
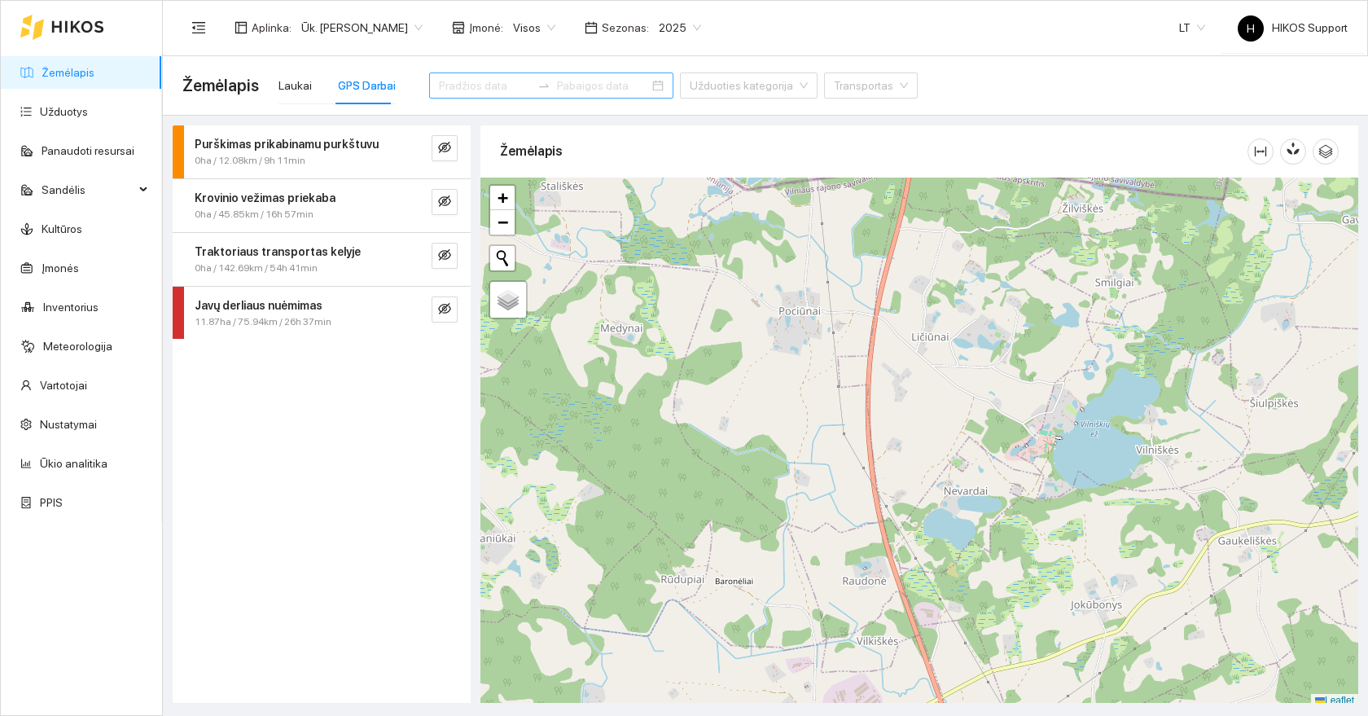
click at [443, 291] on div "Javų derliaus nuėmimas 11.87ha / 75.94km / 26h 37min" at bounding box center [322, 313] width 298 height 53
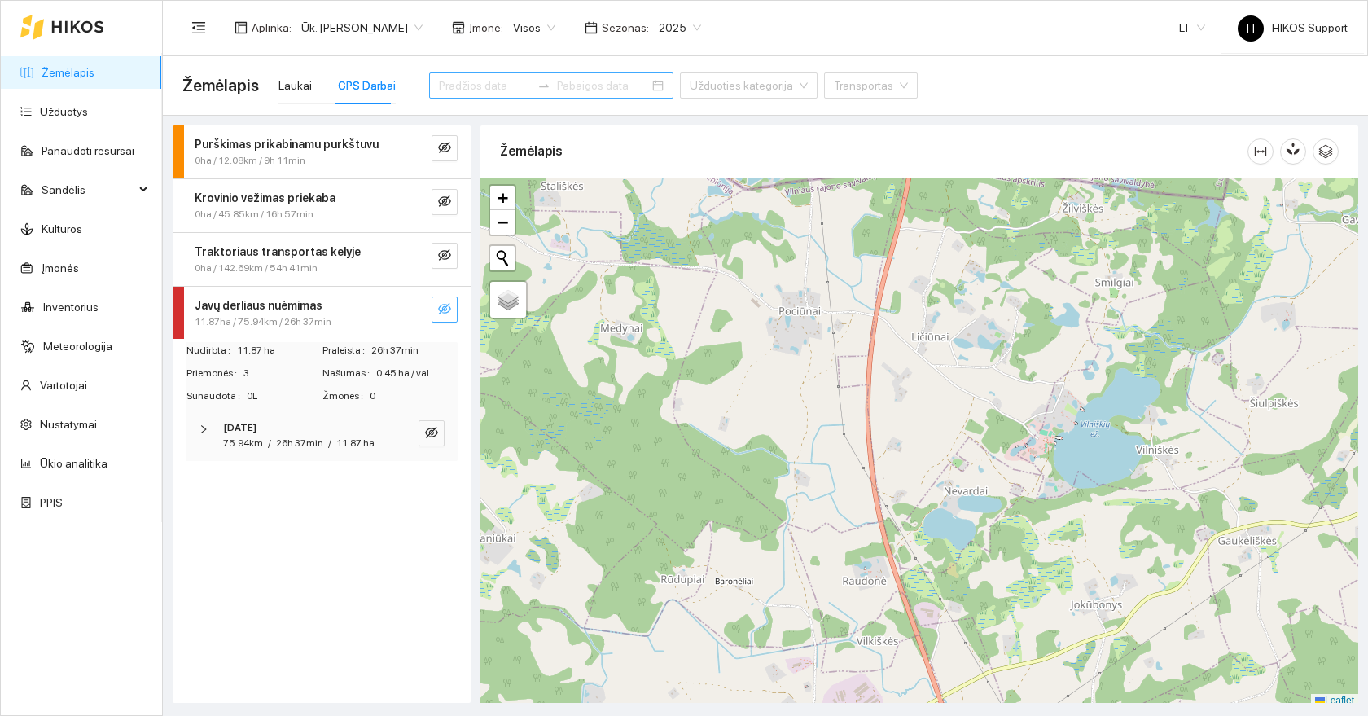
click at [447, 302] on icon "eye-invisible" at bounding box center [444, 308] width 13 height 13
click at [405, 311] on icon "search" at bounding box center [411, 308] width 13 height 13
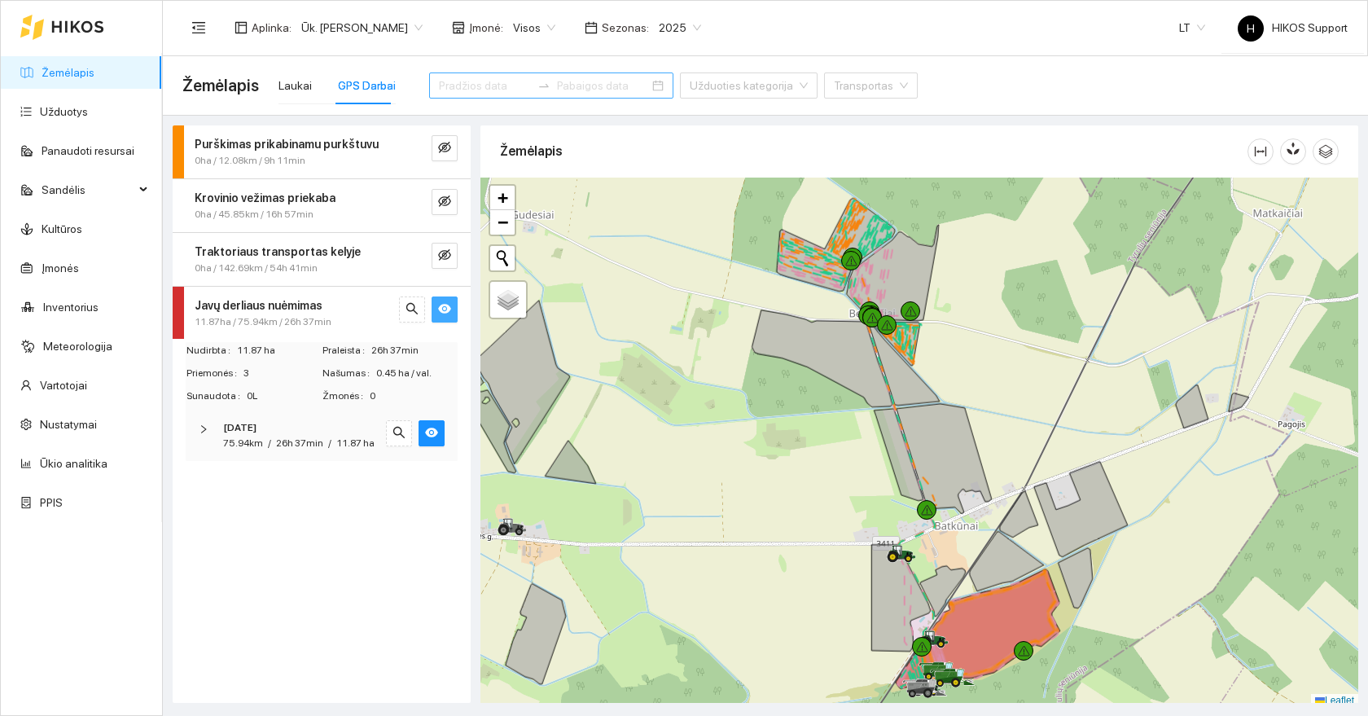
click at [1039, 666] on div at bounding box center [919, 442] width 878 height 530
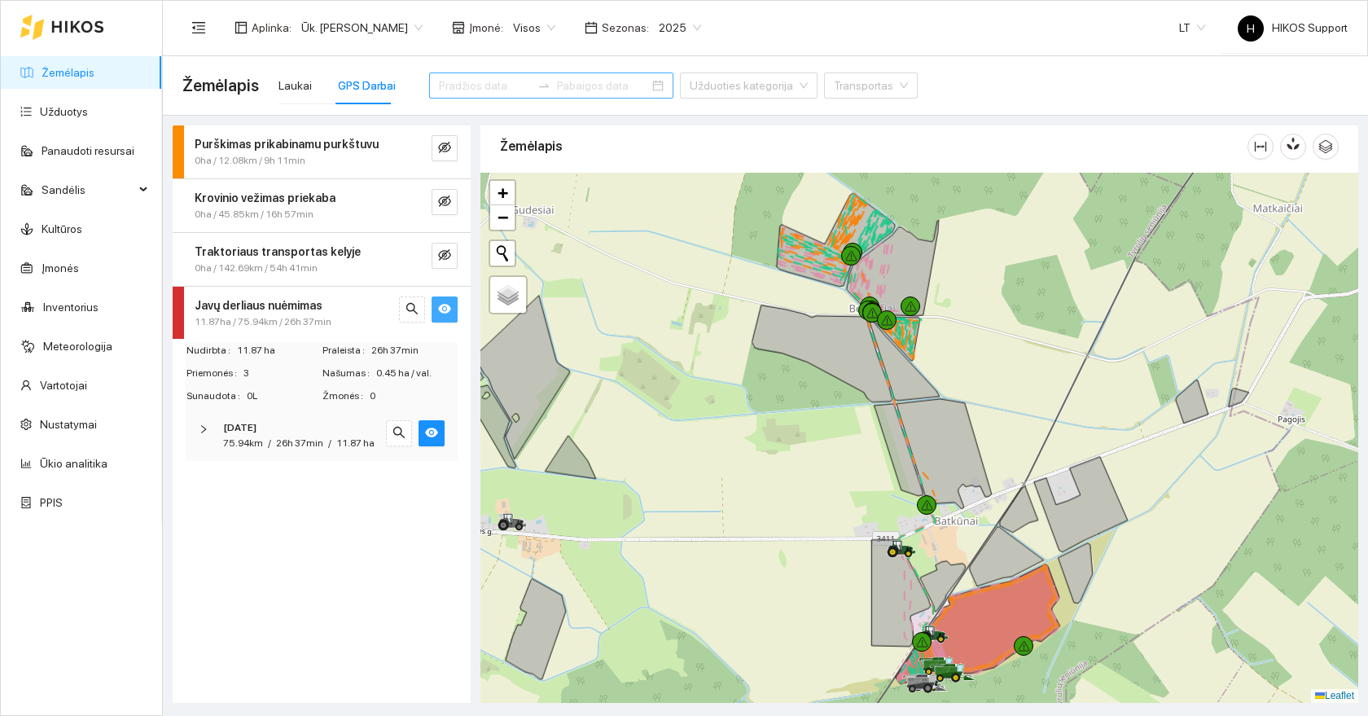
click at [1039, 666] on div at bounding box center [919, 438] width 878 height 530
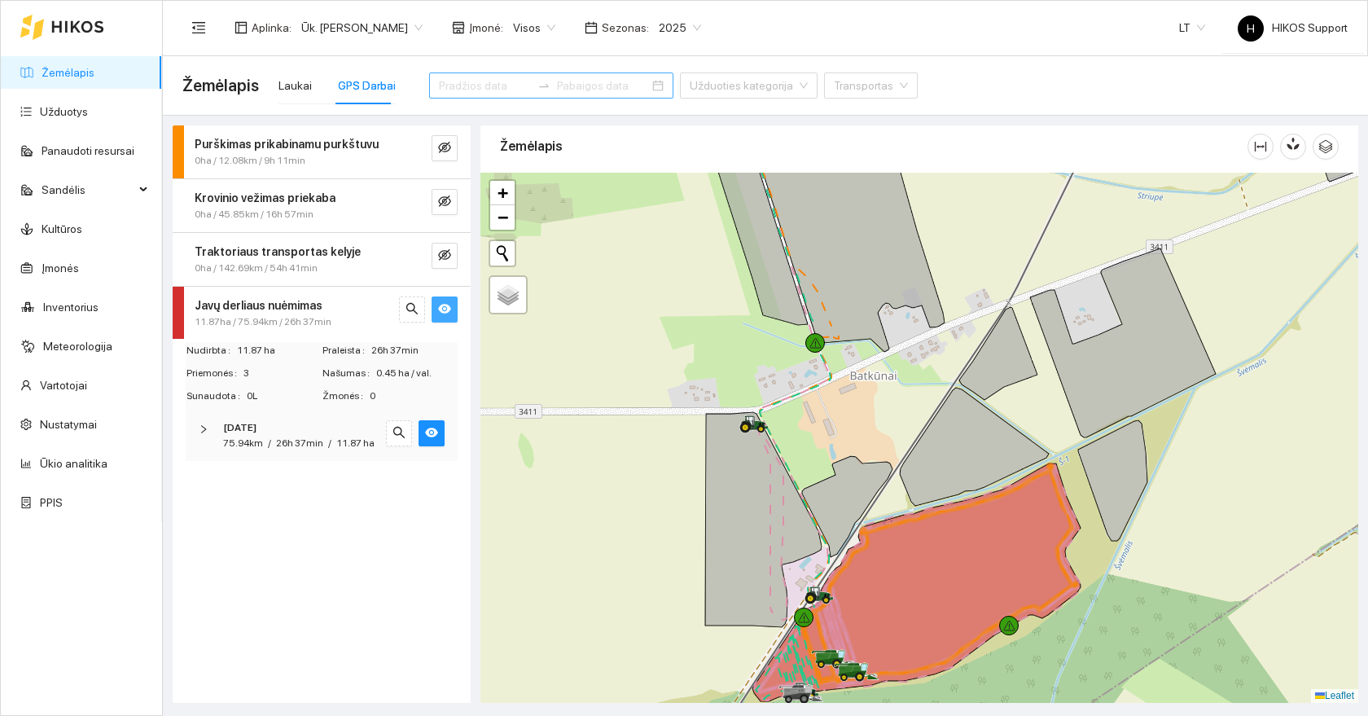
click at [978, 677] on div at bounding box center [919, 438] width 878 height 530
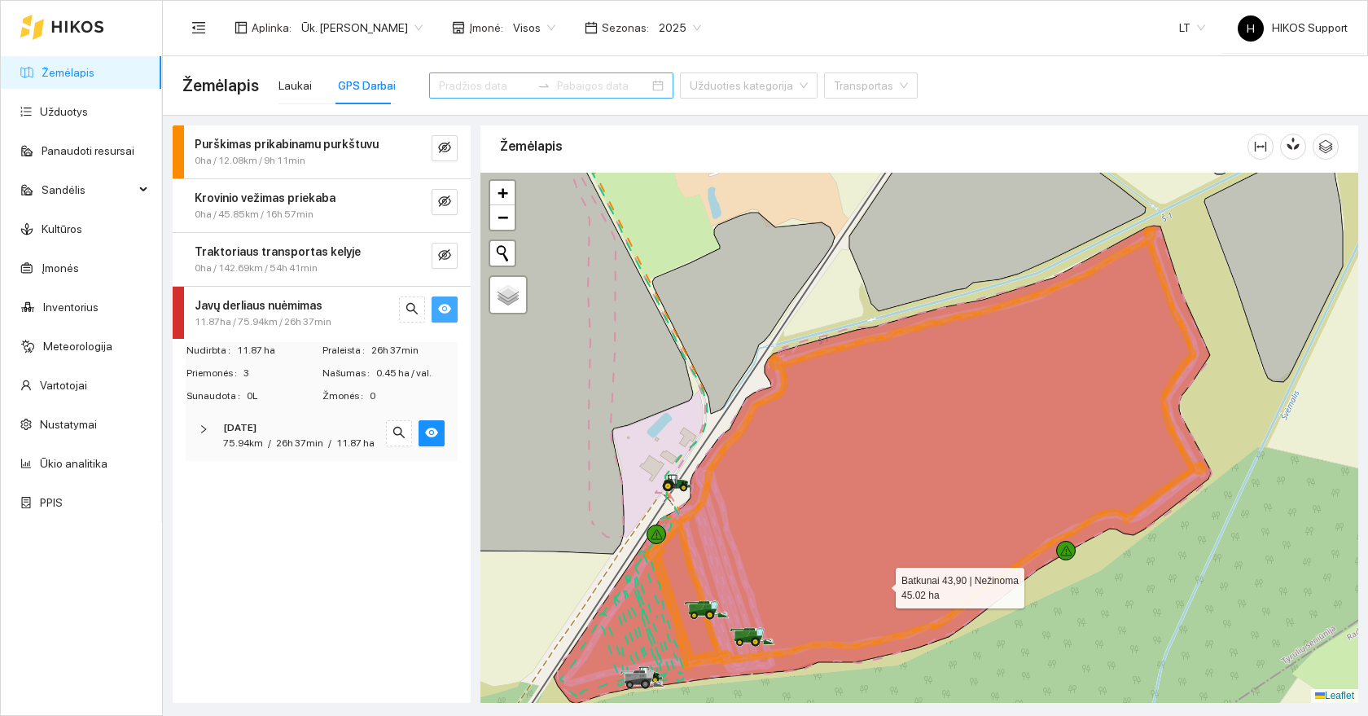
drag, startPoint x: 836, startPoint y: 624, endPoint x: 1051, endPoint y: 440, distance: 282.4
click at [1051, 440] on icon at bounding box center [882, 465] width 657 height 478
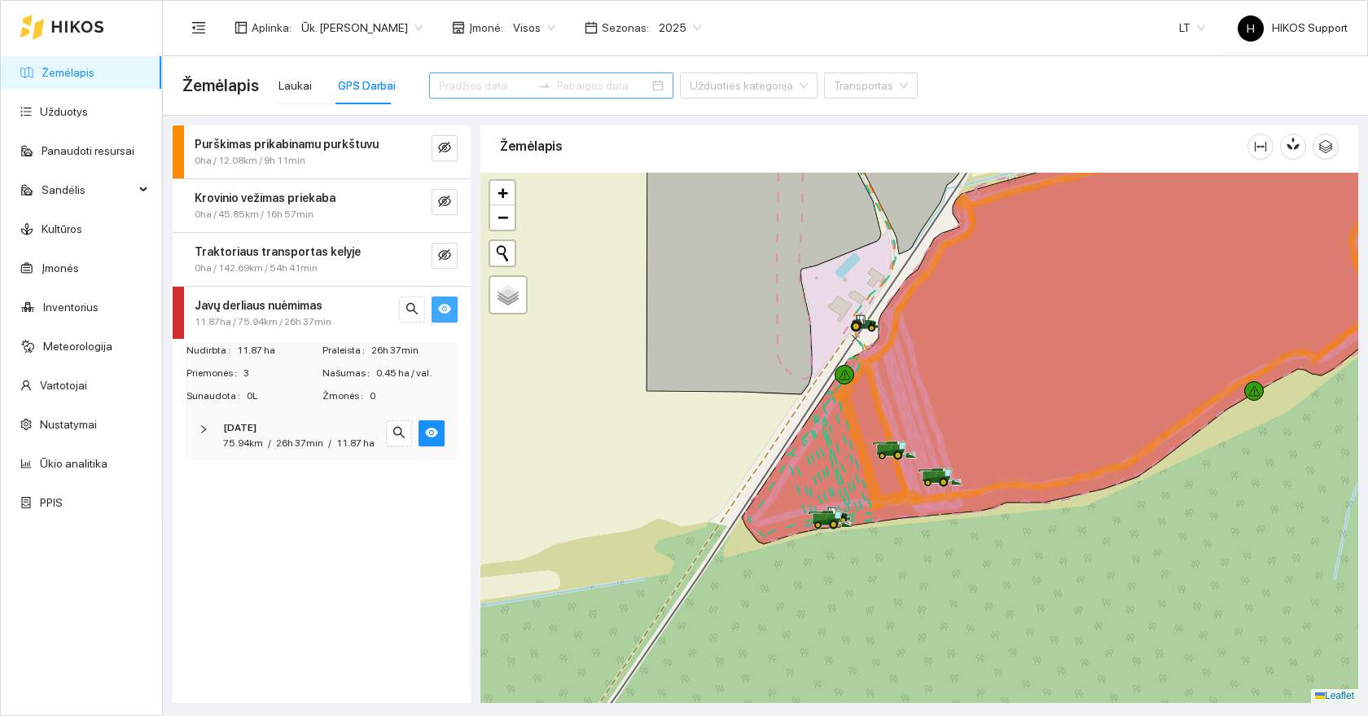
click at [953, 515] on div at bounding box center [919, 438] width 878 height 530
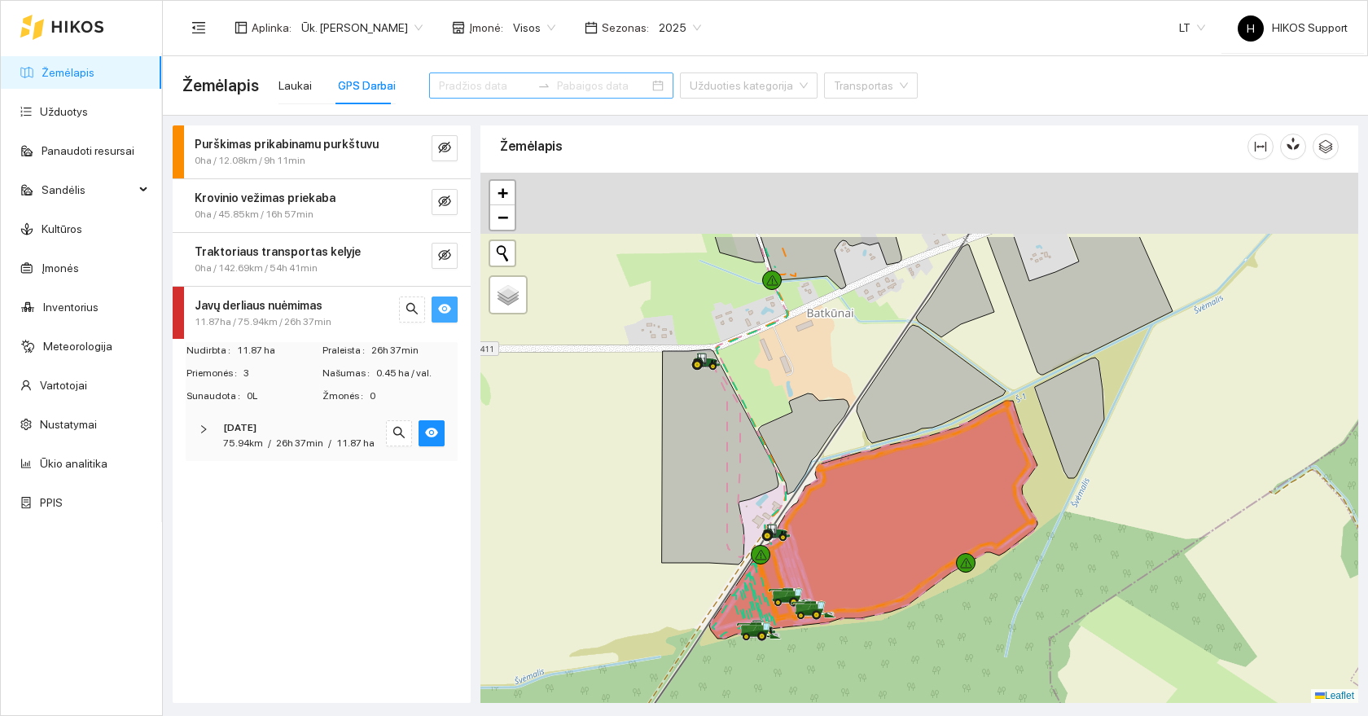
drag, startPoint x: 785, startPoint y: 347, endPoint x: 795, endPoint y: 541, distance: 194.9
click at [795, 494] on icon at bounding box center [804, 443] width 90 height 101
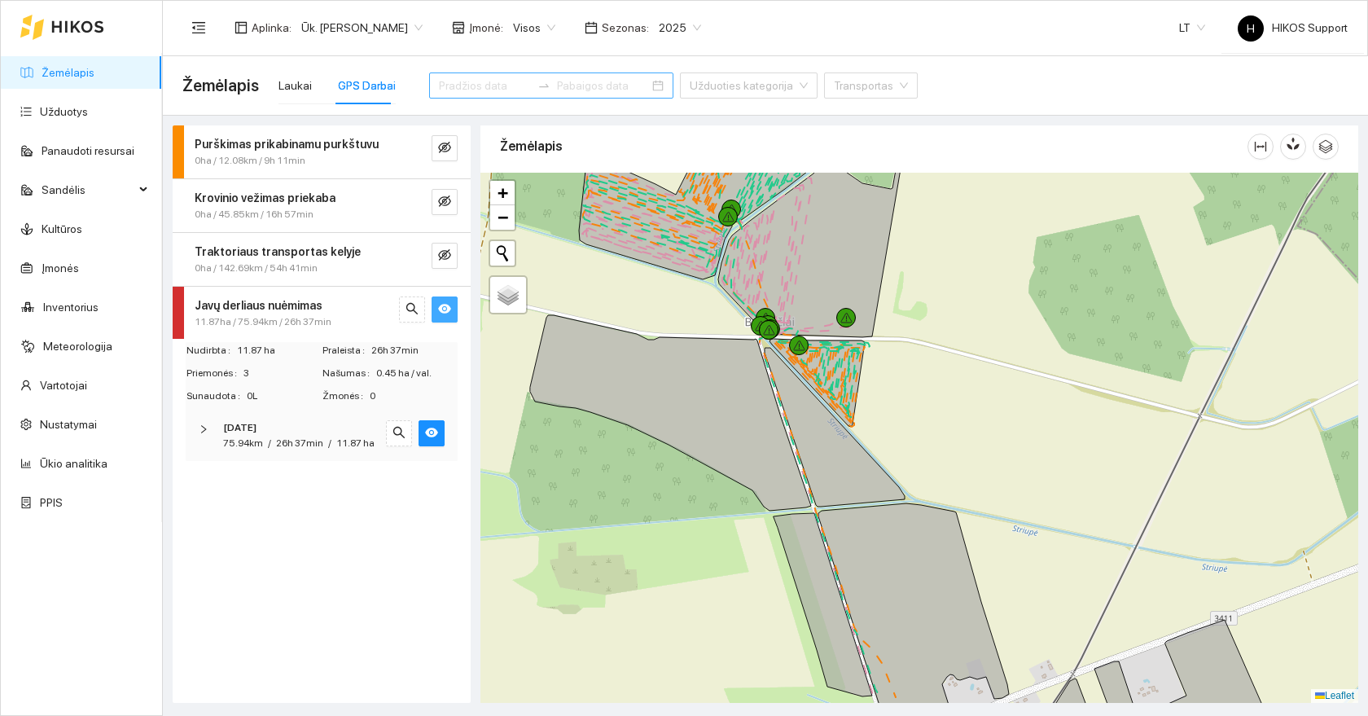
drag, startPoint x: 988, startPoint y: 338, endPoint x: 981, endPoint y: 422, distance: 84.2
click at [981, 419] on div at bounding box center [919, 438] width 878 height 530
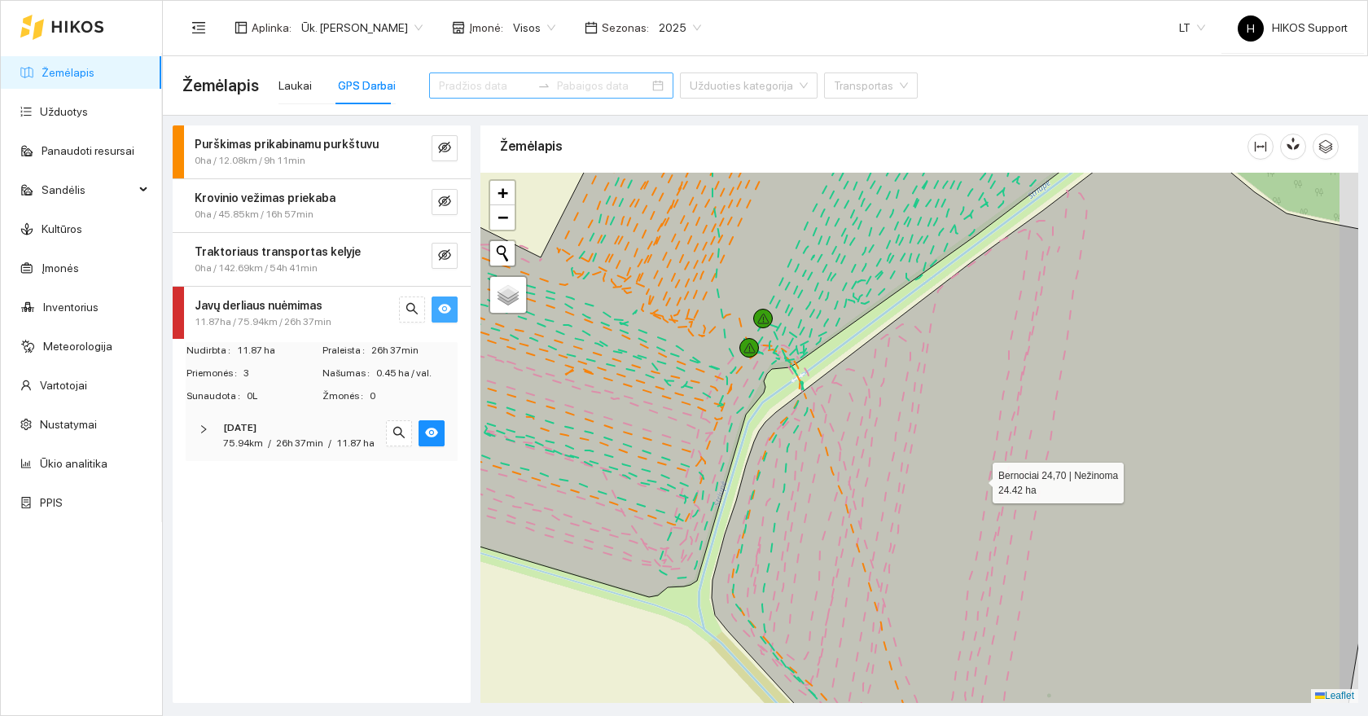
drag, startPoint x: 1027, startPoint y: 486, endPoint x: 686, endPoint y: 309, distance: 384.5
click at [712, 309] on icon at bounding box center [1063, 435] width 703 height 634
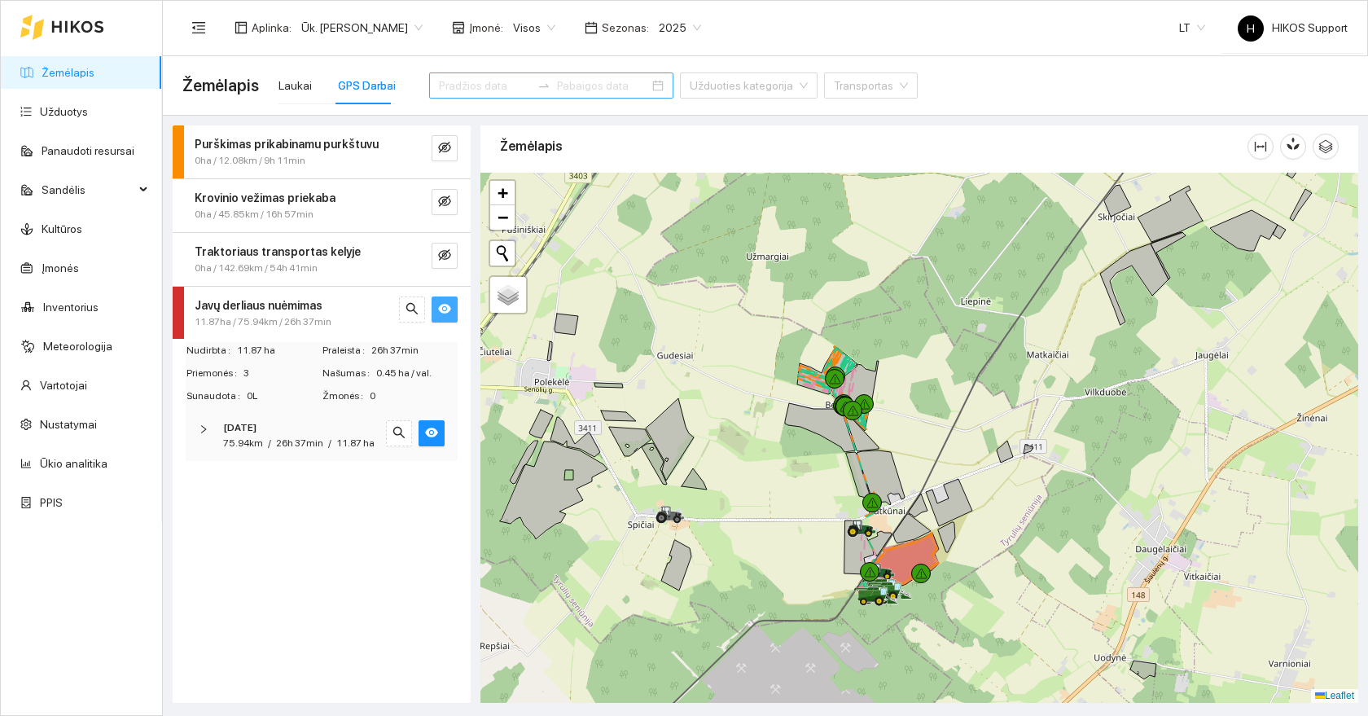
drag, startPoint x: 1034, startPoint y: 608, endPoint x: 1011, endPoint y: 519, distance: 91.6
click at [1011, 519] on div at bounding box center [919, 438] width 878 height 530
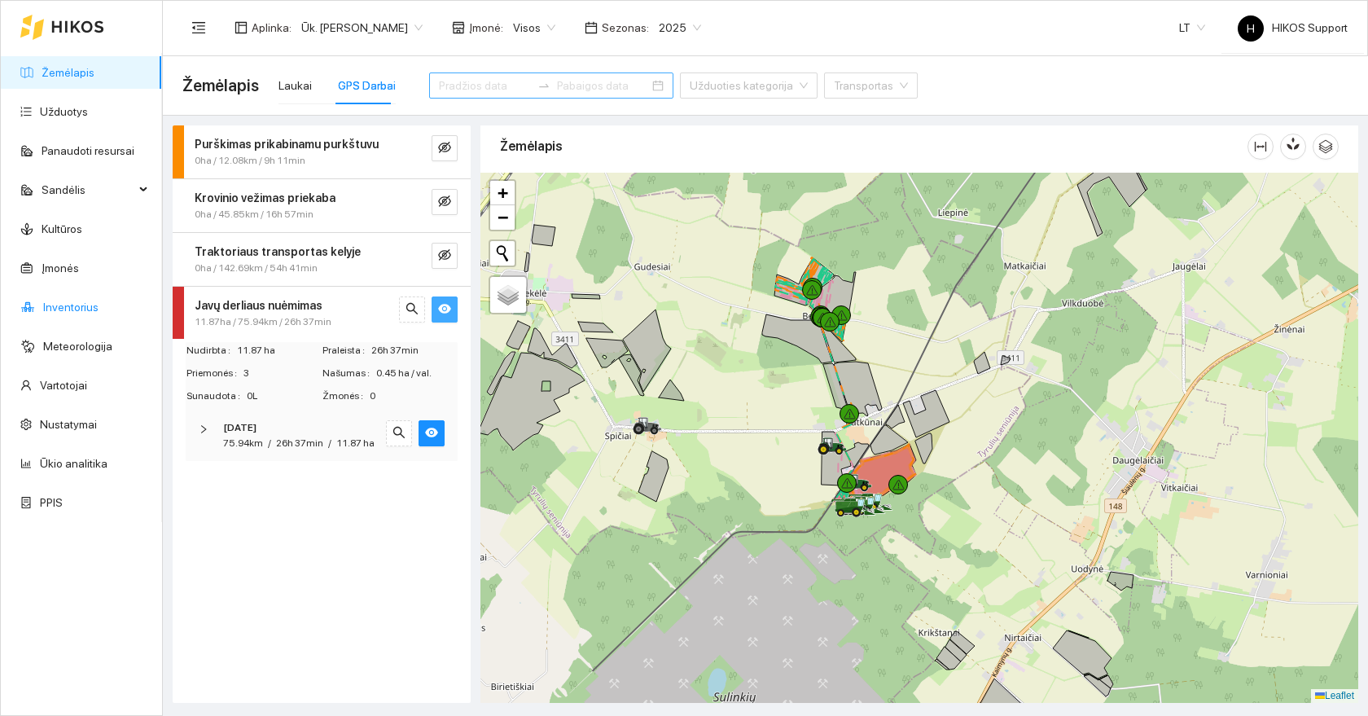
click at [68, 309] on link "Inventorius" at bounding box center [70, 306] width 55 height 13
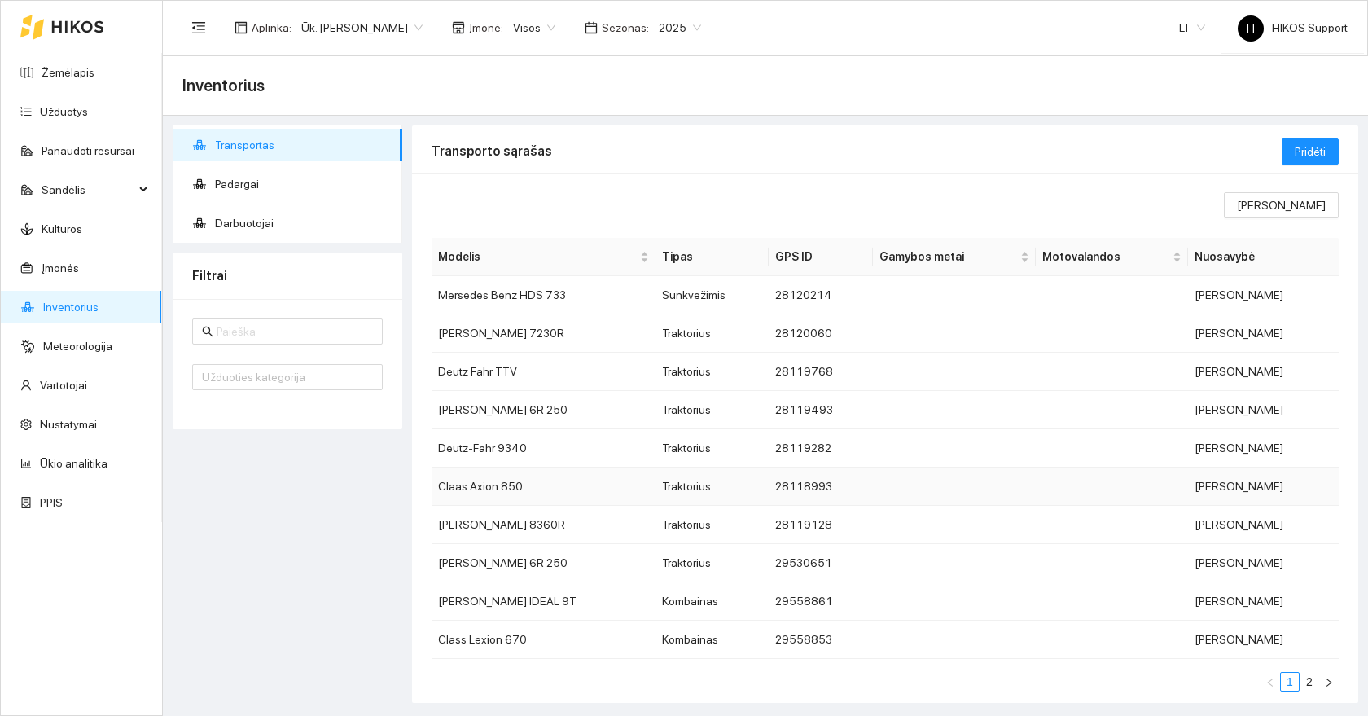
scroll to position [21, 0]
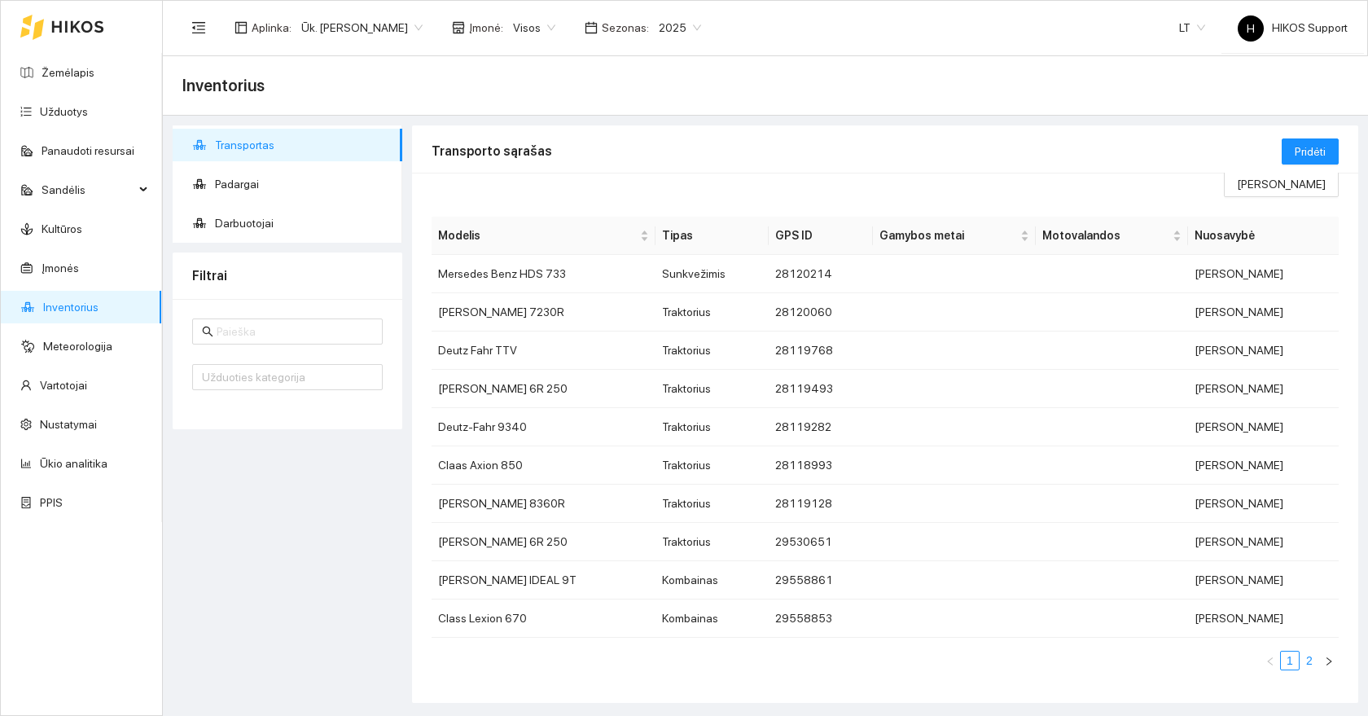
click at [1313, 666] on link "2" at bounding box center [1309, 660] width 18 height 18
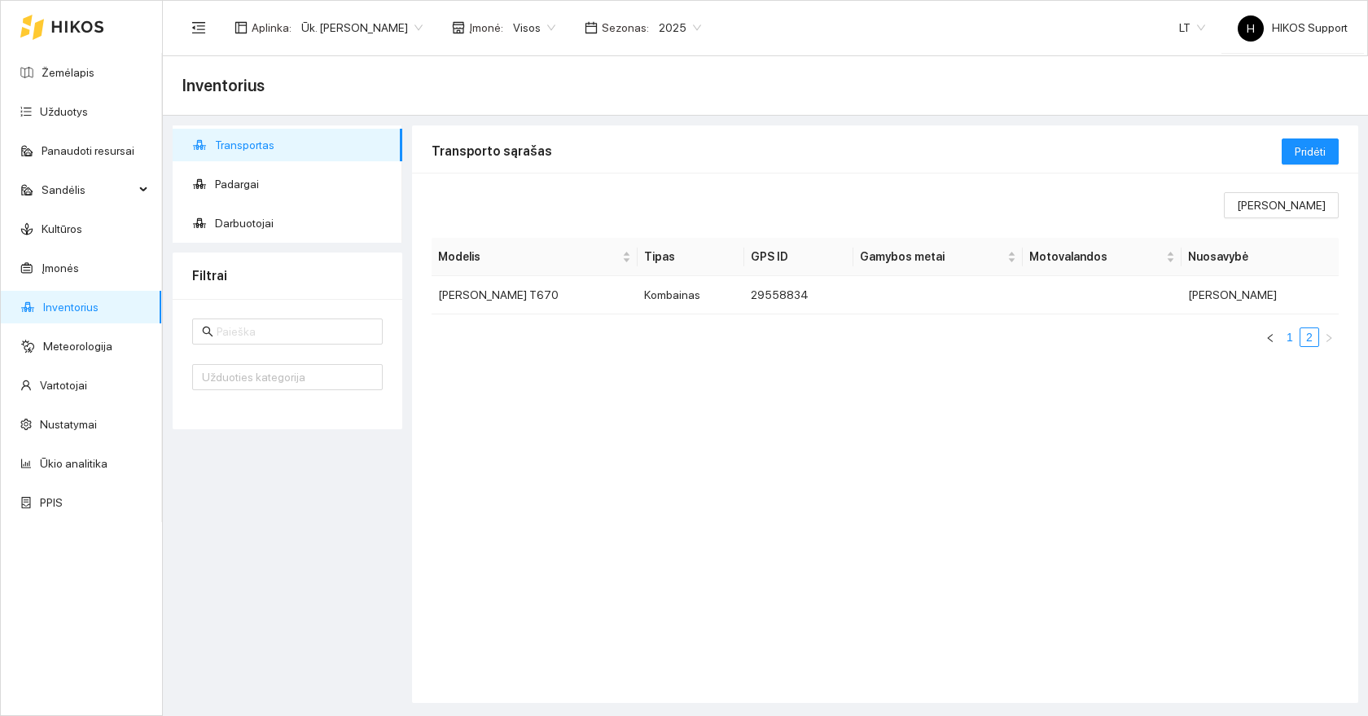
click at [1289, 338] on link "1" at bounding box center [1290, 337] width 18 height 18
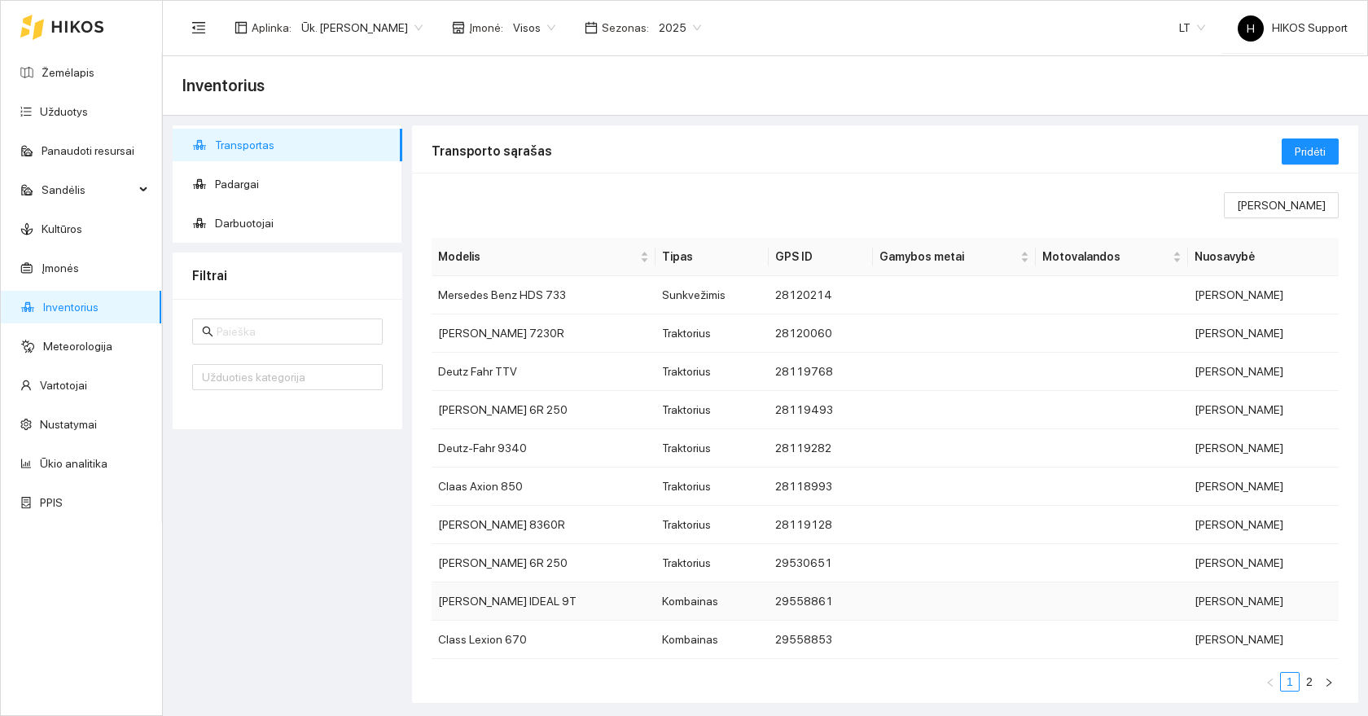
click at [533, 606] on td "[PERSON_NAME] IDEAL 9T" at bounding box center [543, 601] width 224 height 38
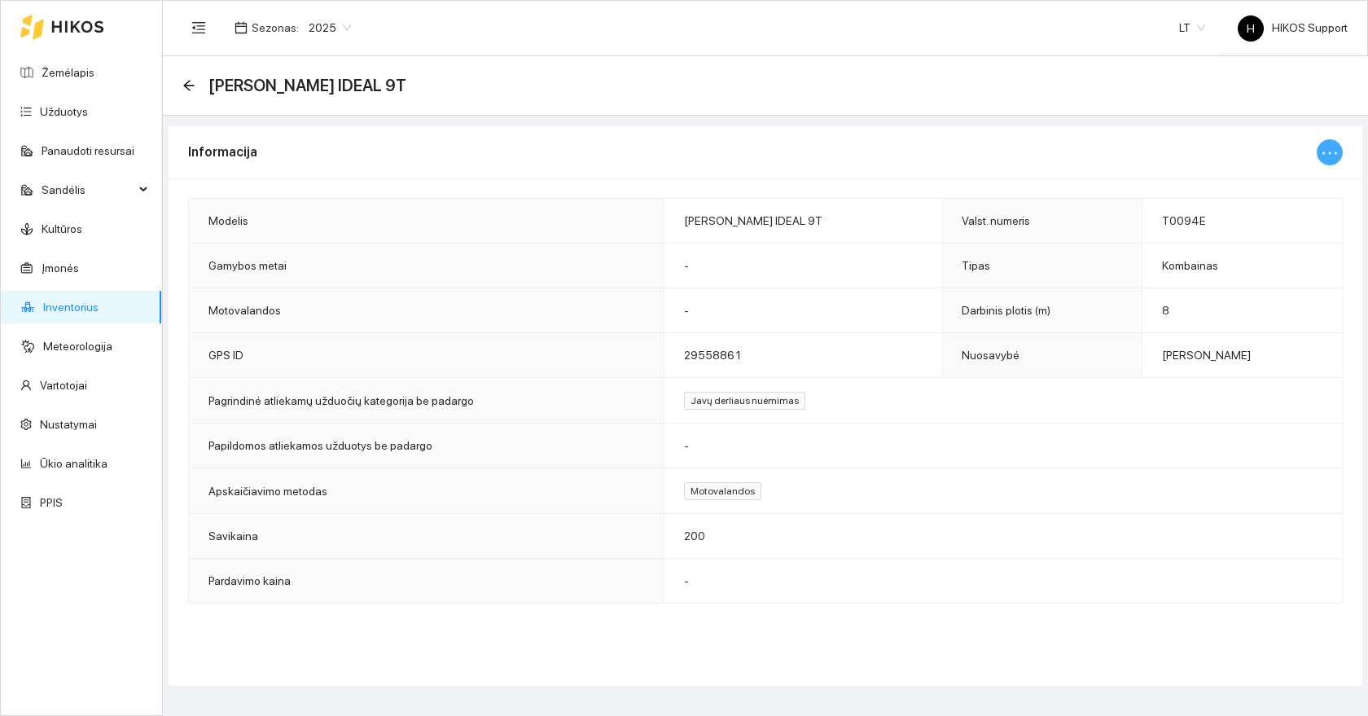
click at [1334, 158] on icon "ellipsis" at bounding box center [1330, 153] width 20 height 20
click at [1286, 182] on span "Keisti informaciją" at bounding box center [1295, 185] width 84 height 18
type input "[PERSON_NAME] IDEAL 9T"
type input "T0094E"
type input "8"
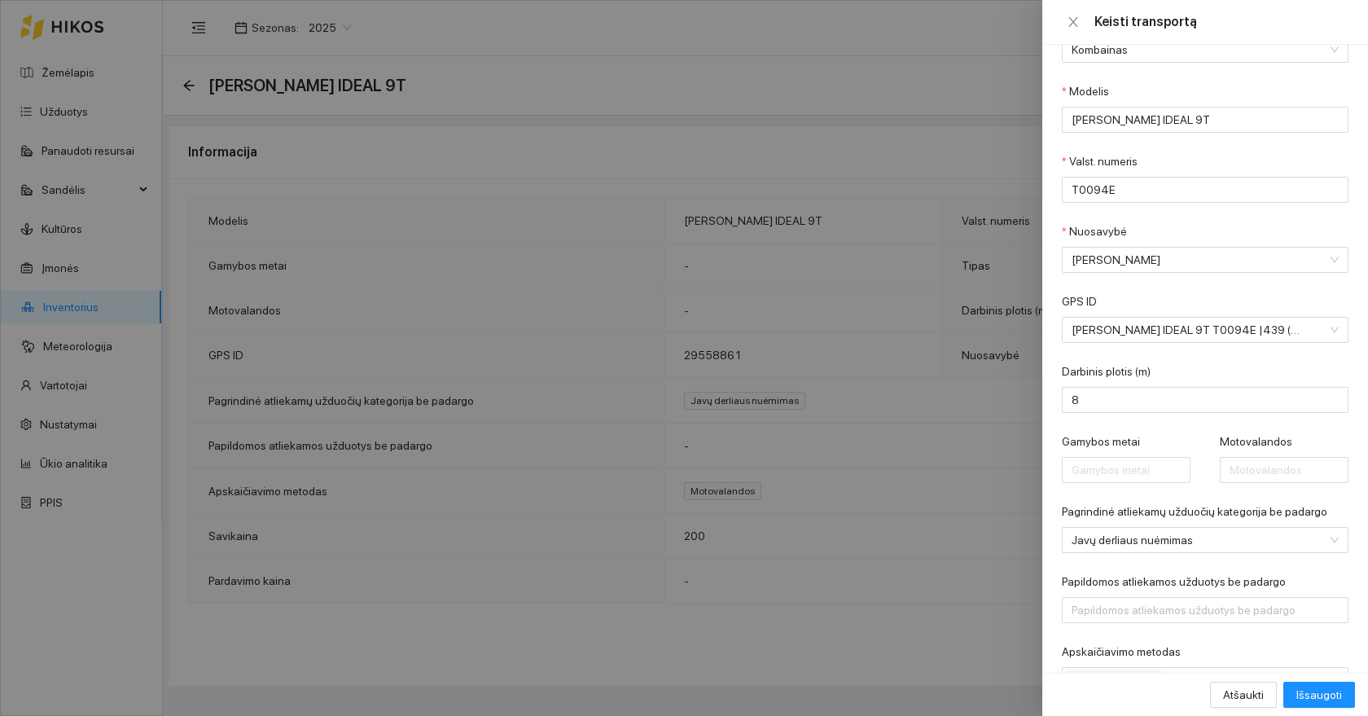
scroll to position [57, 0]
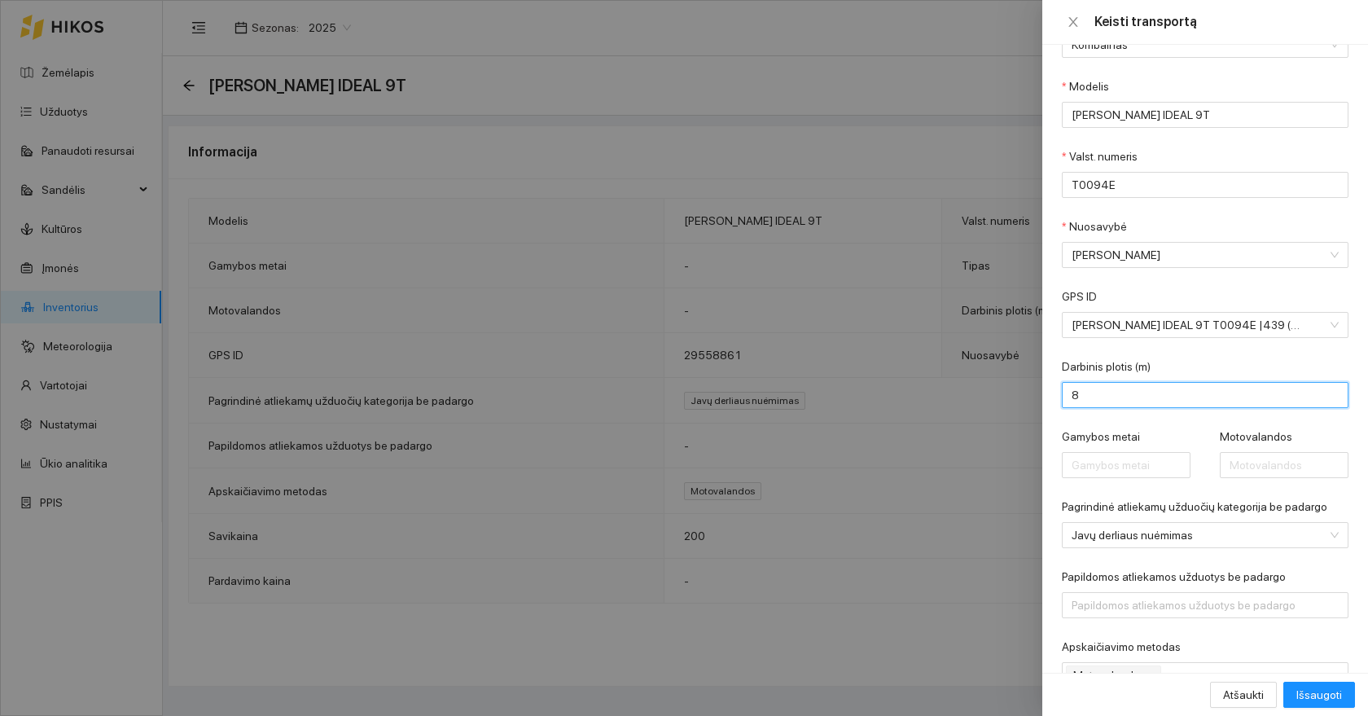
click at [1112, 398] on input "8" at bounding box center [1205, 395] width 287 height 26
type input "10.7"
click at [1309, 692] on span "Išsaugoti" at bounding box center [1319, 694] width 46 height 18
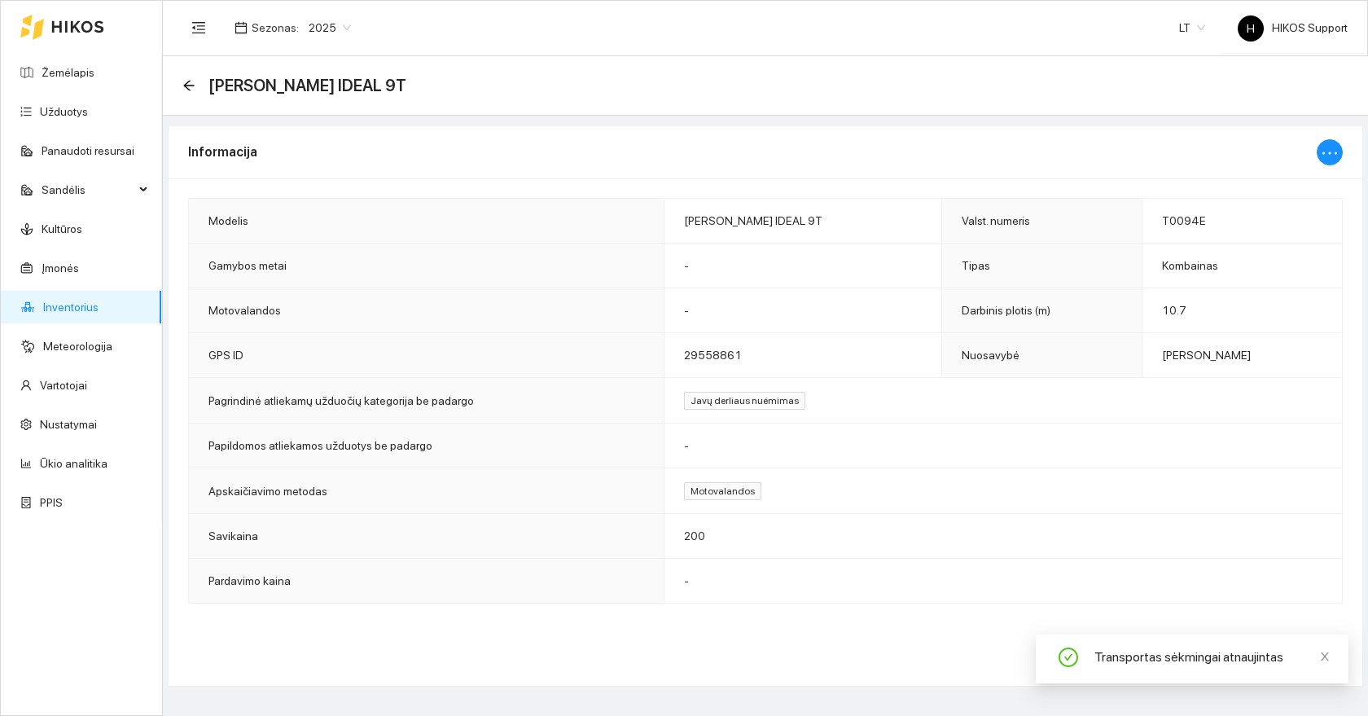
click at [188, 77] on div "[PERSON_NAME] IDEAL 9T" at bounding box center [299, 85] width 234 height 26
click at [185, 84] on icon "arrow-left" at bounding box center [188, 85] width 11 height 11
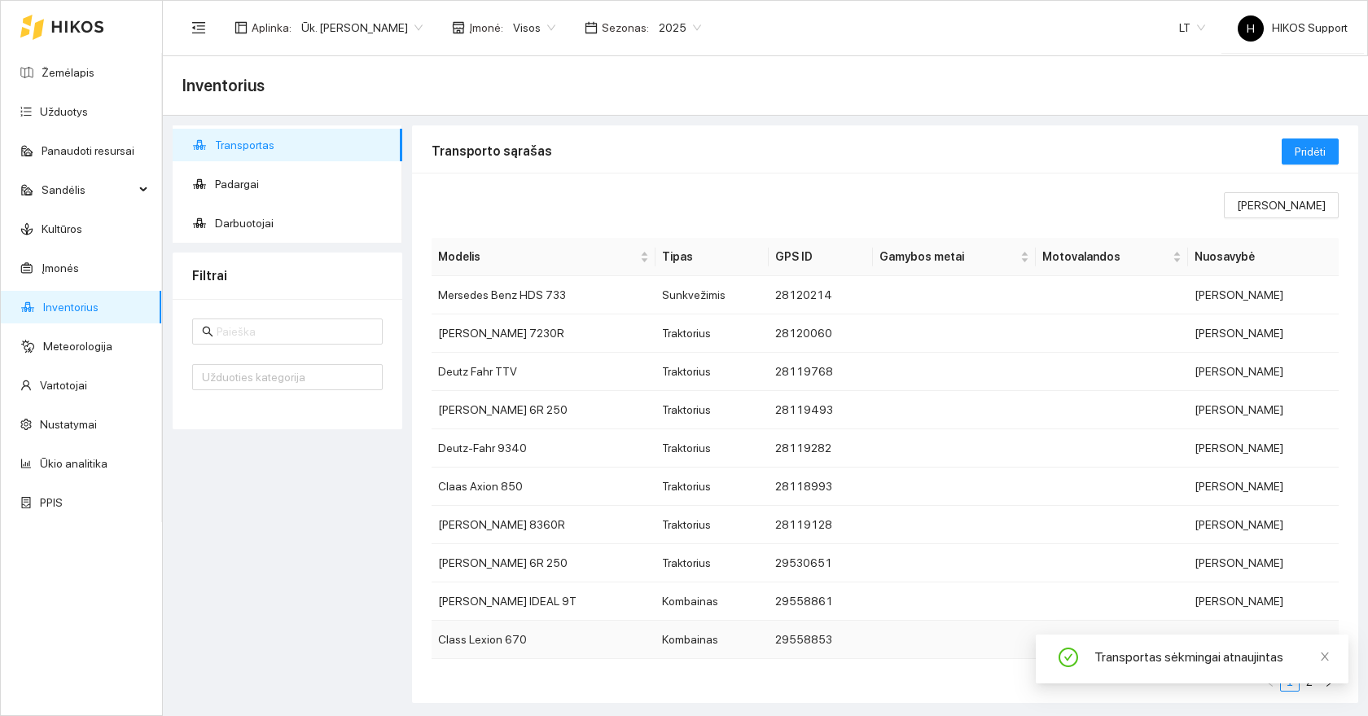
click at [491, 639] on td "Class Lexion 670" at bounding box center [543, 639] width 224 height 38
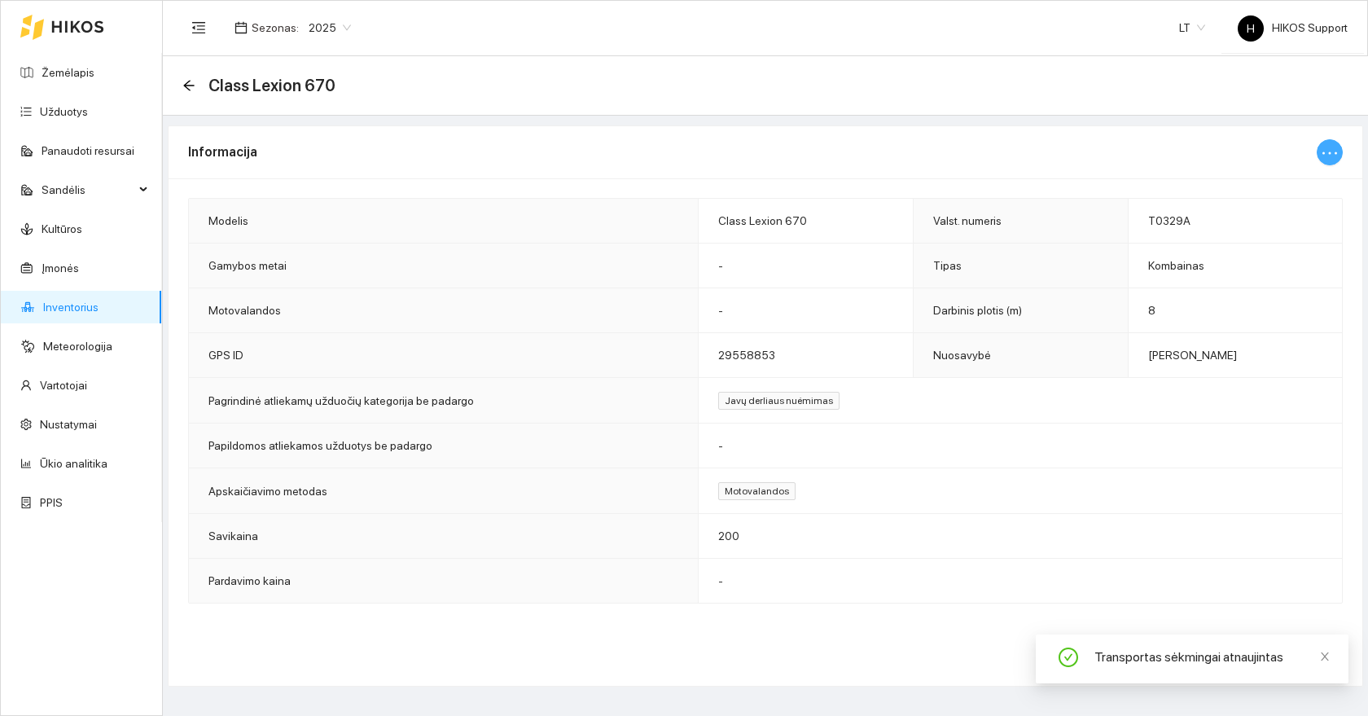
click at [1319, 153] on button "button" at bounding box center [1329, 152] width 26 height 26
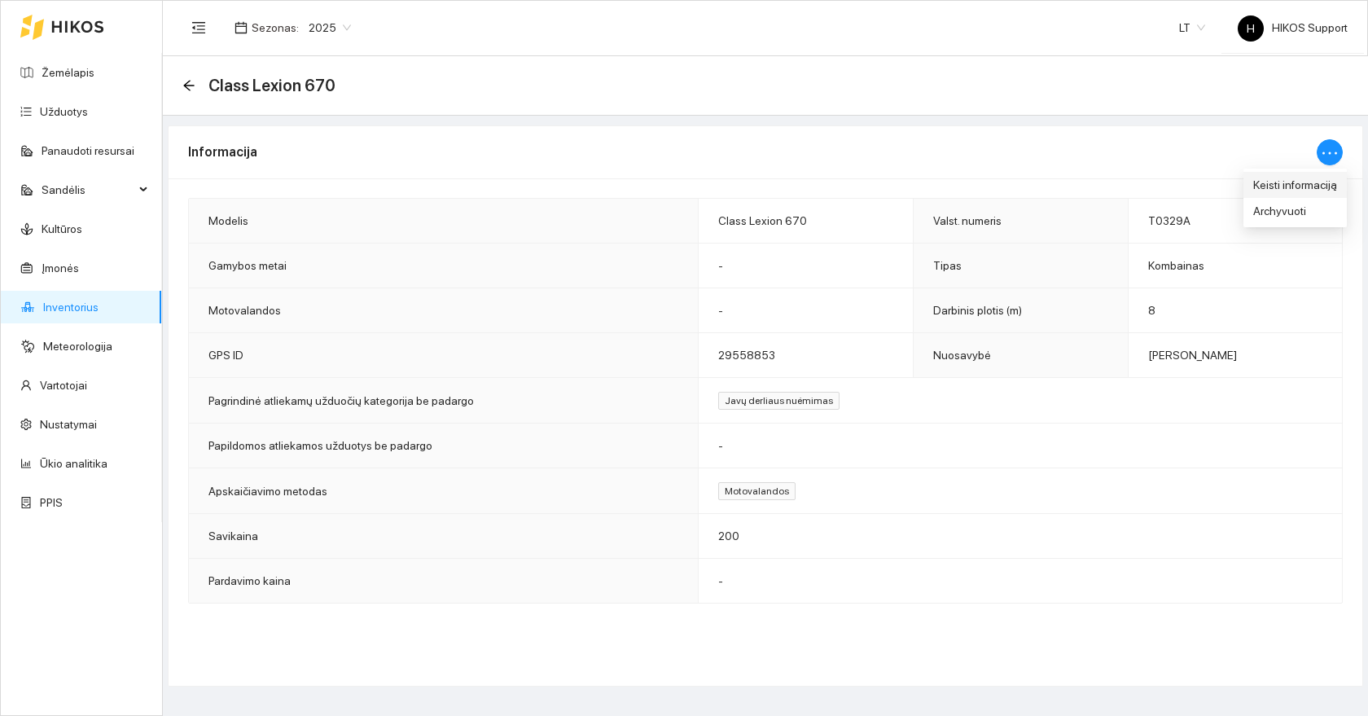
click at [1294, 185] on span "Keisti informaciją" at bounding box center [1295, 185] width 84 height 18
type input "Class Lexion 670"
type input "T0329A"
type input "8"
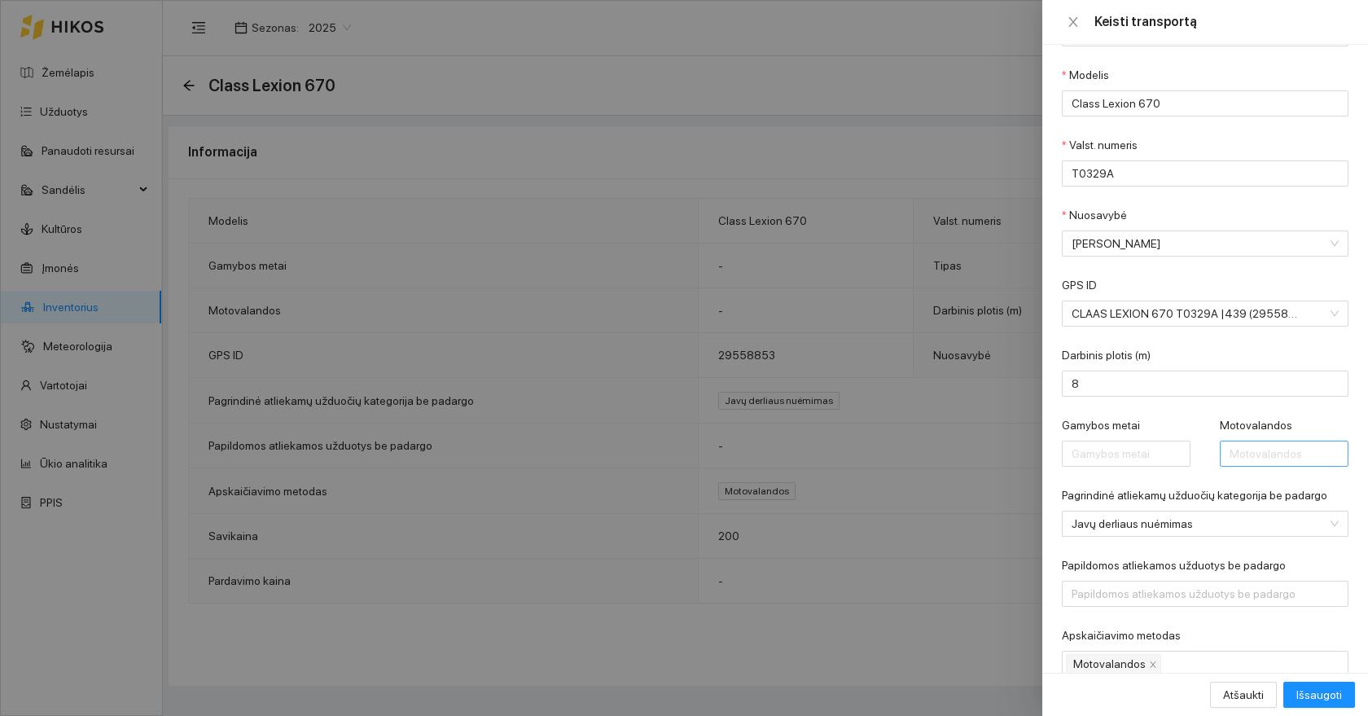
scroll to position [150, 0]
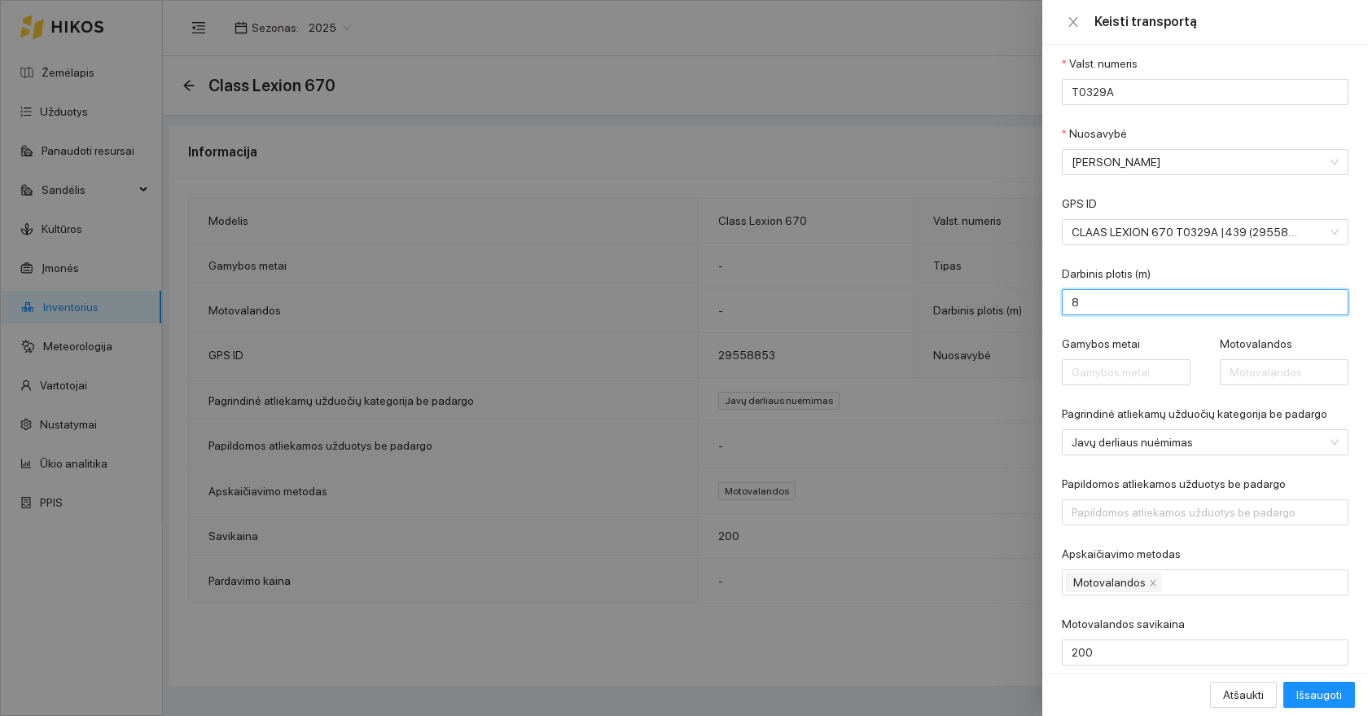
click at [1207, 312] on input "8" at bounding box center [1205, 302] width 287 height 26
type input "7.7"
click at [1319, 700] on span "Išsaugoti" at bounding box center [1319, 694] width 46 height 18
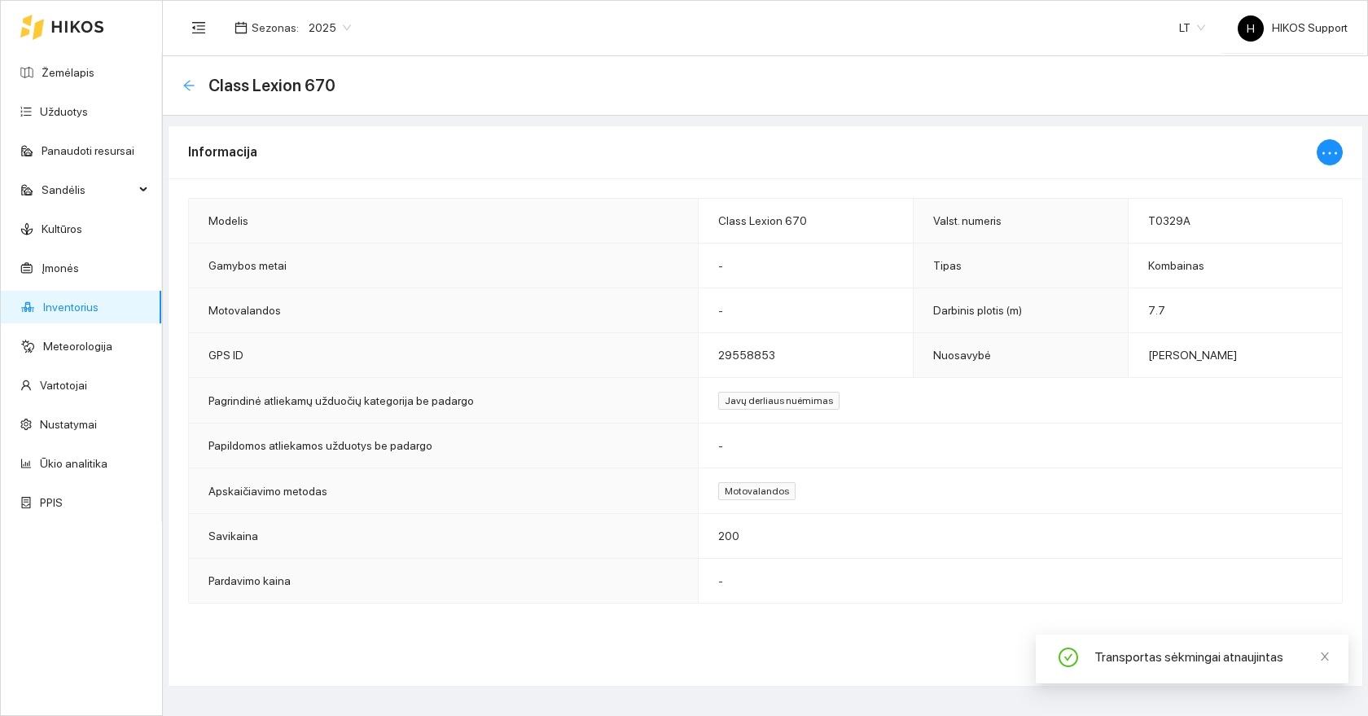
click at [190, 84] on icon "arrow-left" at bounding box center [188, 85] width 13 height 13
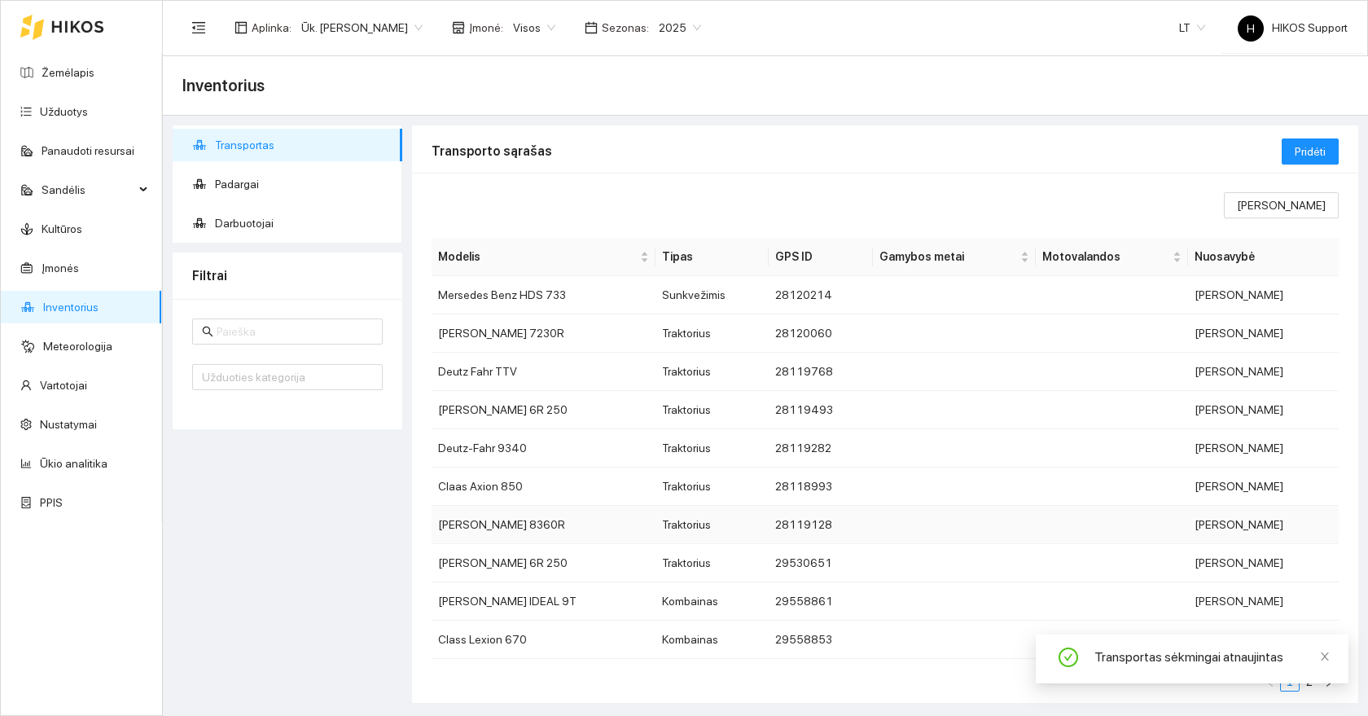
scroll to position [21, 0]
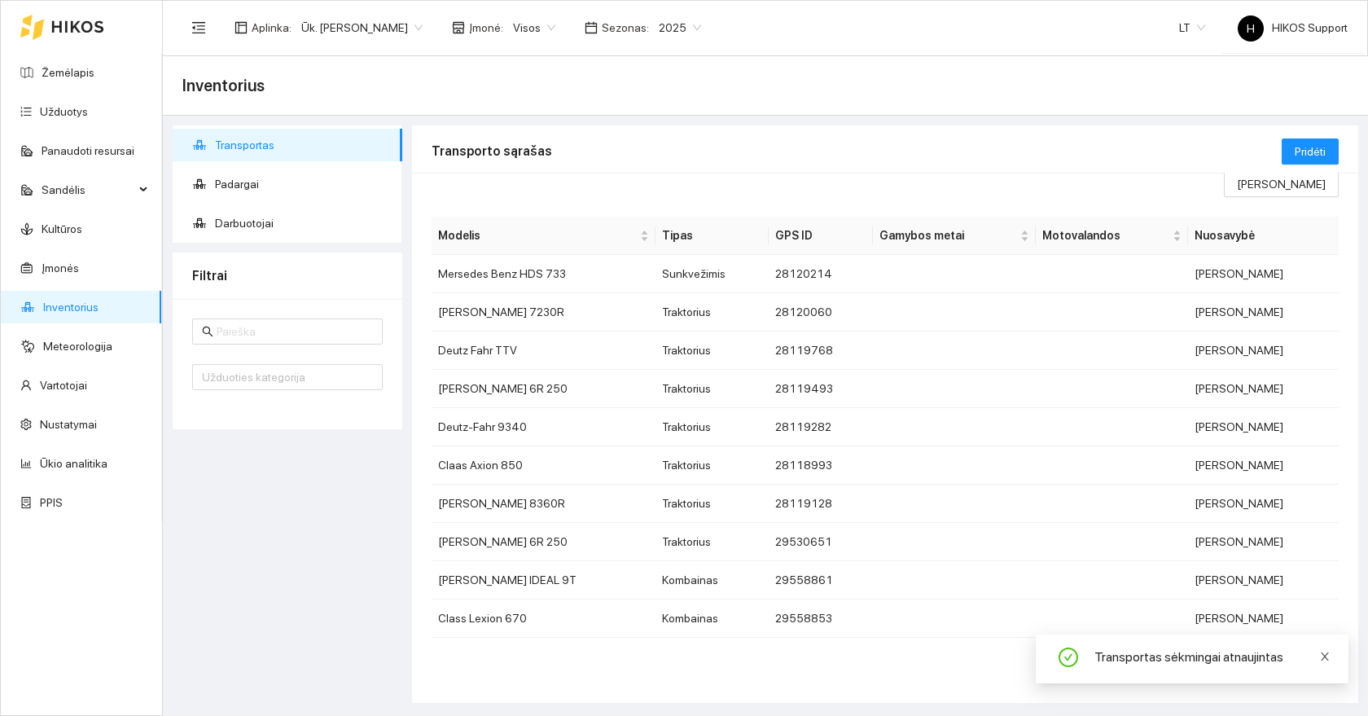
click at [1326, 655] on icon "close" at bounding box center [1324, 655] width 11 height 11
click at [1312, 659] on link "2" at bounding box center [1309, 660] width 18 height 18
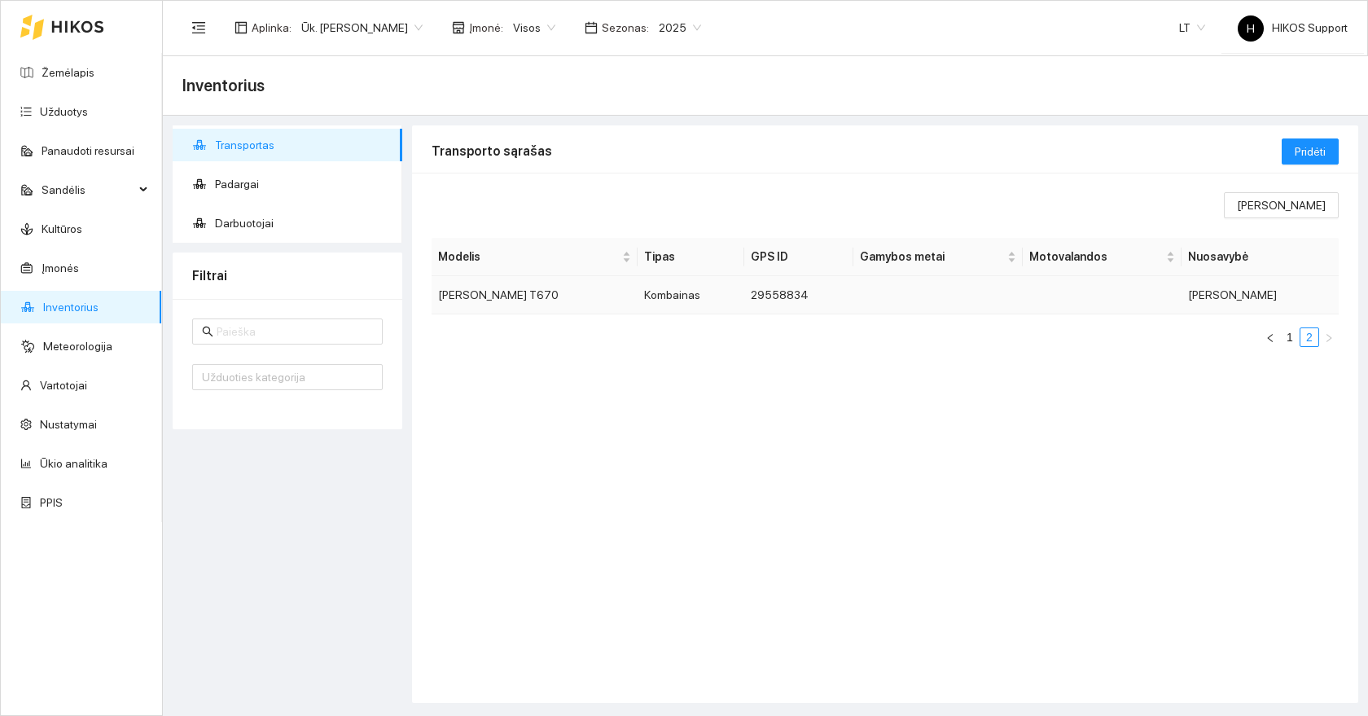
click at [469, 291] on td "[PERSON_NAME] T670" at bounding box center [534, 295] width 206 height 38
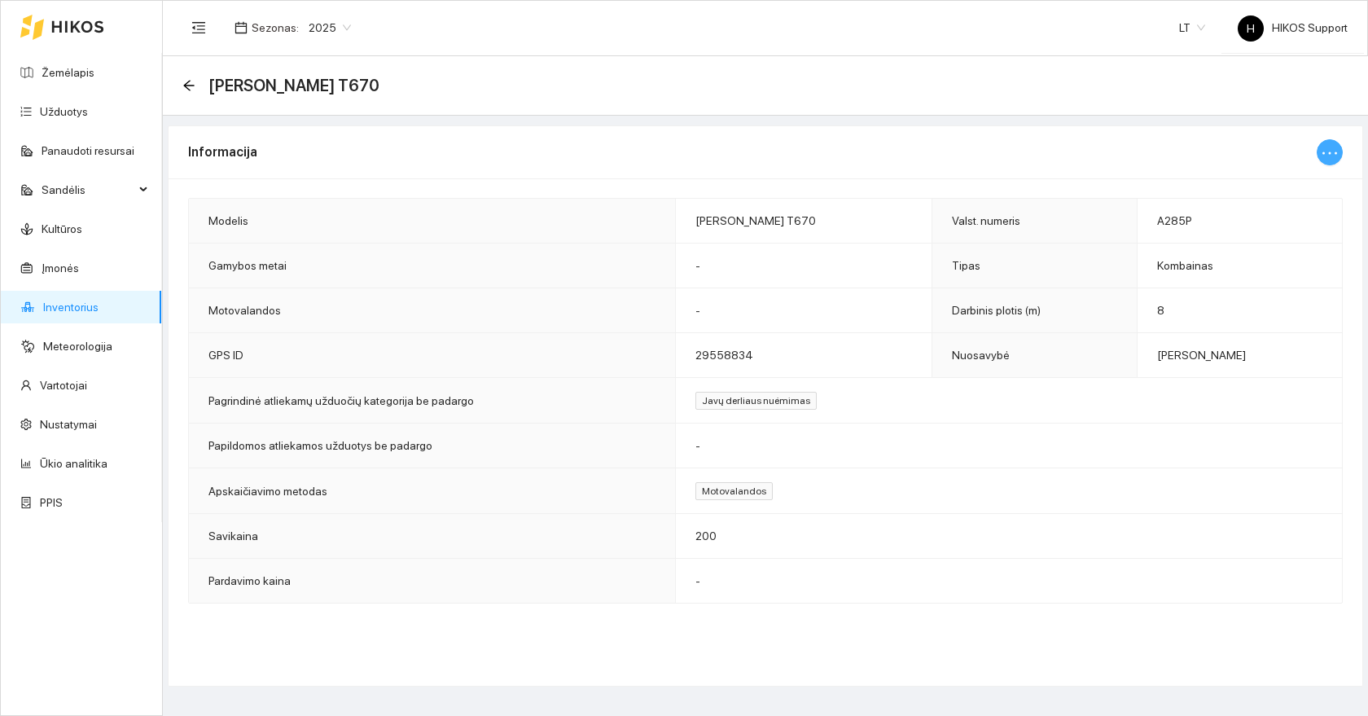
click at [1327, 154] on icon "ellipsis" at bounding box center [1330, 153] width 20 height 20
click at [1290, 183] on span "Keisti informaciją" at bounding box center [1295, 185] width 84 height 18
type input "[PERSON_NAME] T670"
type input "A285P"
type input "8"
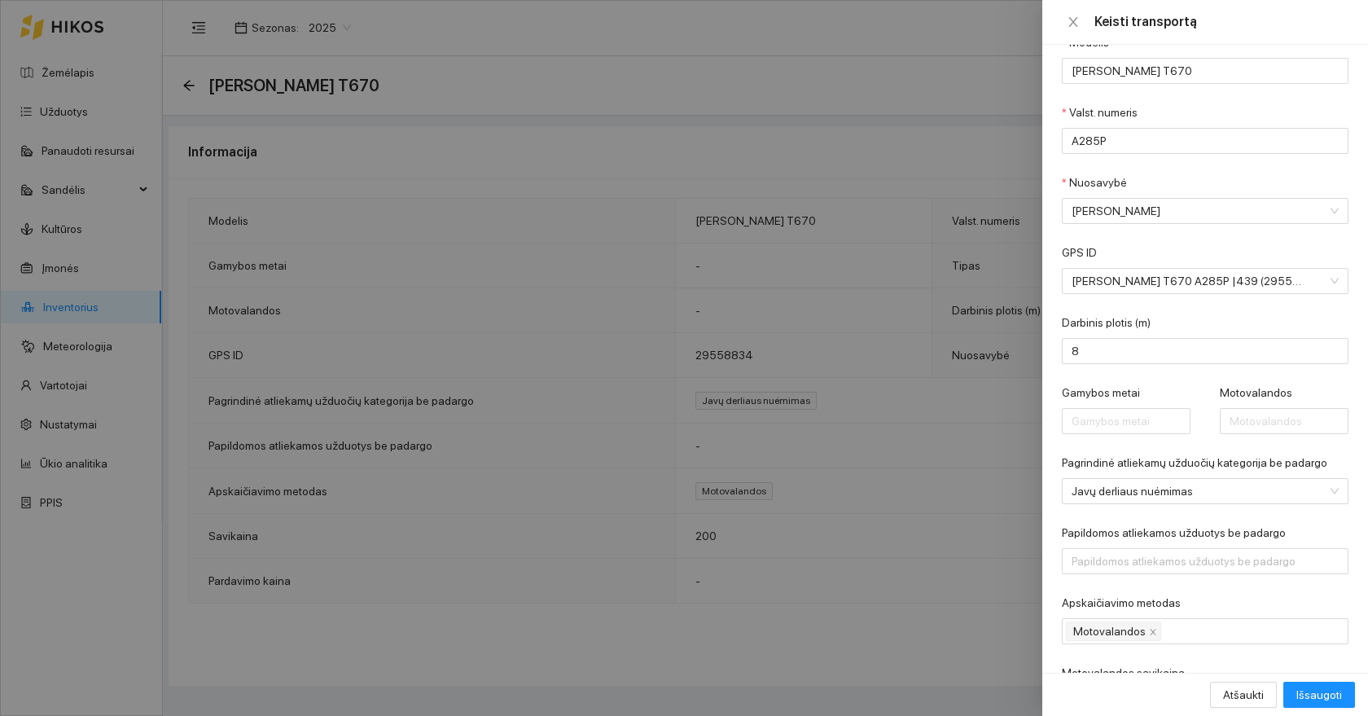
scroll to position [118, 0]
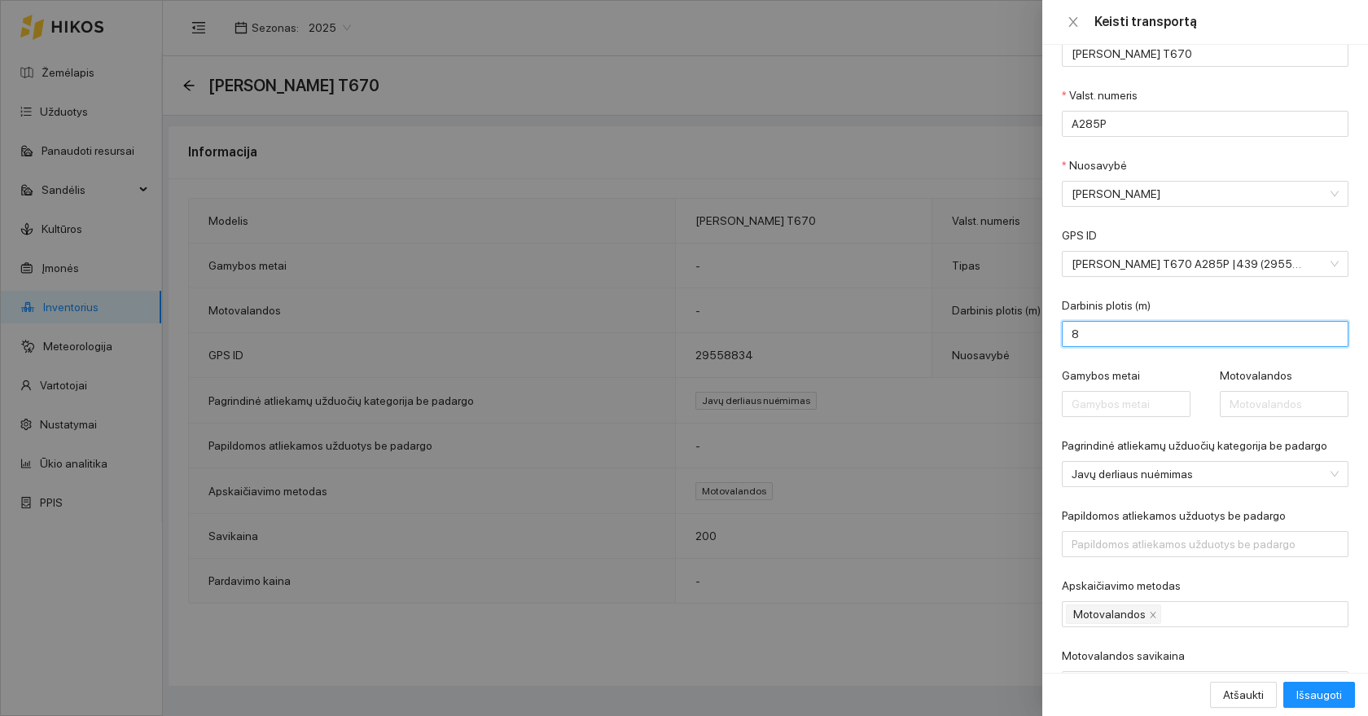
click at [1124, 343] on input "8" at bounding box center [1205, 334] width 287 height 26
type input "7.7"
click at [1322, 699] on span "Išsaugoti" at bounding box center [1319, 694] width 46 height 18
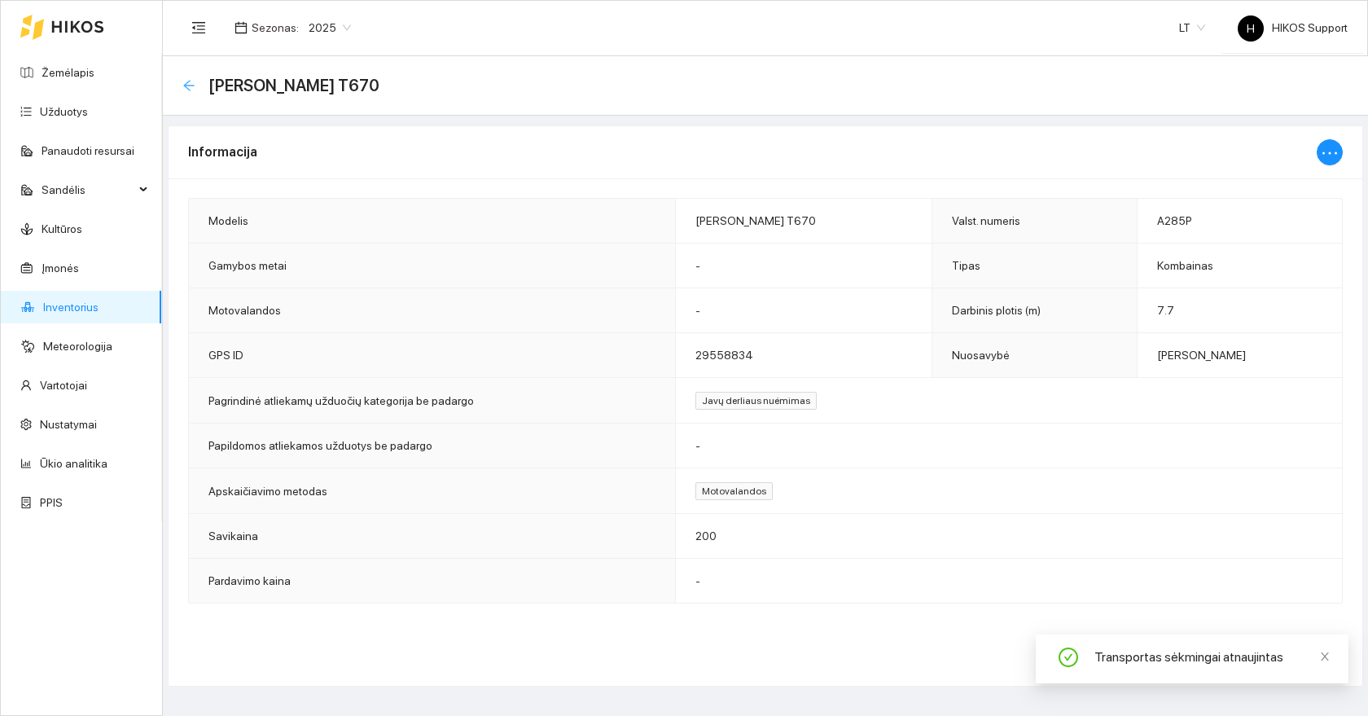
click at [186, 89] on icon "arrow-left" at bounding box center [188, 85] width 13 height 13
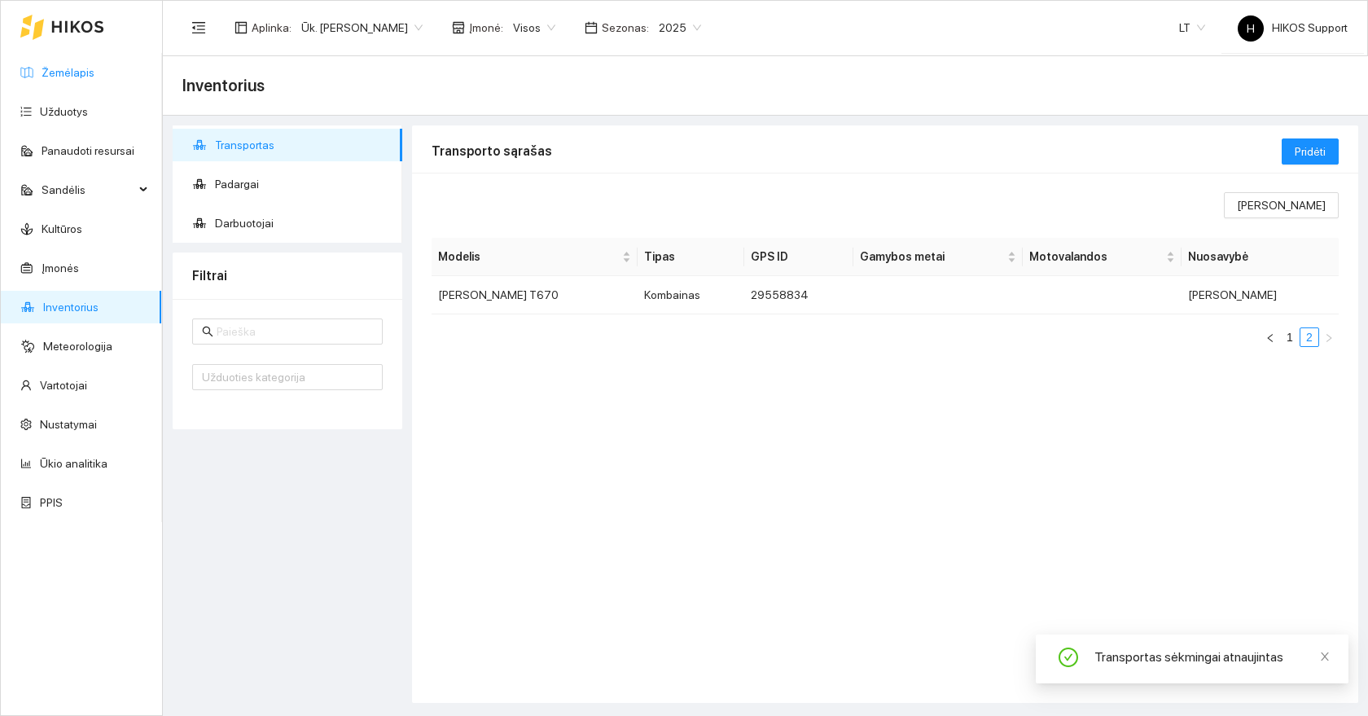
click at [77, 66] on link "Žemėlapis" at bounding box center [68, 72] width 53 height 13
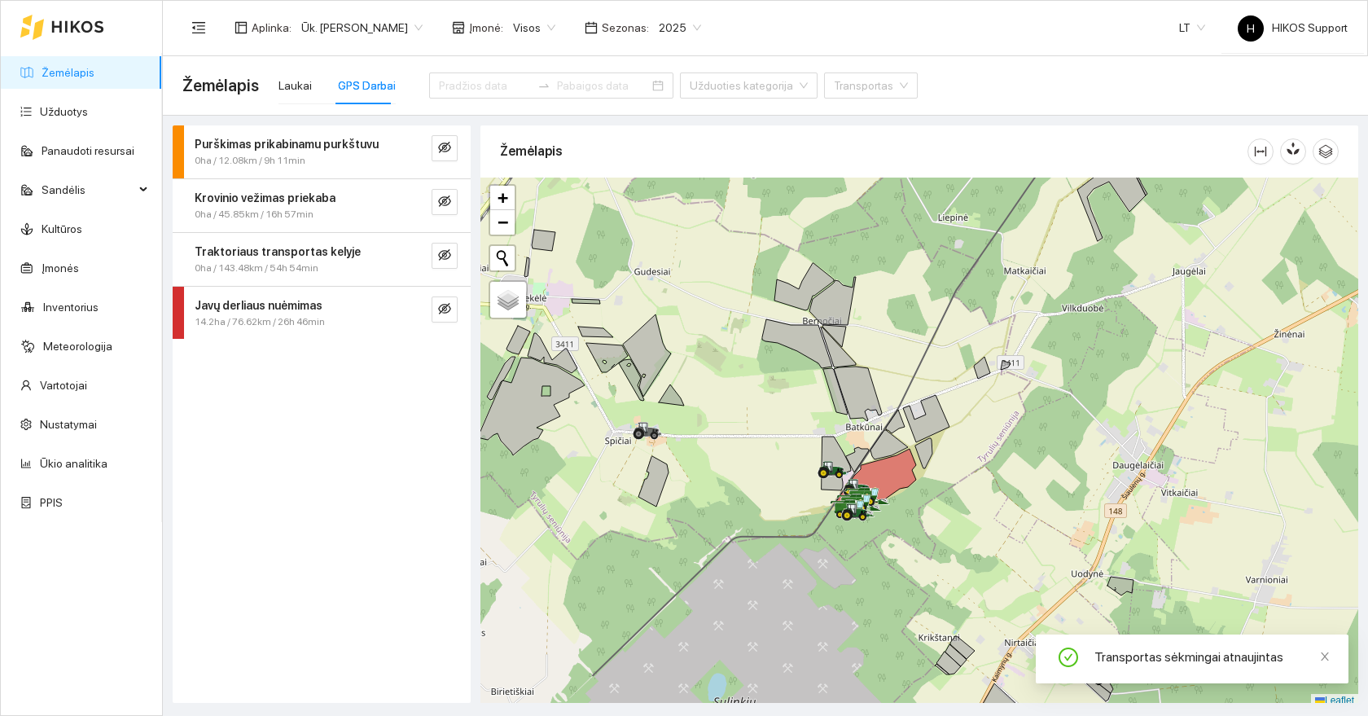
click at [67, 66] on link "Žemėlapis" at bounding box center [68, 72] width 53 height 13
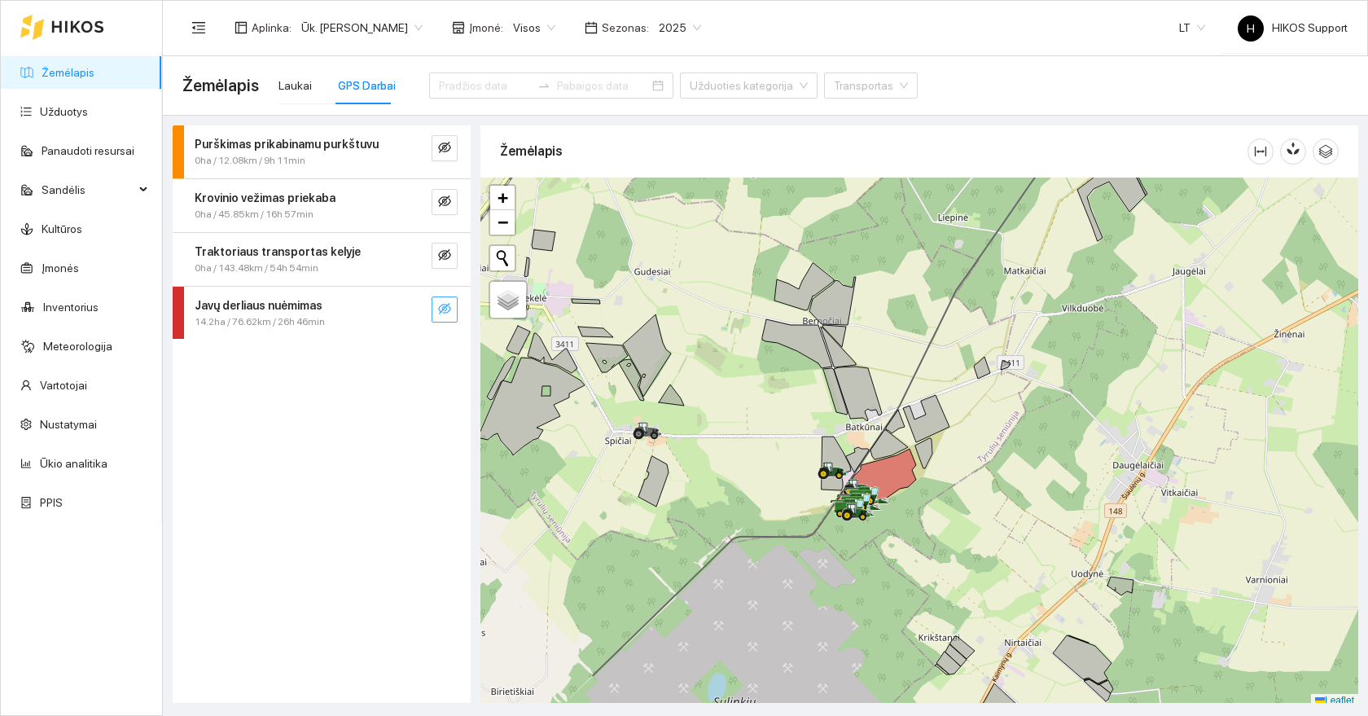
click at [440, 315] on span "eye-invisible" at bounding box center [444, 309] width 13 height 15
click at [416, 316] on span "search" at bounding box center [411, 309] width 13 height 15
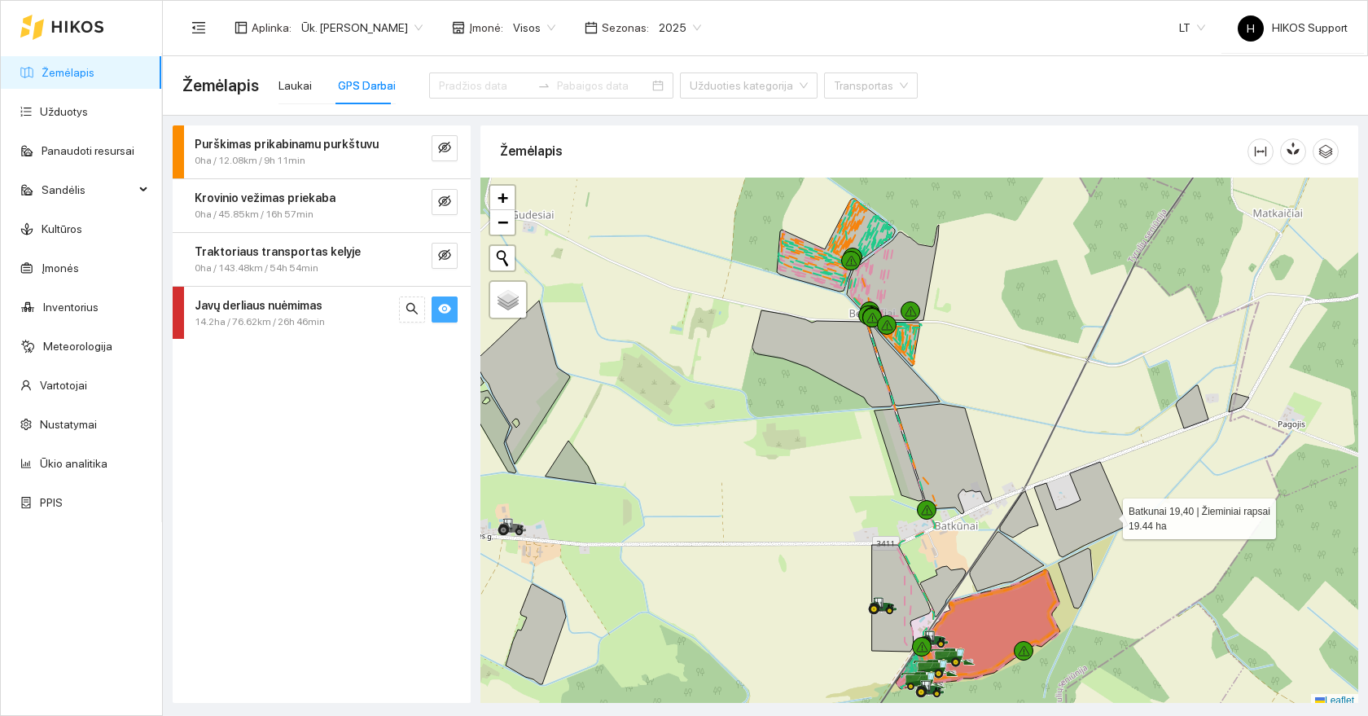
scroll to position [5, 0]
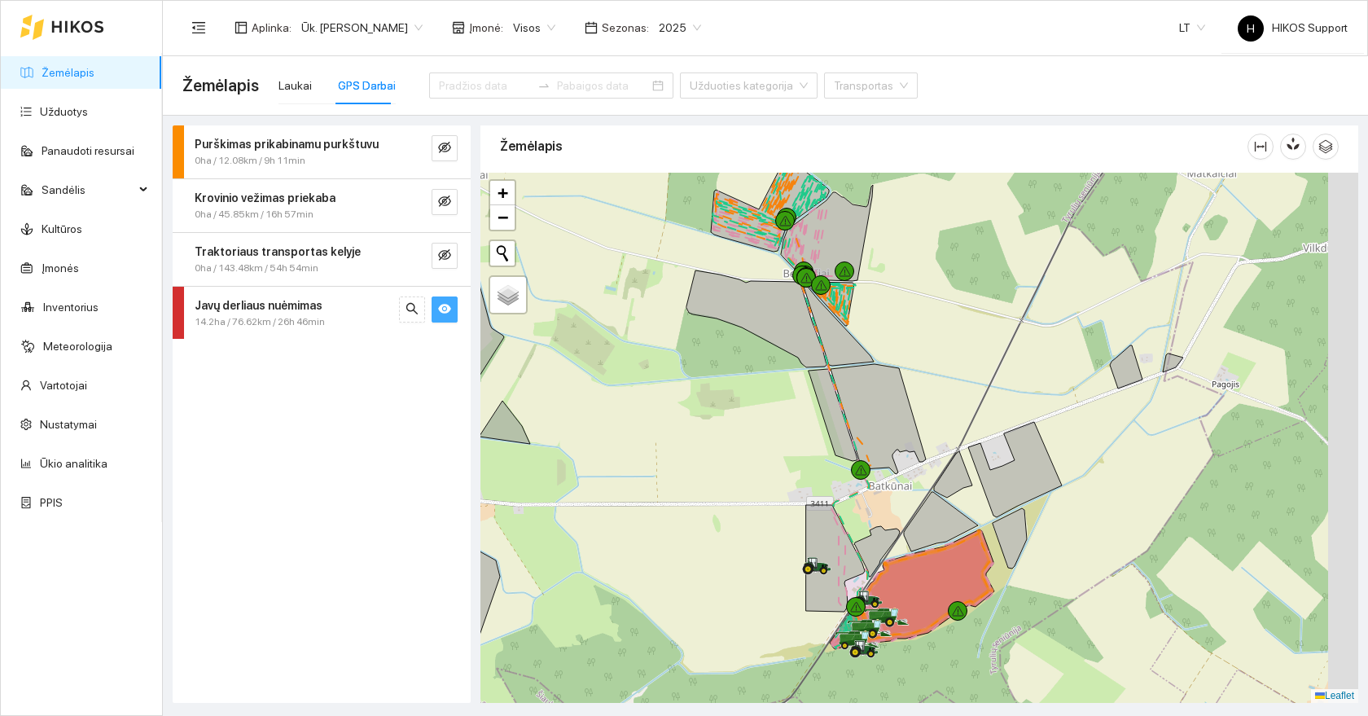
drag, startPoint x: 1111, startPoint y: 516, endPoint x: 860, endPoint y: 326, distance: 315.1
click at [968, 422] on icon at bounding box center [1015, 469] width 94 height 95
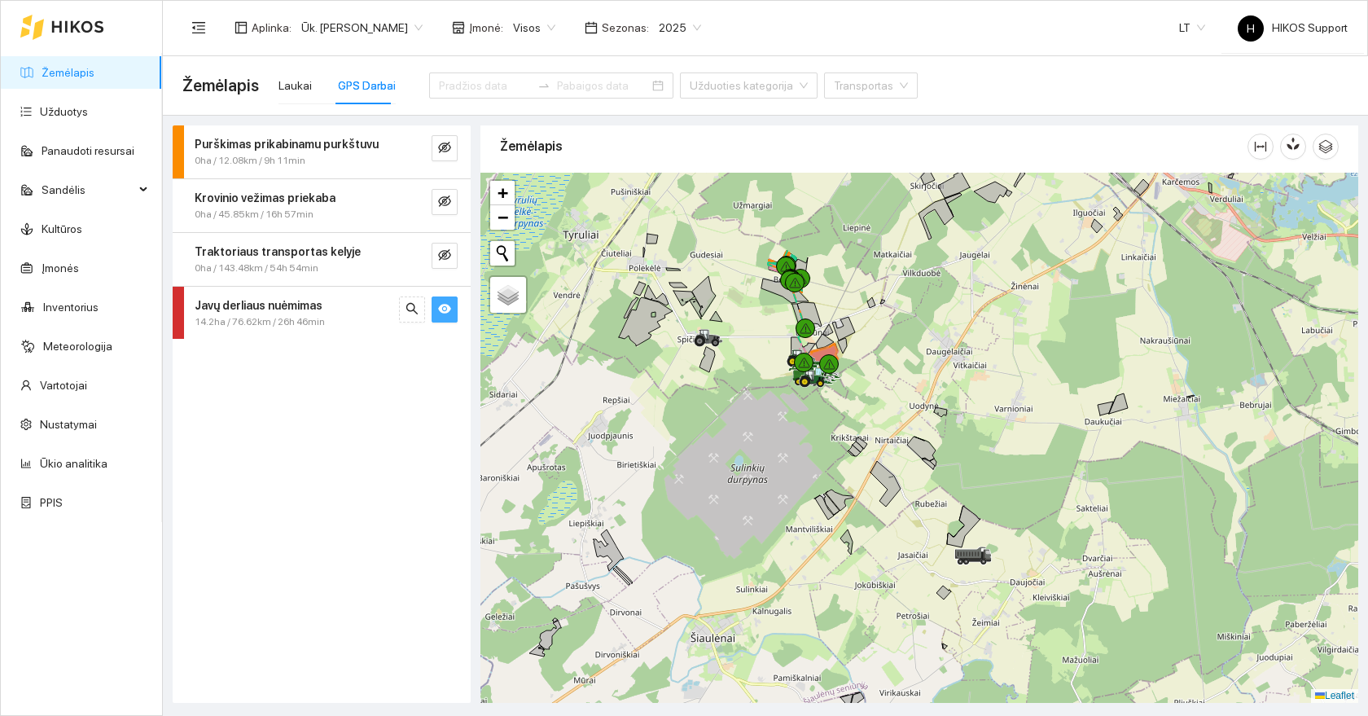
drag, startPoint x: 927, startPoint y: 379, endPoint x: 962, endPoint y: 461, distance: 89.4
click at [962, 461] on div at bounding box center [919, 438] width 878 height 530
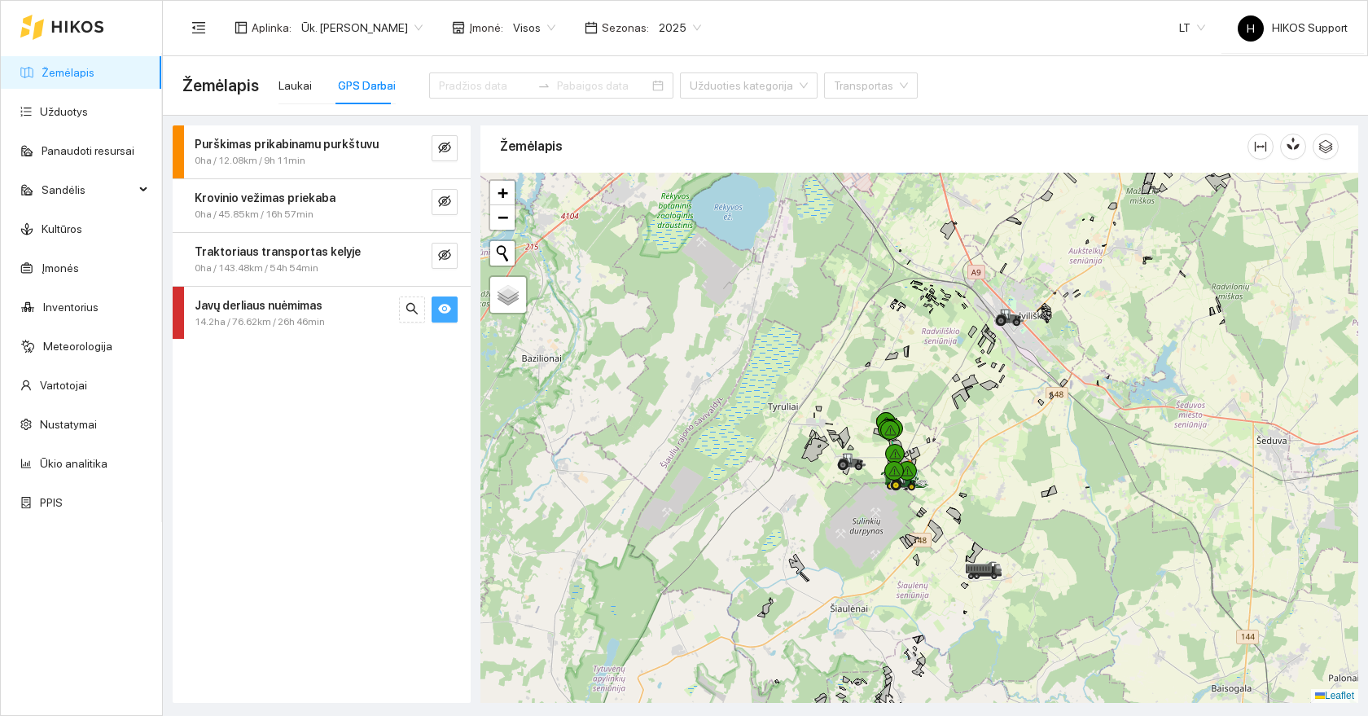
drag, startPoint x: 1054, startPoint y: 357, endPoint x: 939, endPoint y: 396, distance: 121.3
click at [939, 396] on div at bounding box center [919, 438] width 878 height 530
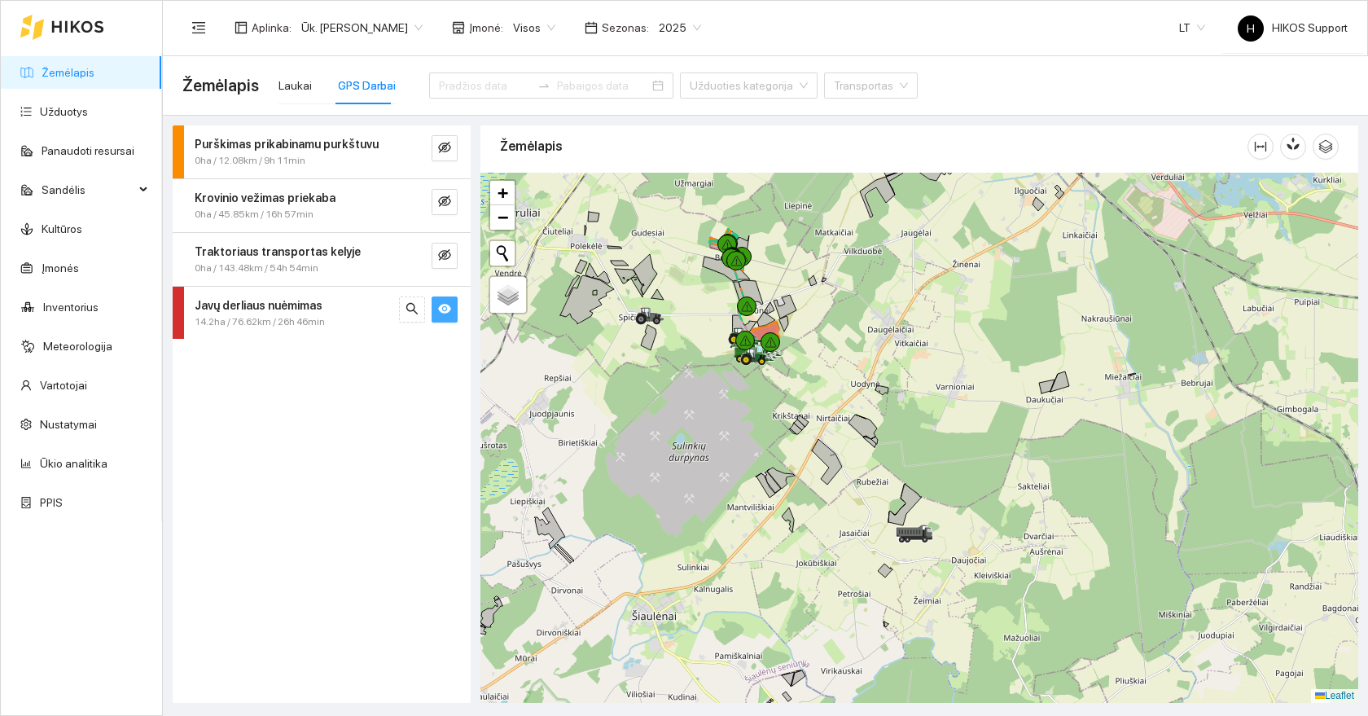
drag, startPoint x: 861, startPoint y: 383, endPoint x: 965, endPoint y: 488, distance: 147.4
click at [965, 488] on div at bounding box center [919, 438] width 878 height 530
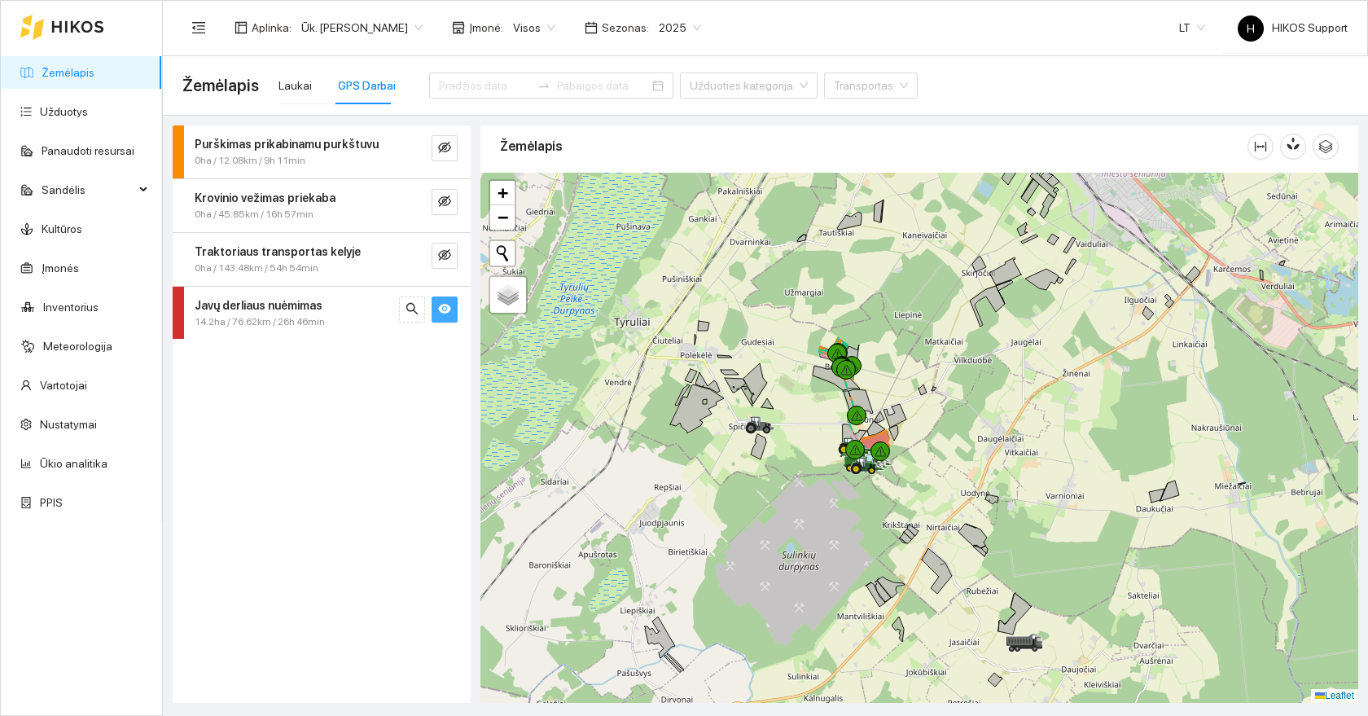
click at [380, 27] on span "Ūk. [PERSON_NAME]" at bounding box center [361, 27] width 121 height 24
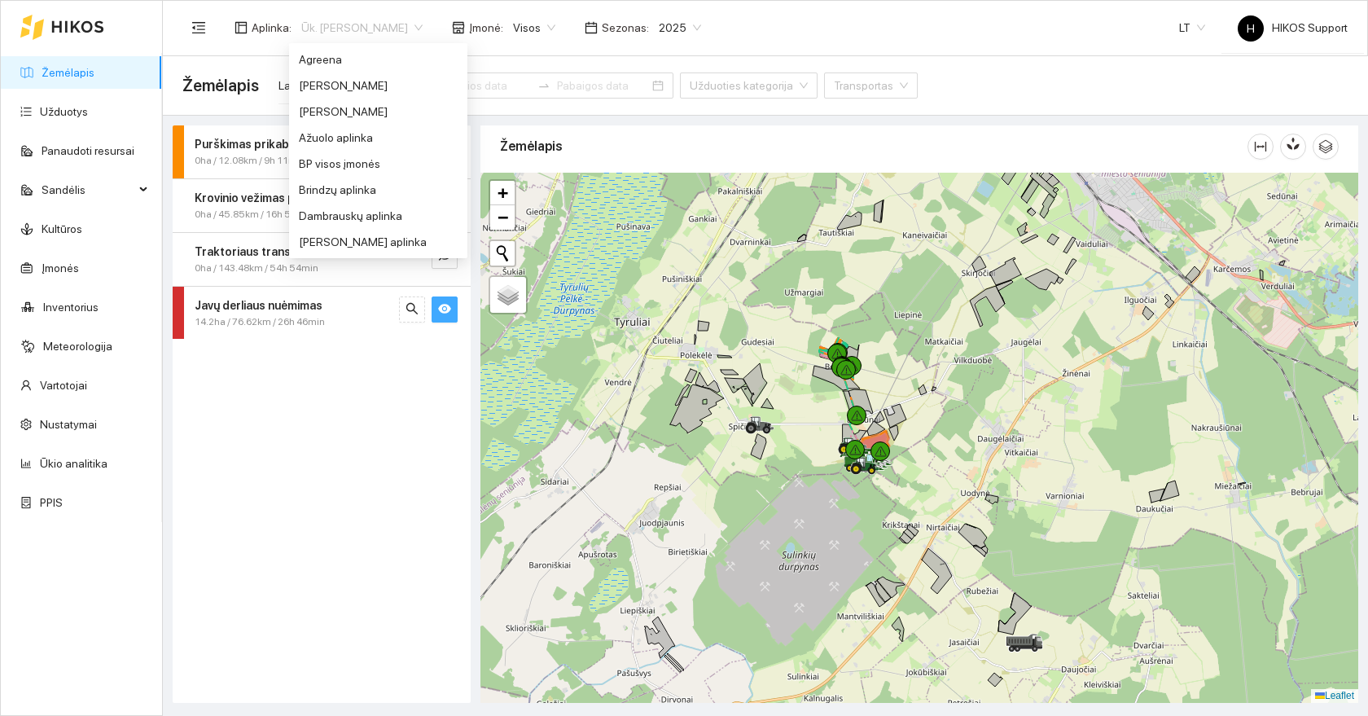
scroll to position [938, 0]
click at [91, 67] on link "Žemėlapis" at bounding box center [68, 72] width 53 height 13
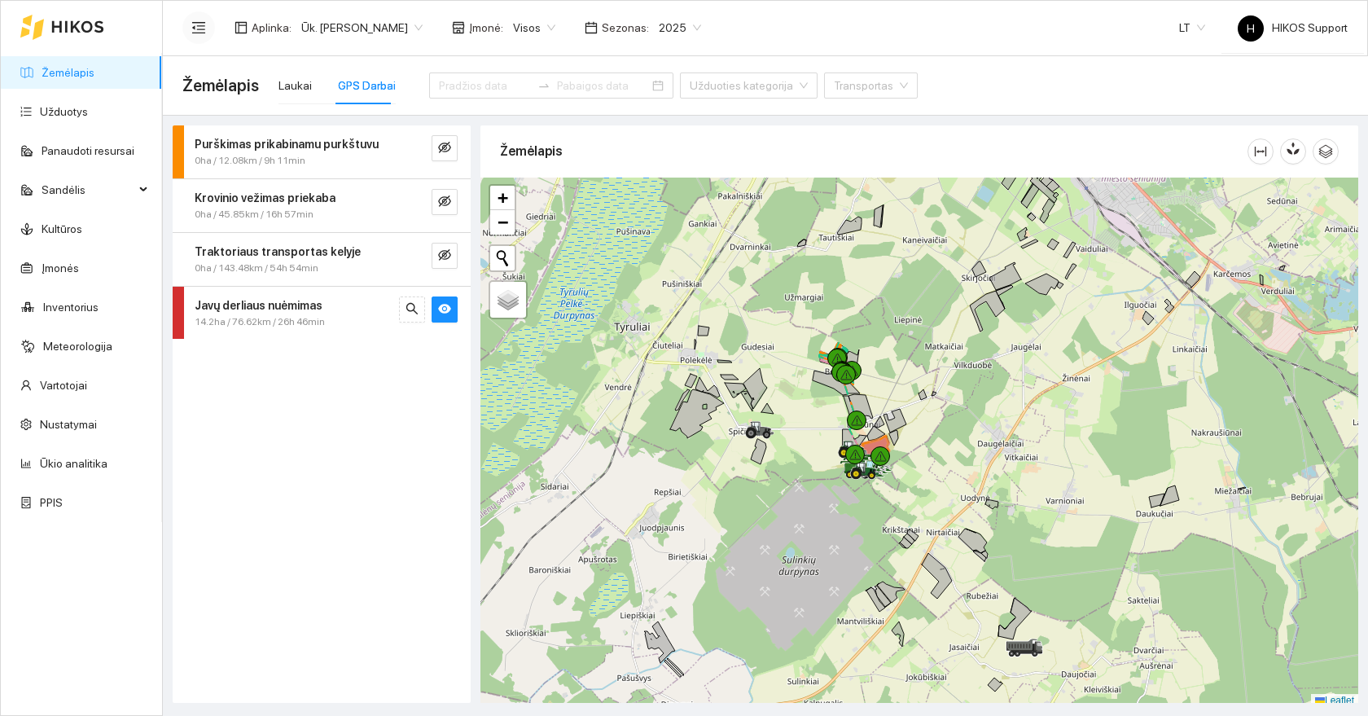
click at [198, 27] on icon "menu-fold" at bounding box center [198, 27] width 15 height 15
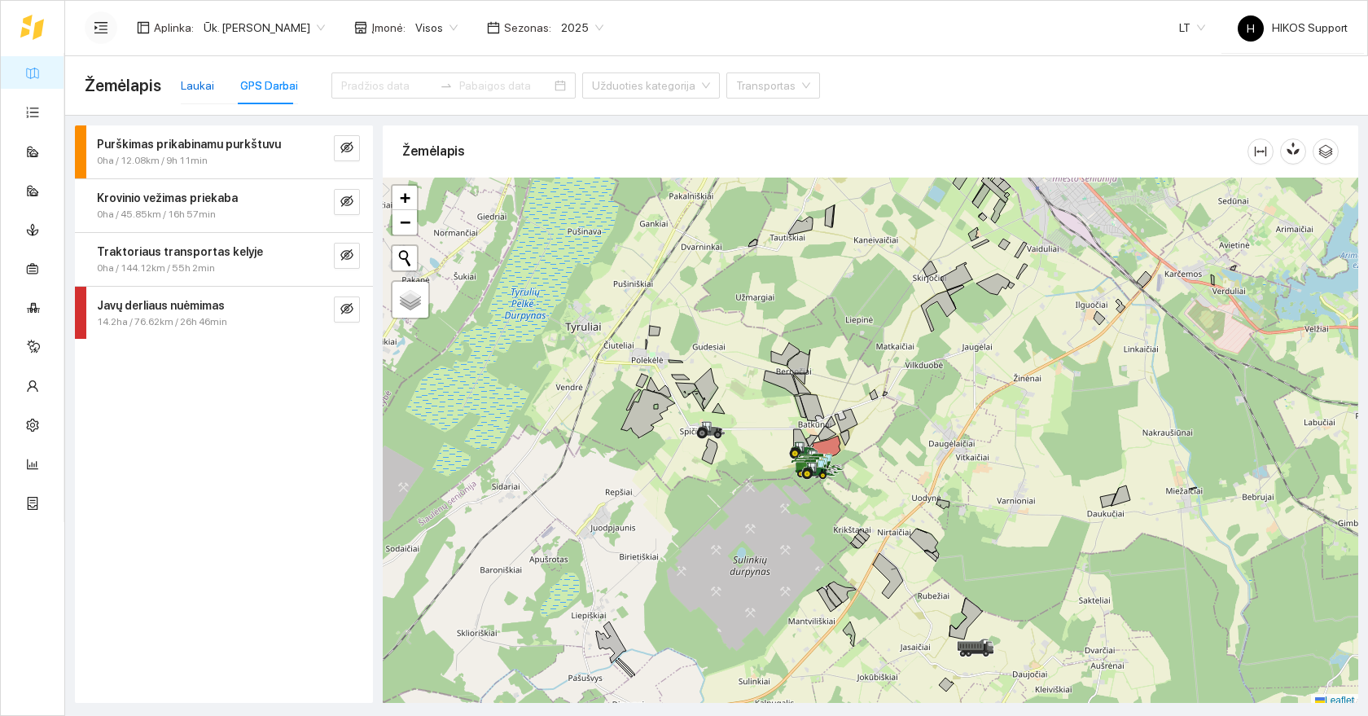
click at [202, 94] on div "Laukai" at bounding box center [197, 86] width 33 height 18
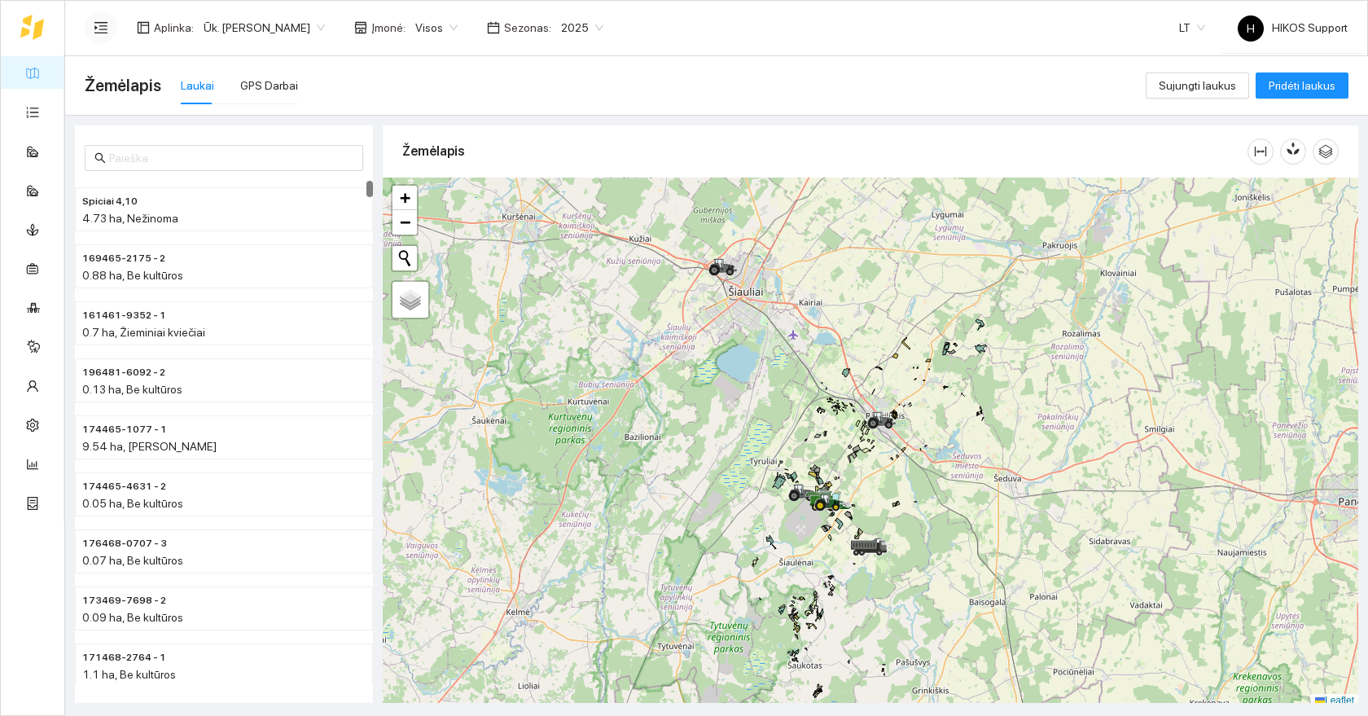
scroll to position [5, 0]
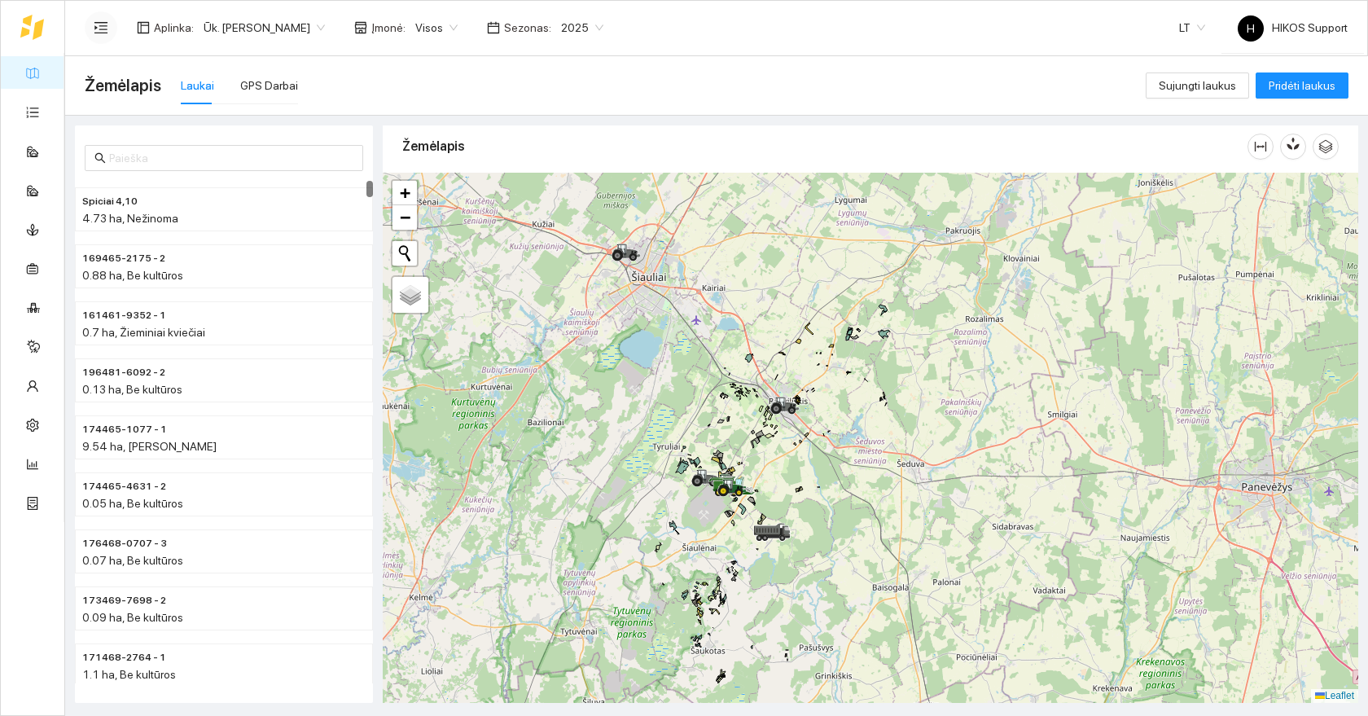
drag, startPoint x: 942, startPoint y: 489, endPoint x: 838, endPoint y: 369, distance: 159.3
click at [838, 369] on div at bounding box center [870, 438] width 975 height 530
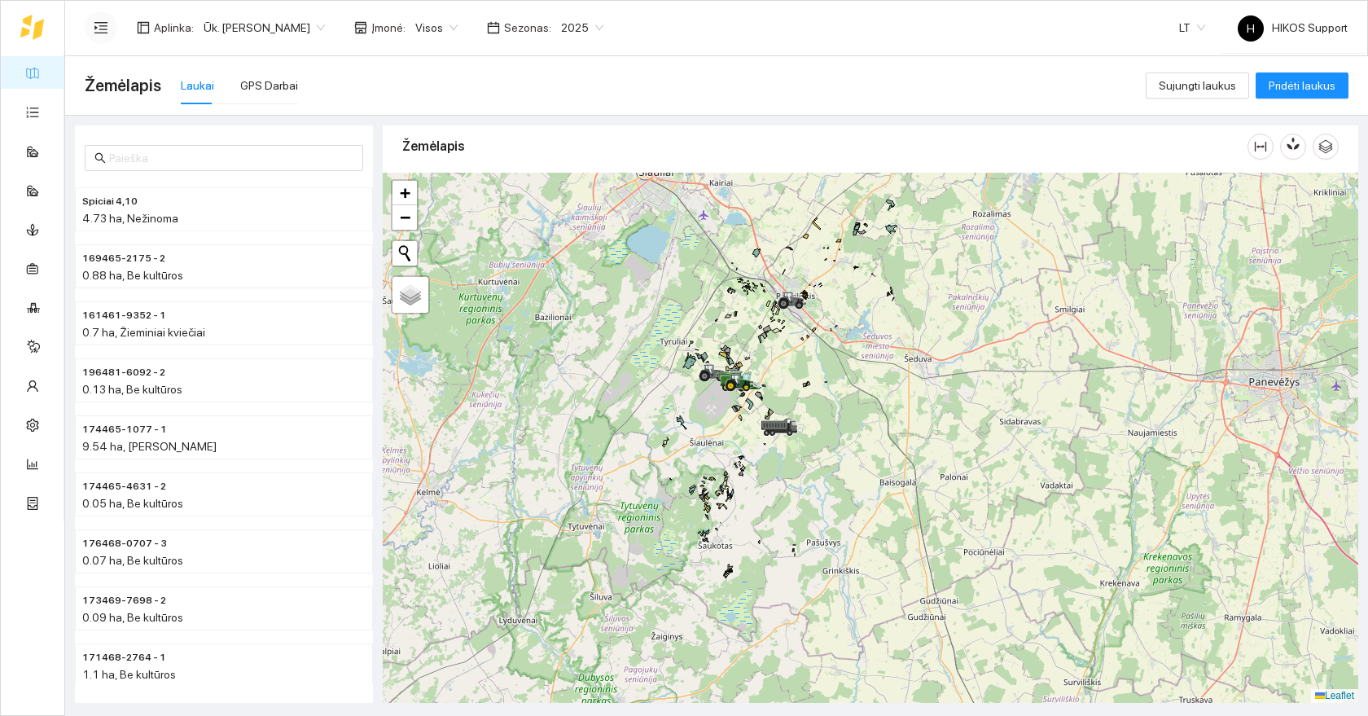
drag, startPoint x: 817, startPoint y: 404, endPoint x: 853, endPoint y: 448, distance: 57.2
click at [853, 448] on div at bounding box center [870, 438] width 975 height 530
